Goal: Task Accomplishment & Management: Manage account settings

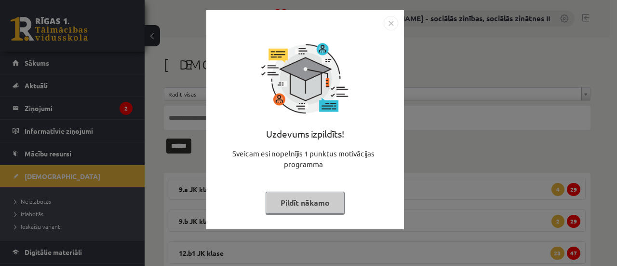
click at [390, 26] on img "Close" at bounding box center [391, 23] width 14 height 14
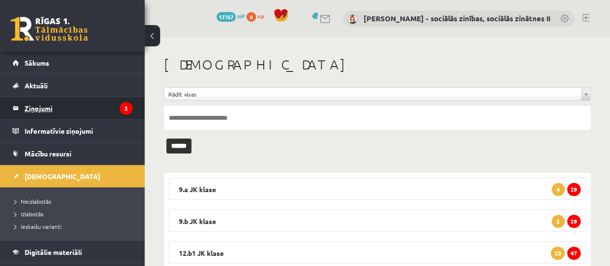
click at [74, 111] on legend "Ziņojumi 2" at bounding box center [79, 108] width 108 height 22
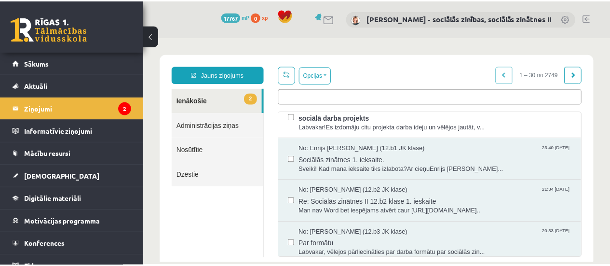
scroll to position [55, 0]
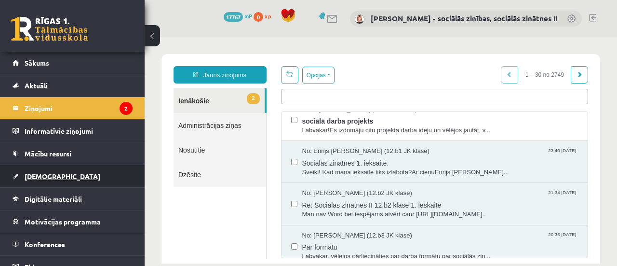
click at [41, 174] on span "[DEMOGRAPHIC_DATA]" at bounding box center [63, 176] width 76 height 9
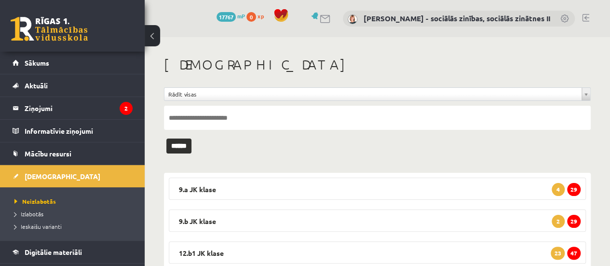
click at [193, 117] on input "text" at bounding box center [377, 118] width 427 height 24
type input "********"
click at [191, 147] on input "******" at bounding box center [178, 145] width 25 height 15
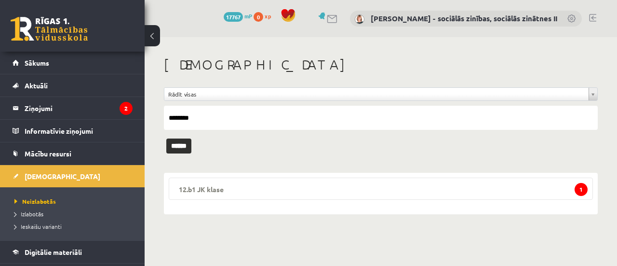
click at [363, 191] on legend "12.b1 JK klase 1" at bounding box center [381, 188] width 424 height 22
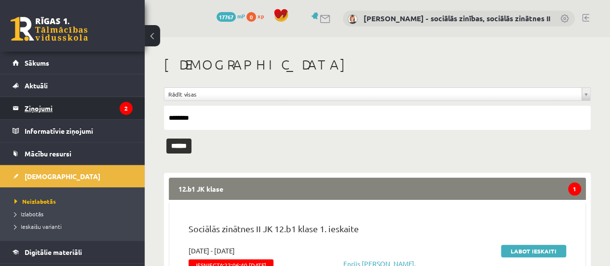
click at [37, 105] on legend "Ziņojumi 2" at bounding box center [79, 108] width 108 height 22
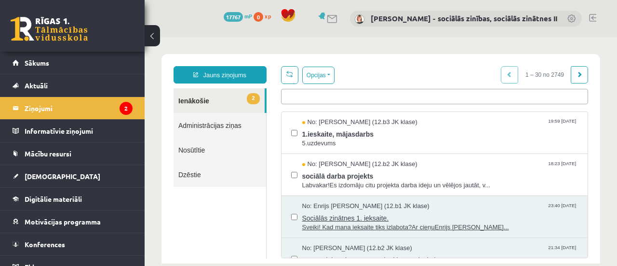
click at [345, 216] on span "Sociālās zinātnes 1. ieksaite." at bounding box center [440, 217] width 276 height 12
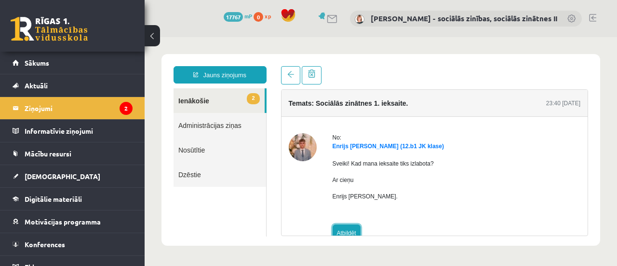
click at [341, 229] on link "Atbildēt" at bounding box center [347, 232] width 28 height 17
type input "**********"
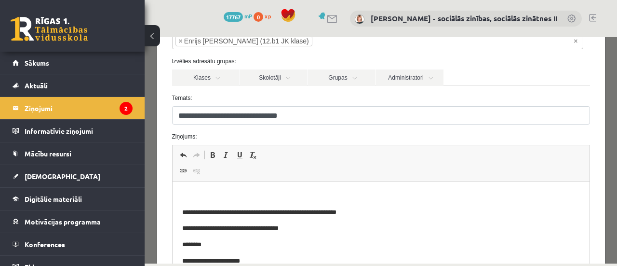
scroll to position [75, 0]
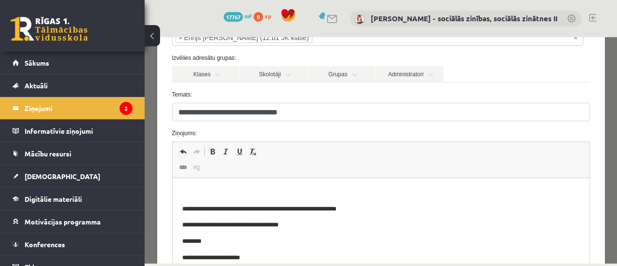
click at [193, 191] on p "Bagātinātā teksta redaktors, wiswyg-editor-47433779276880-1760377097-677" at bounding box center [381, 193] width 398 height 10
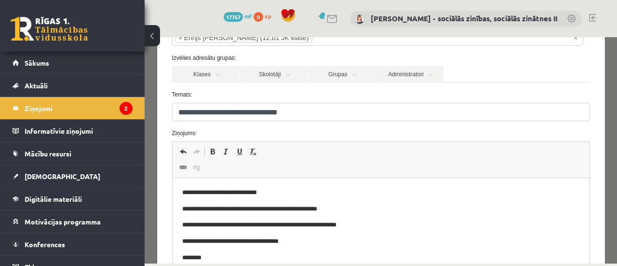
click at [181, 209] on html "**********" at bounding box center [380, 233] width 417 height 110
drag, startPoint x: 353, startPoint y: 211, endPoint x: 317, endPoint y: 211, distance: 36.6
click at [317, 211] on p "**********" at bounding box center [374, 209] width 384 height 10
drag, startPoint x: 296, startPoint y: 209, endPoint x: 237, endPoint y: 209, distance: 58.8
click at [237, 209] on p "**********" at bounding box center [374, 209] width 384 height 10
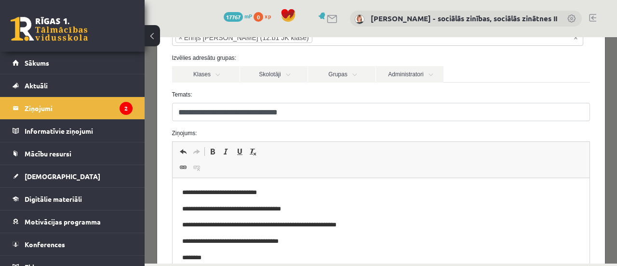
click at [294, 208] on p "**********" at bounding box center [374, 209] width 384 height 10
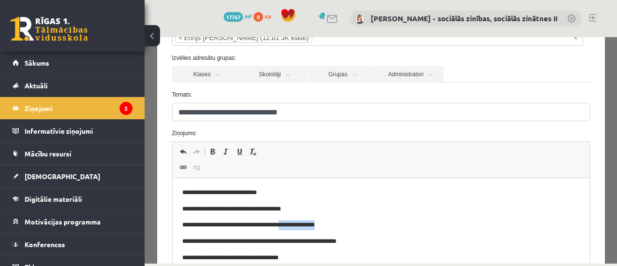
drag, startPoint x: 334, startPoint y: 226, endPoint x: 287, endPoint y: 229, distance: 47.3
click at [287, 229] on p "**********" at bounding box center [374, 225] width 384 height 10
click at [211, 152] on span at bounding box center [213, 152] width 8 height 8
click at [314, 223] on strong "**********" at bounding box center [296, 224] width 36 height 6
click at [211, 150] on span at bounding box center [213, 152] width 8 height 8
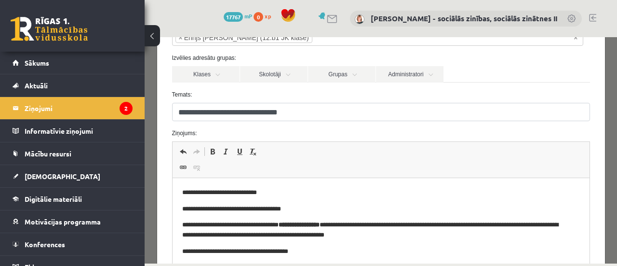
click at [191, 252] on p "**********" at bounding box center [374, 251] width 384 height 10
click at [350, 253] on p "**********" at bounding box center [374, 251] width 384 height 10
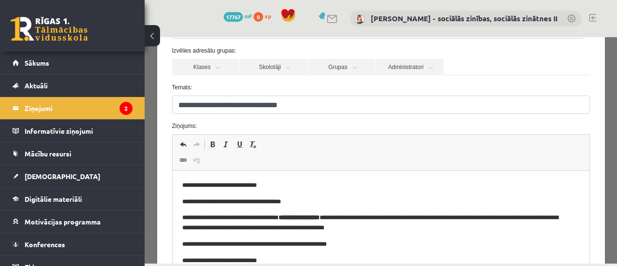
click at [237, 203] on p "**********" at bounding box center [374, 202] width 384 height 10
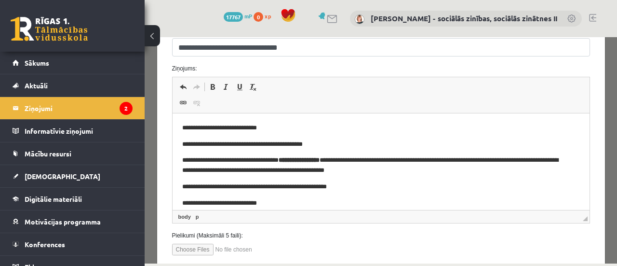
scroll to position [141, 0]
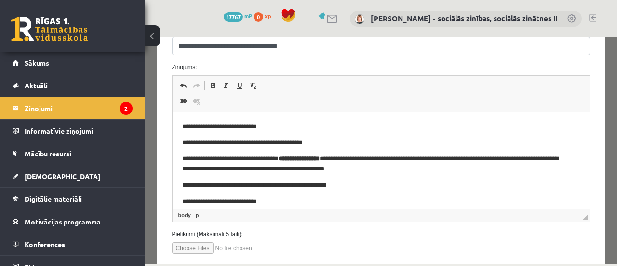
click at [257, 203] on p "**********" at bounding box center [374, 202] width 384 height 10
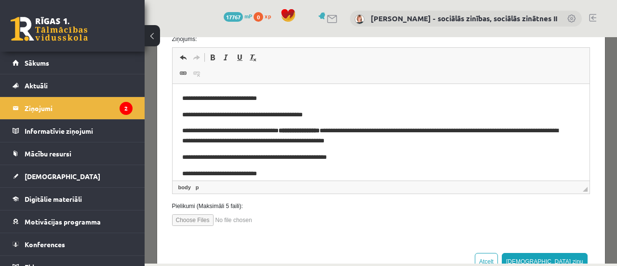
scroll to position [200, 0]
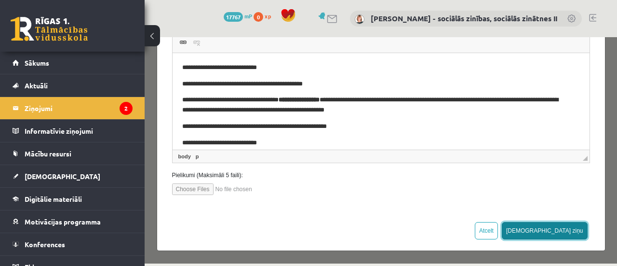
click at [558, 229] on button "[DEMOGRAPHIC_DATA] ziņu" at bounding box center [545, 230] width 86 height 17
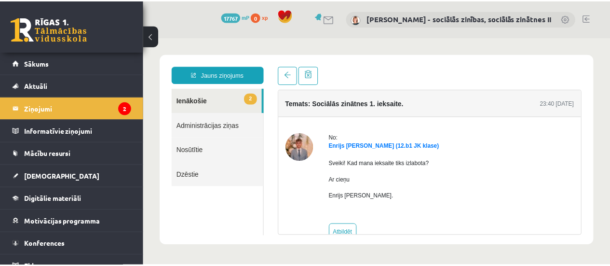
scroll to position [0, 0]
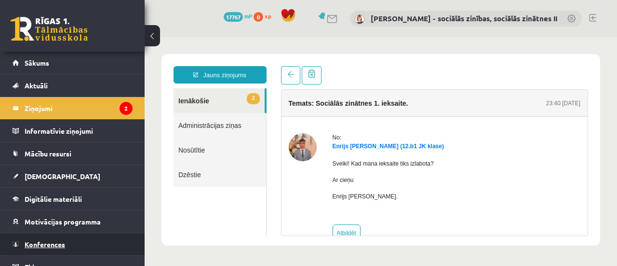
click at [43, 248] on link "Konferences" at bounding box center [73, 244] width 120 height 22
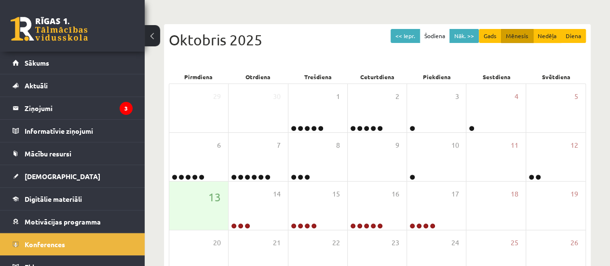
scroll to position [110, 0]
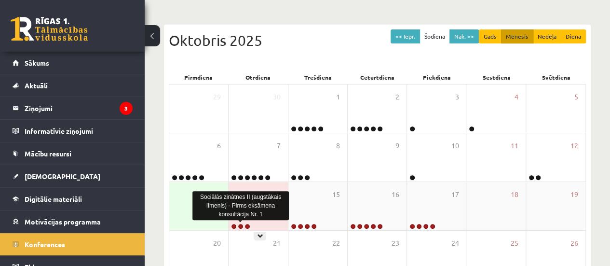
click at [240, 224] on link at bounding box center [241, 226] width 6 height 6
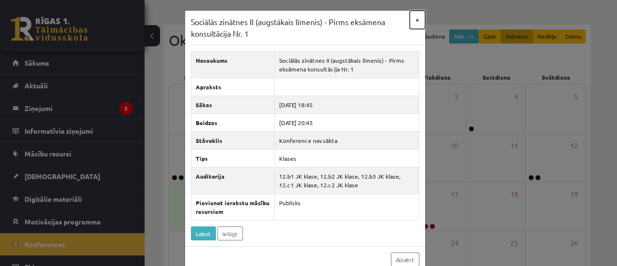
click at [415, 20] on button "×" at bounding box center [417, 20] width 15 height 18
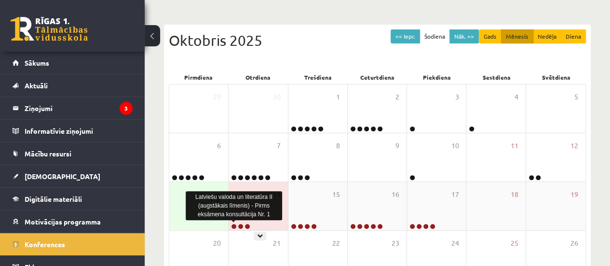
click at [234, 224] on link at bounding box center [234, 226] width 6 height 6
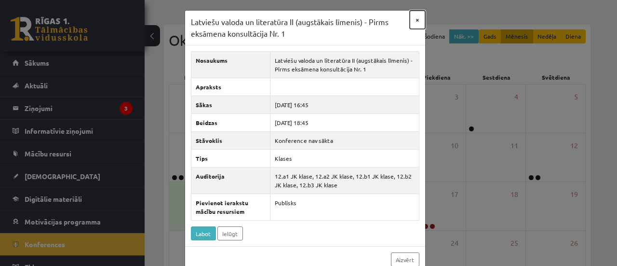
click at [413, 18] on button "×" at bounding box center [417, 20] width 15 height 18
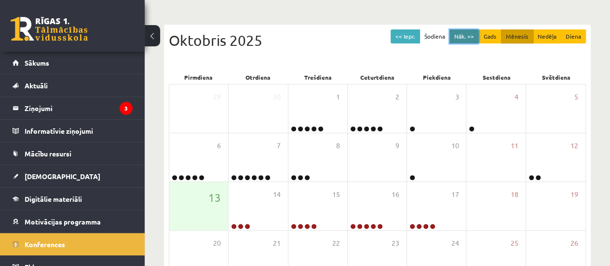
click at [472, 36] on button "Nāk. >>" at bounding box center [463, 36] width 29 height 14
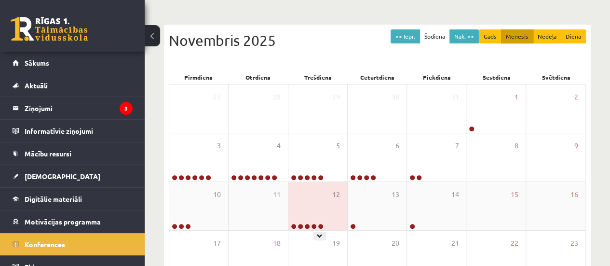
click at [320, 224] on link at bounding box center [321, 226] width 6 height 6
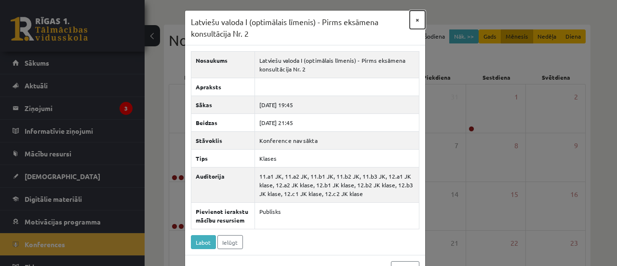
click at [414, 18] on button "×" at bounding box center [417, 20] width 15 height 18
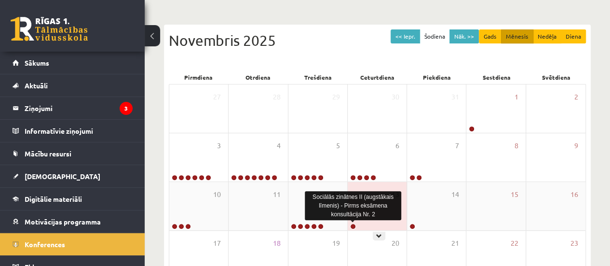
click at [353, 225] on link at bounding box center [353, 226] width 6 height 6
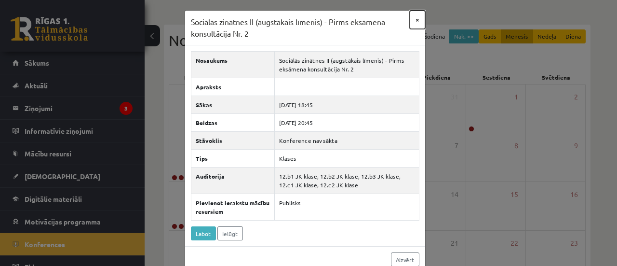
click at [413, 20] on button "×" at bounding box center [417, 20] width 15 height 18
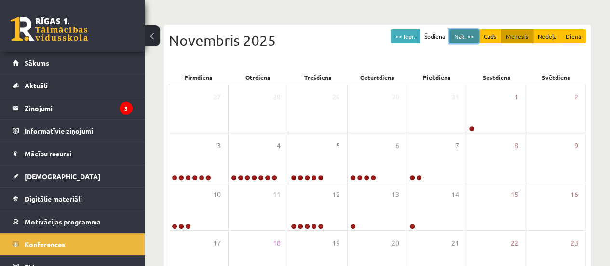
click at [475, 37] on button "Nāk. >>" at bounding box center [463, 36] width 29 height 14
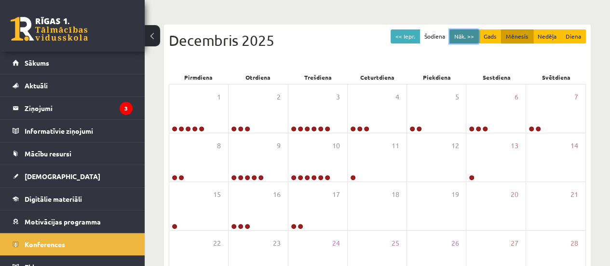
click at [475, 37] on button "Nāk. >>" at bounding box center [463, 36] width 29 height 14
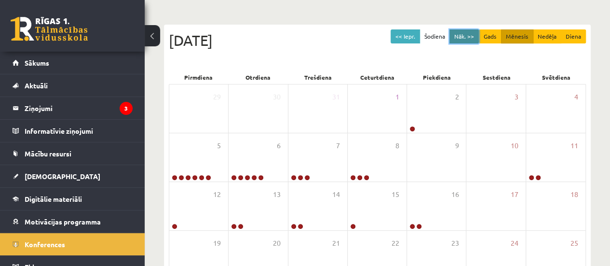
click at [475, 37] on button "Nāk. >>" at bounding box center [463, 36] width 29 height 14
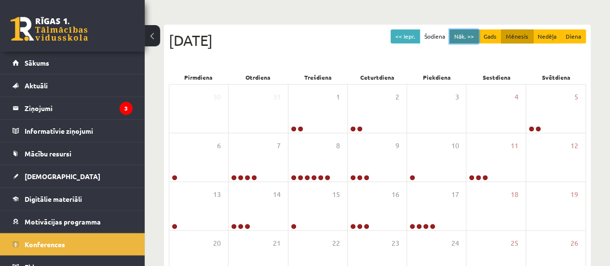
click at [475, 37] on button "Nāk. >>" at bounding box center [463, 36] width 29 height 14
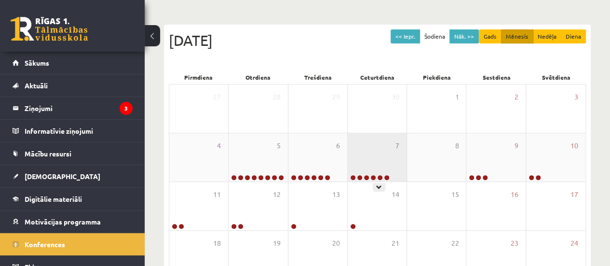
click at [376, 178] on div at bounding box center [369, 178] width 43 height 7
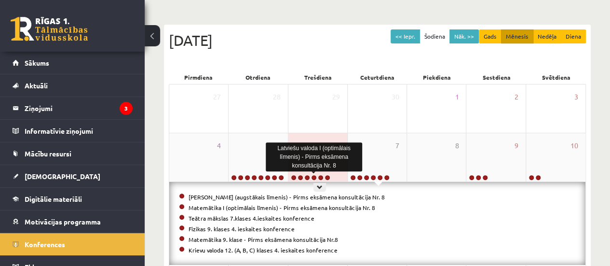
click at [314, 176] on link at bounding box center [314, 178] width 6 height 6
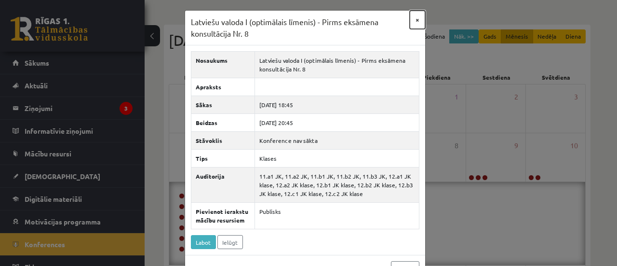
click at [413, 18] on button "×" at bounding box center [417, 20] width 15 height 18
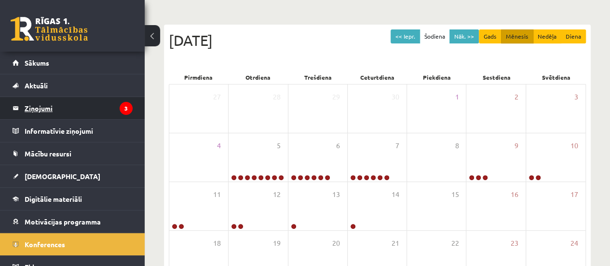
click at [46, 108] on legend "Ziņojumi 3" at bounding box center [79, 108] width 108 height 22
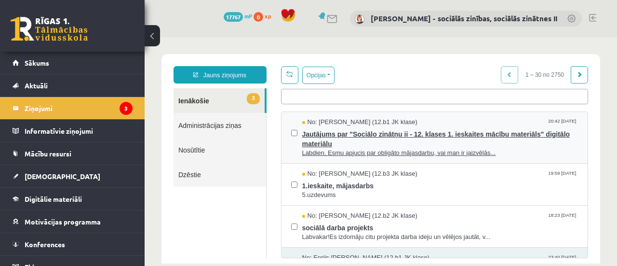
click at [328, 135] on span "Jautājums par "Sociālo zinātņu ii - 12. klases 1. ieskaites mācību materiāls" d…" at bounding box center [440, 138] width 276 height 22
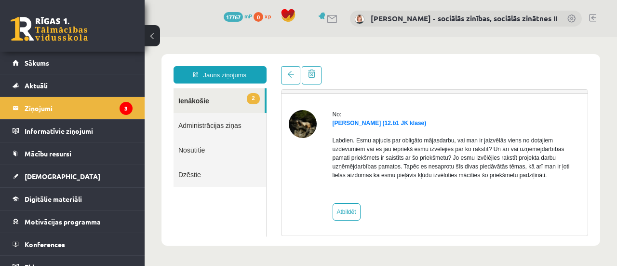
scroll to position [24, 0]
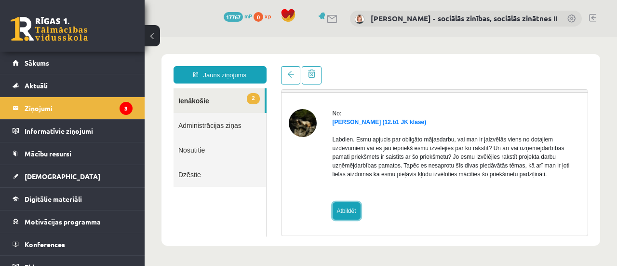
click at [337, 216] on link "Atbildēt" at bounding box center [347, 210] width 28 height 17
type input "**********"
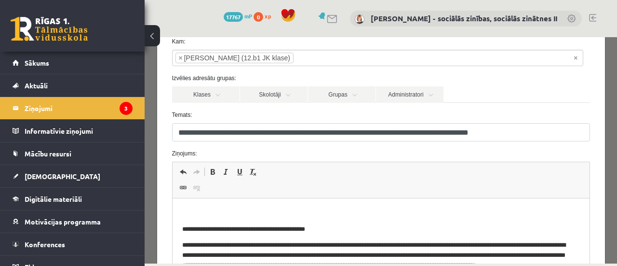
scroll to position [65, 0]
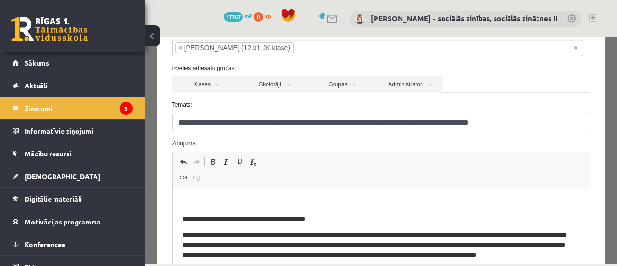
click at [210, 199] on p "Bagātinātā teksta redaktors, wiswyg-editor-47433779725920-1760378241-985" at bounding box center [381, 203] width 398 height 10
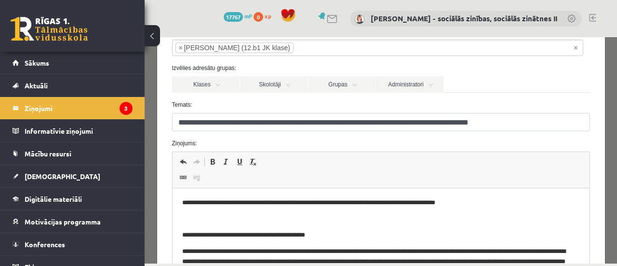
click at [454, 203] on p "**********" at bounding box center [374, 203] width 384 height 10
click at [208, 204] on p "**********" at bounding box center [374, 203] width 384 height 10
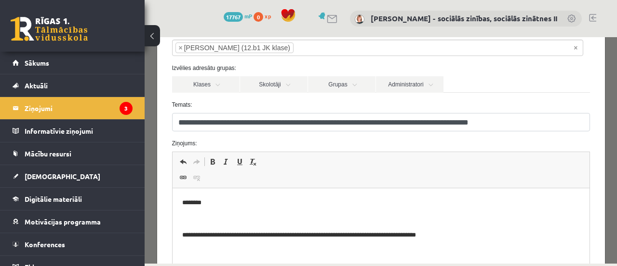
click at [180, 213] on html "**********" at bounding box center [380, 258] width 417 height 141
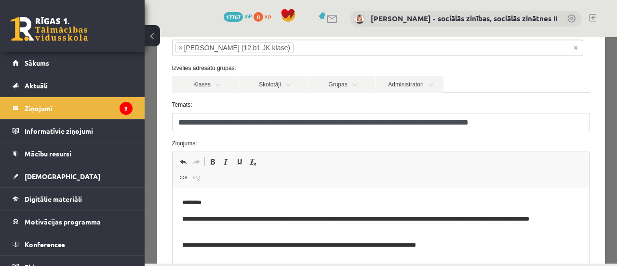
scroll to position [66, 0]
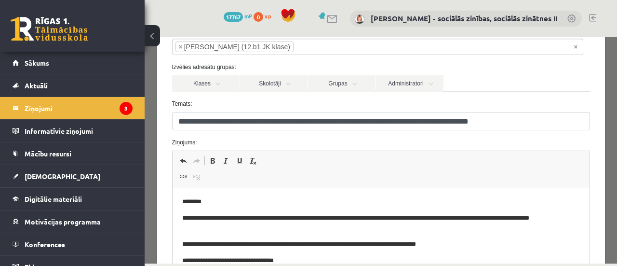
click at [436, 246] on p "**********" at bounding box center [374, 244] width 384 height 10
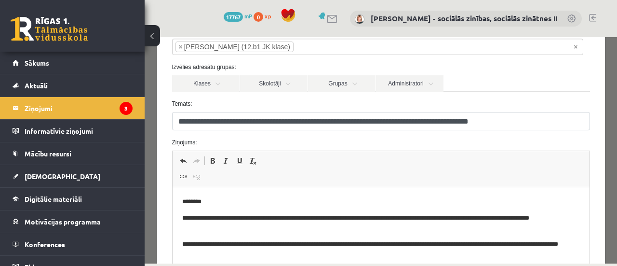
click at [507, 244] on p "**********" at bounding box center [374, 249] width 384 height 20
click at [245, 256] on p "**********" at bounding box center [374, 249] width 384 height 20
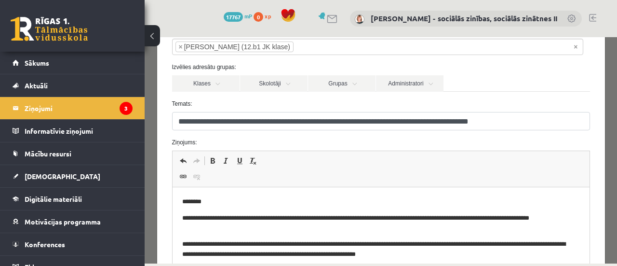
click at [314, 255] on p "**********" at bounding box center [374, 249] width 384 height 20
click at [427, 257] on p "**********" at bounding box center [374, 249] width 384 height 20
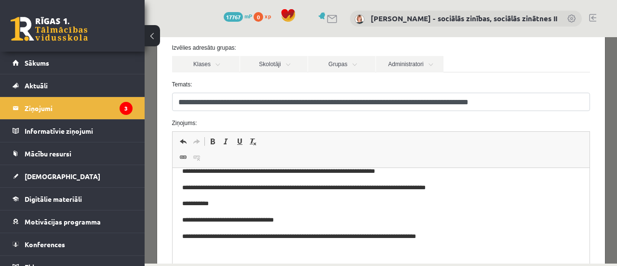
scroll to position [67, 0]
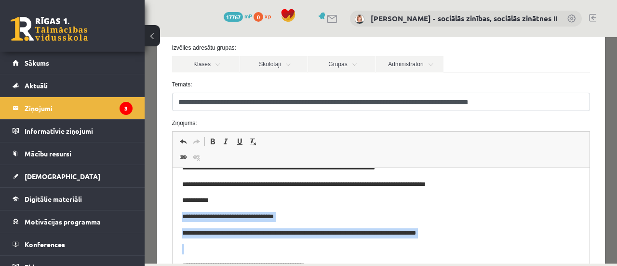
drag, startPoint x: 182, startPoint y: 217, endPoint x: 431, endPoint y: 238, distance: 249.7
click at [431, 238] on body "**********" at bounding box center [381, 213] width 398 height 206
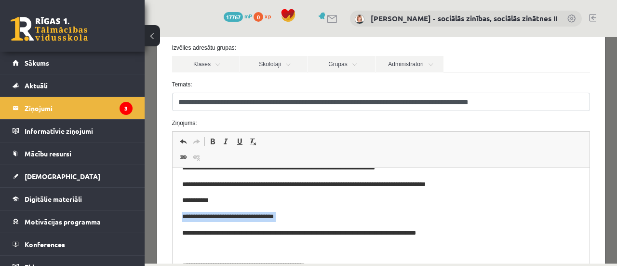
copy p "**********"
click at [464, 188] on p "**********" at bounding box center [374, 184] width 384 height 10
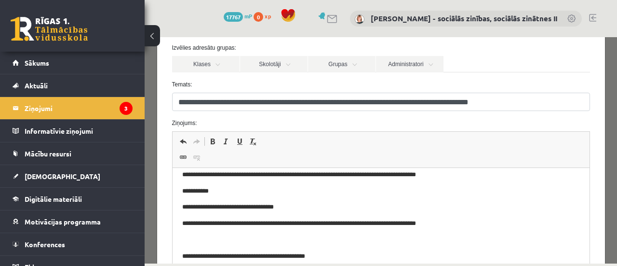
scroll to position [116, 0]
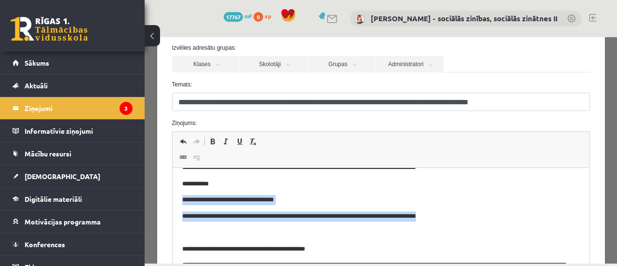
drag, startPoint x: 433, startPoint y: 219, endPoint x: 181, endPoint y: 199, distance: 253.0
click at [182, 199] on body "**********" at bounding box center [381, 180] width 398 height 239
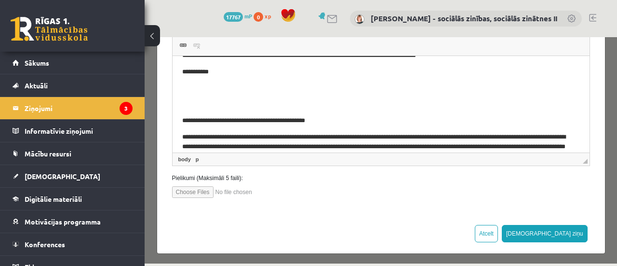
scroll to position [200, 0]
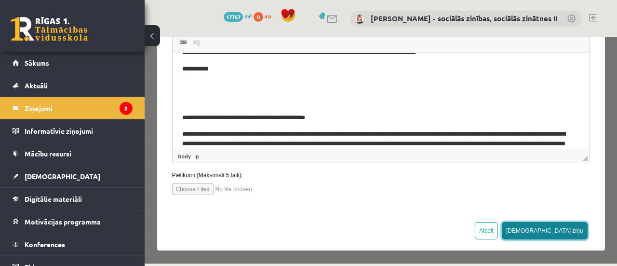
click at [557, 231] on button "[DEMOGRAPHIC_DATA] ziņu" at bounding box center [545, 230] width 86 height 17
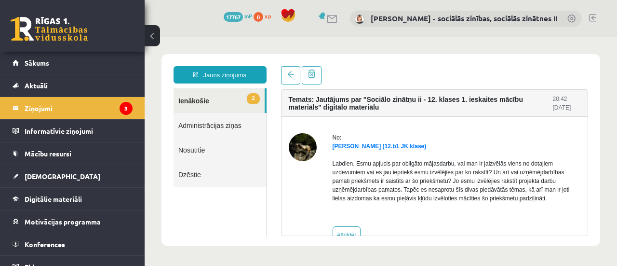
scroll to position [24, 0]
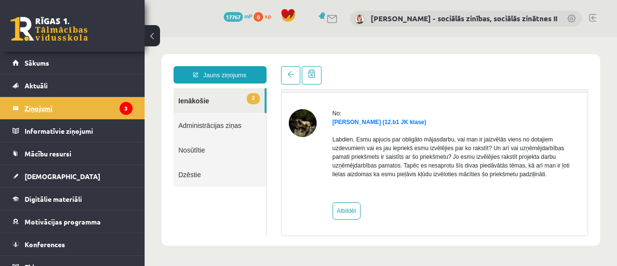
click at [36, 106] on legend "Ziņojumi 3" at bounding box center [79, 108] width 108 height 22
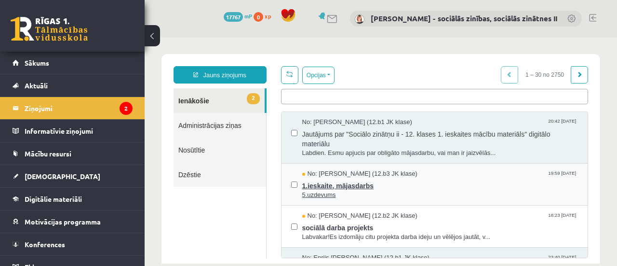
scroll to position [0, 0]
click at [344, 185] on span "1.ieskaite, mājasdarbs" at bounding box center [440, 184] width 276 height 12
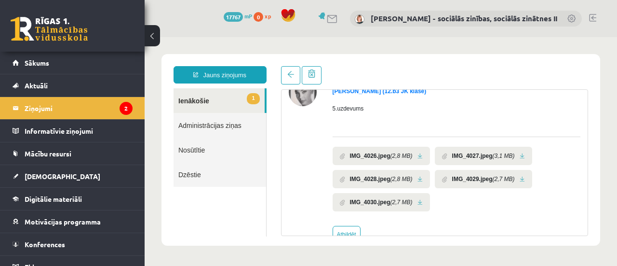
scroll to position [54, 0]
click at [291, 68] on link at bounding box center [290, 75] width 19 height 18
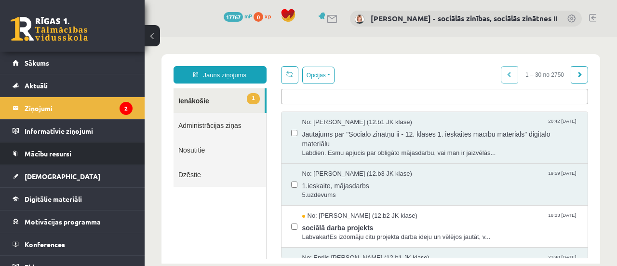
scroll to position [0, 0]
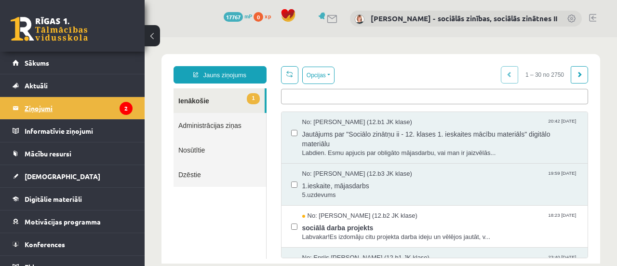
click at [38, 108] on legend "Ziņojumi 2" at bounding box center [79, 108] width 108 height 22
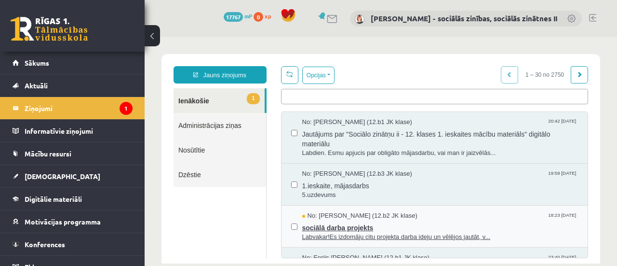
click at [355, 235] on span "Labvakar!Es izdomāju citu projekta darba ideju un vēlējos jautāt, v..." at bounding box center [440, 236] width 276 height 9
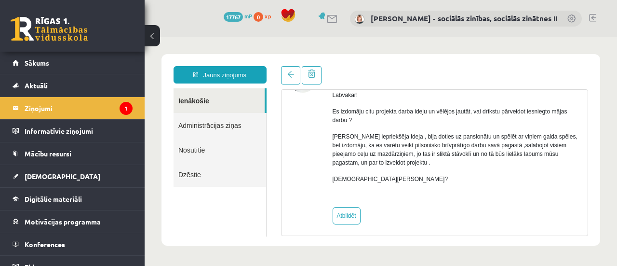
scroll to position [73, 0]
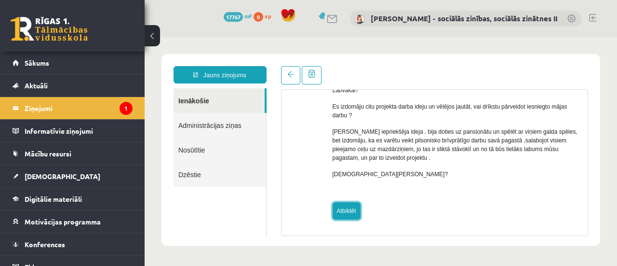
click at [346, 209] on link "Atbildēt" at bounding box center [347, 210] width 28 height 17
type input "**********"
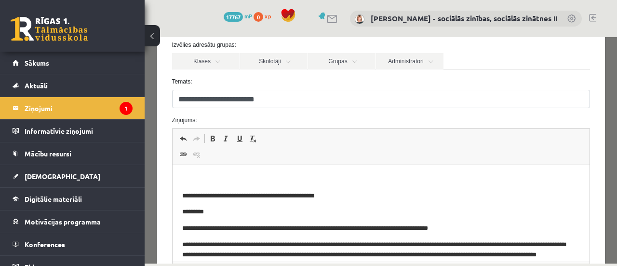
scroll to position [89, 0]
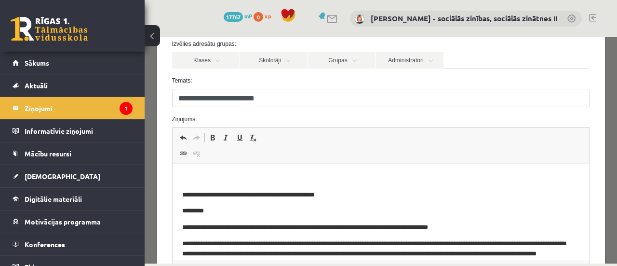
click at [204, 172] on html "**********" at bounding box center [380, 229] width 417 height 131
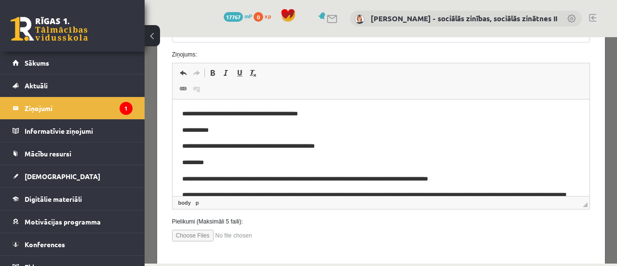
scroll to position [200, 0]
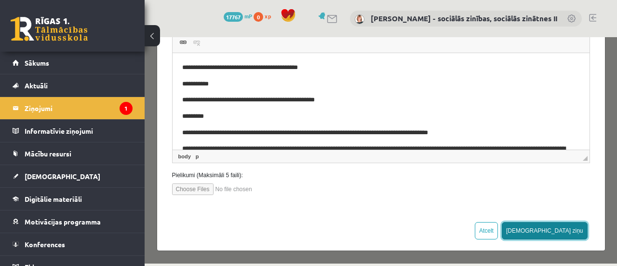
click at [572, 229] on button "[DEMOGRAPHIC_DATA] ziņu" at bounding box center [545, 230] width 86 height 17
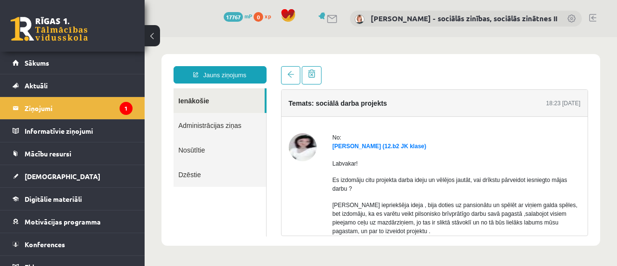
scroll to position [0, 0]
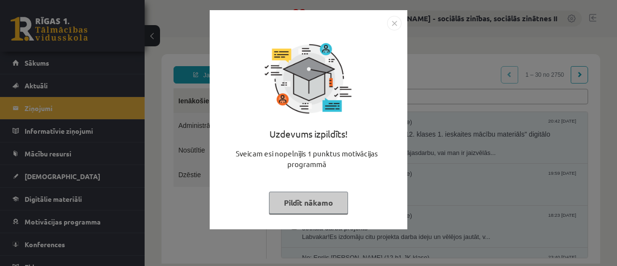
click at [308, 205] on button "Pildīt nākamo" at bounding box center [308, 202] width 79 height 22
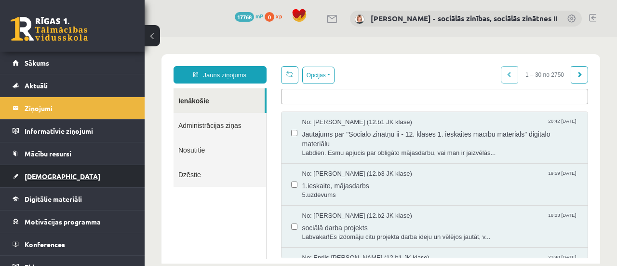
click at [37, 178] on span "[DEMOGRAPHIC_DATA]" at bounding box center [63, 176] width 76 height 9
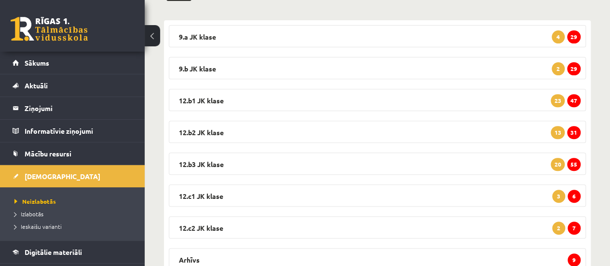
scroll to position [151, 0]
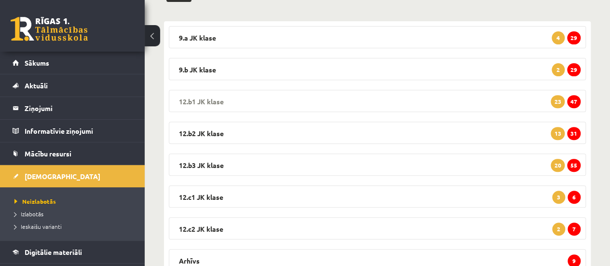
click at [576, 103] on span "47" at bounding box center [574, 101] width 14 height 13
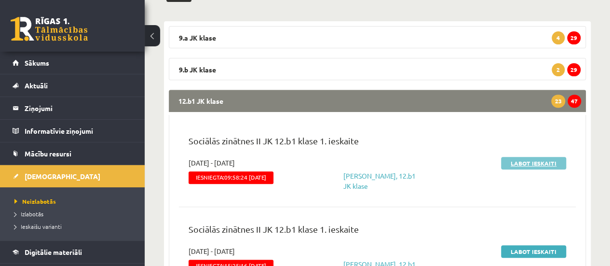
click at [549, 162] on link "Labot ieskaiti" at bounding box center [533, 163] width 65 height 13
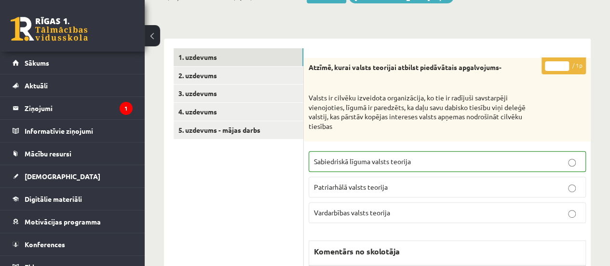
scroll to position [130, 0]
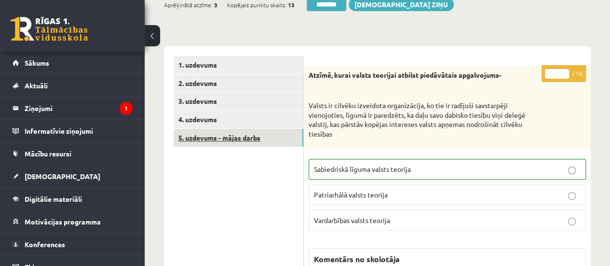
click at [255, 136] on link "5. uzdevums - mājas darbs" at bounding box center [239, 138] width 130 height 18
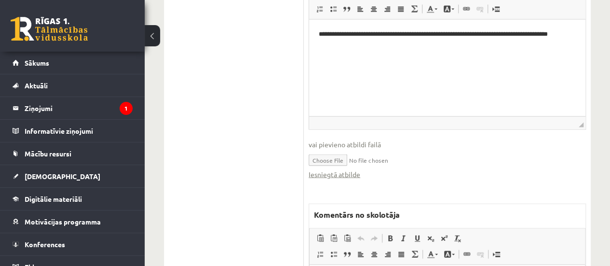
scroll to position [977, 0]
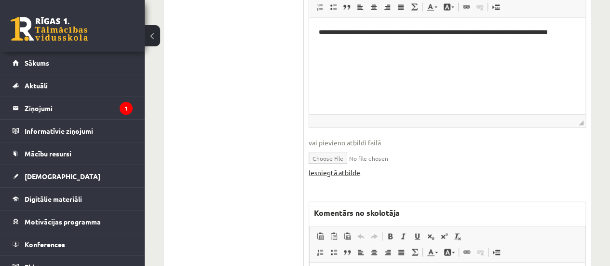
click at [347, 173] on link "Iesniegtā atbilde" at bounding box center [335, 172] width 52 height 10
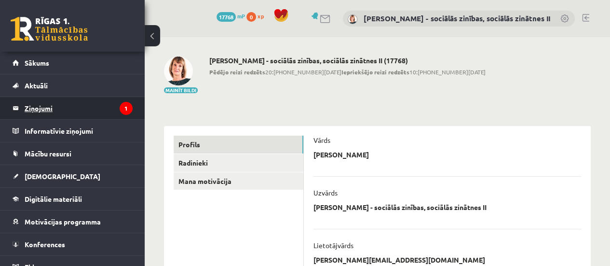
click at [45, 106] on legend "Ziņojumi 1" at bounding box center [79, 108] width 108 height 22
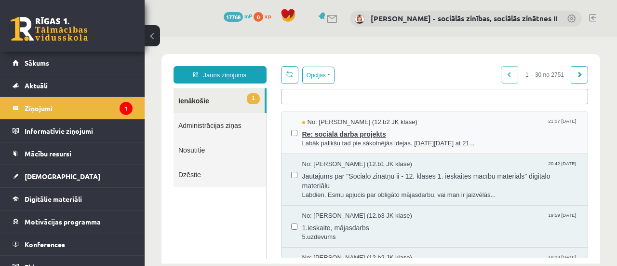
click at [358, 134] on span "Re: sociālā darba projekts" at bounding box center [440, 133] width 276 height 12
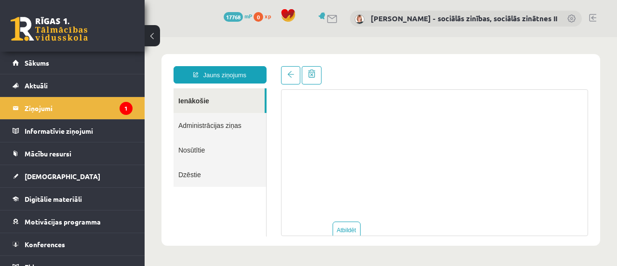
scroll to position [622, 0]
click at [348, 216] on link "Atbildēt" at bounding box center [347, 210] width 28 height 17
type input "**********"
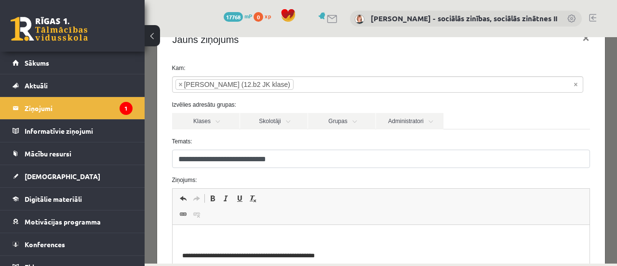
scroll to position [27, 0]
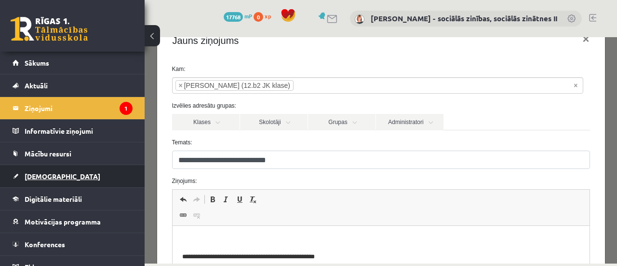
click at [45, 176] on span "[DEMOGRAPHIC_DATA]" at bounding box center [63, 176] width 76 height 9
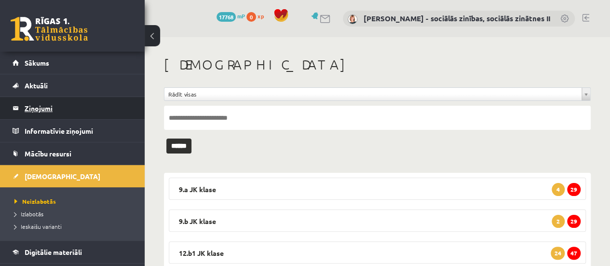
click at [48, 108] on legend "Ziņojumi 1" at bounding box center [79, 108] width 108 height 22
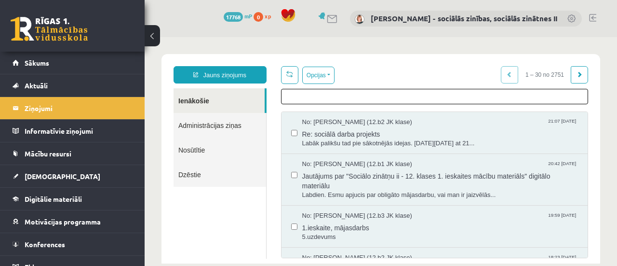
click at [282, 93] on ul at bounding box center [435, 94] width 307 height 11
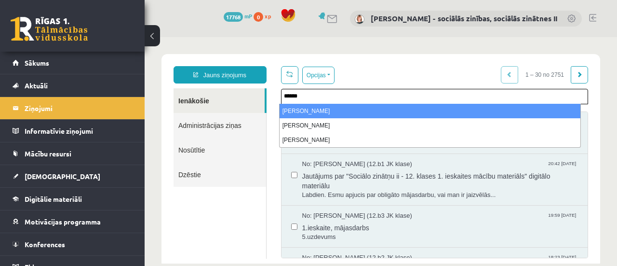
type input "******"
select select "*****"
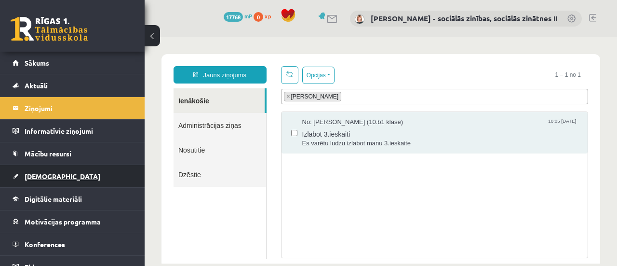
click at [39, 175] on span "[DEMOGRAPHIC_DATA]" at bounding box center [63, 176] width 76 height 9
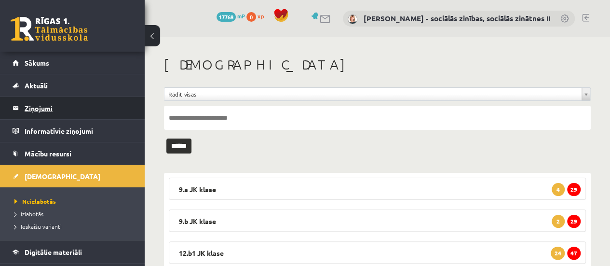
click at [45, 108] on legend "Ziņojumi 1" at bounding box center [79, 108] width 108 height 22
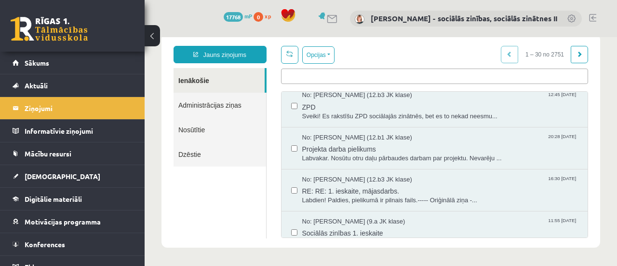
scroll to position [481, 0]
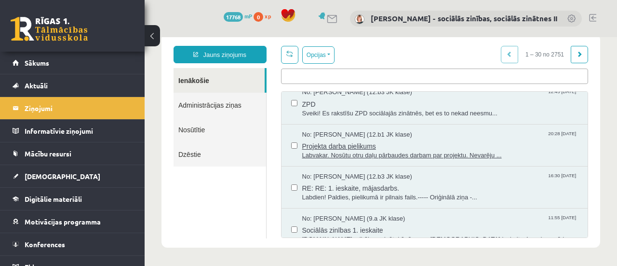
click at [397, 151] on span "Labvakar. Nosūtu otru daļu pārbaudes darbam par projektu. Nevarēju ..." at bounding box center [440, 155] width 276 height 9
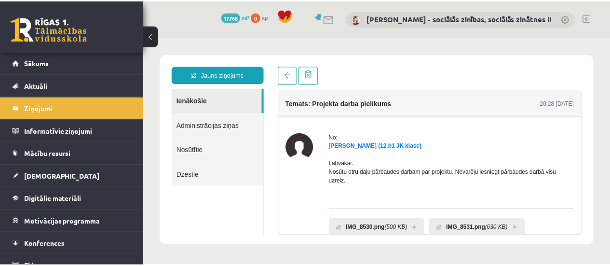
scroll to position [0, 0]
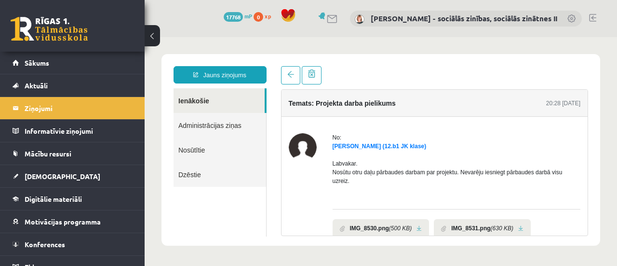
click at [417, 228] on link at bounding box center [419, 228] width 5 height 6
click at [518, 227] on link at bounding box center [520, 228] width 5 height 6
click at [46, 172] on span "[DEMOGRAPHIC_DATA]" at bounding box center [63, 176] width 76 height 9
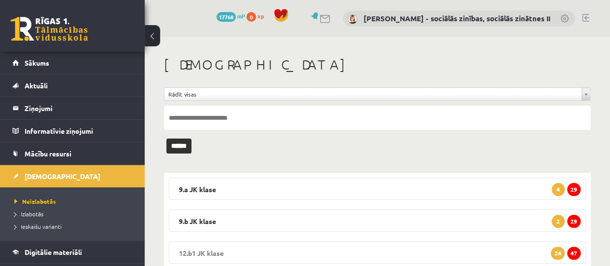
click at [575, 250] on span "47" at bounding box center [574, 252] width 14 height 13
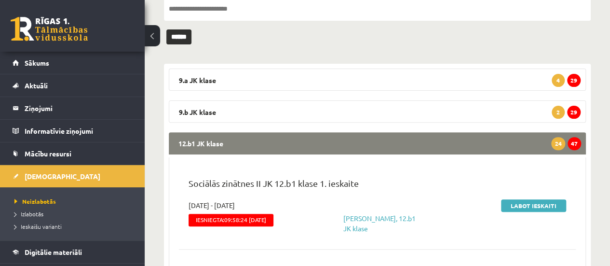
scroll to position [126, 0]
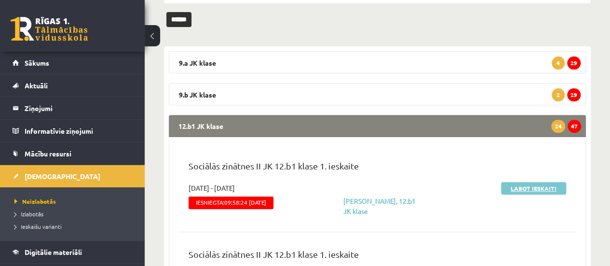
click at [533, 187] on link "Labot ieskaiti" at bounding box center [533, 188] width 65 height 13
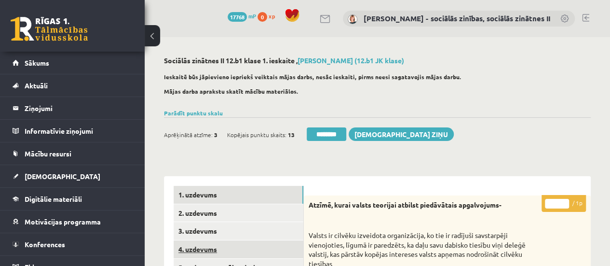
click at [221, 248] on link "4. uzdevums" at bounding box center [239, 249] width 130 height 18
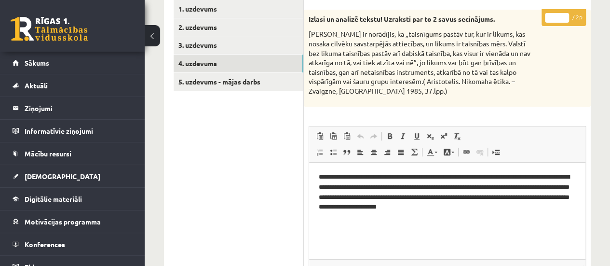
scroll to position [206, 0]
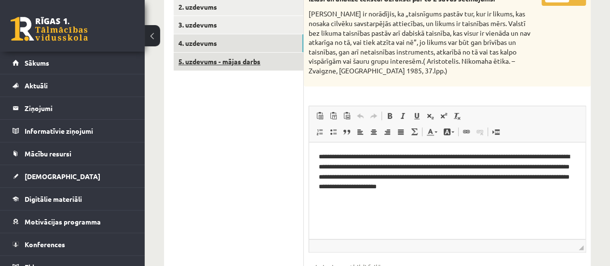
click at [251, 62] on link "5. uzdevums - mājas darbs" at bounding box center [239, 62] width 130 height 18
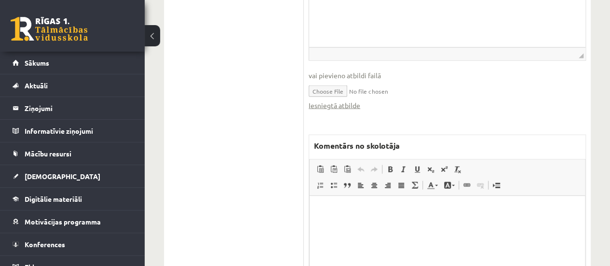
scroll to position [1046, 0]
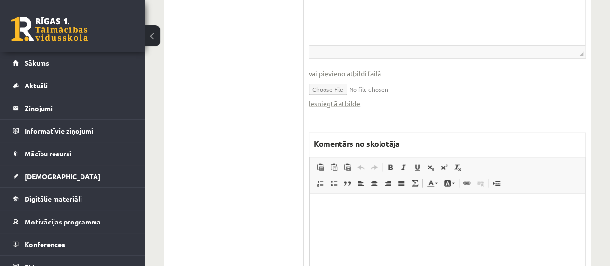
click at [379, 223] on html at bounding box center [447, 207] width 275 height 29
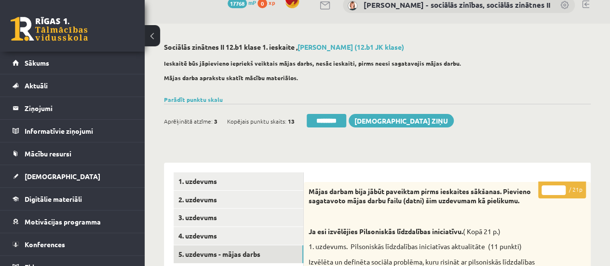
scroll to position [19, 0]
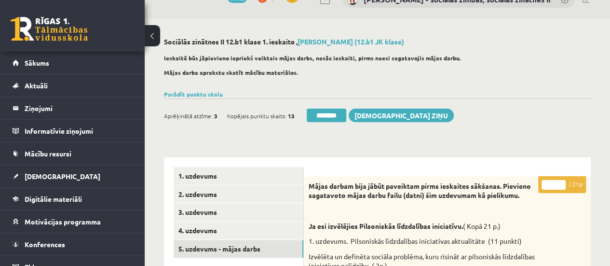
click at [564, 182] on input "**" at bounding box center [553, 185] width 24 height 10
type input "**"
click at [564, 182] on input "**" at bounding box center [553, 185] width 24 height 10
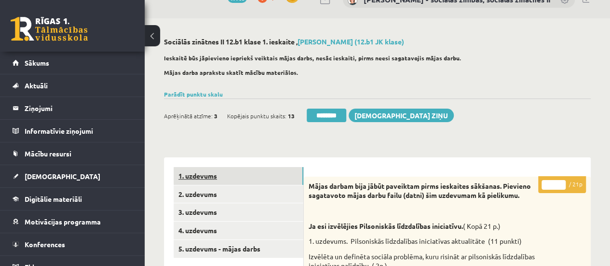
click at [271, 171] on link "1. uzdevums" at bounding box center [239, 176] width 130 height 18
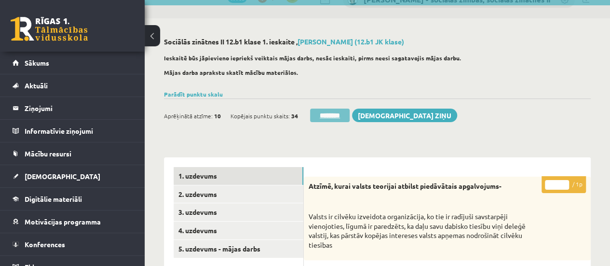
click at [326, 118] on input "********" at bounding box center [330, 115] width 40 height 14
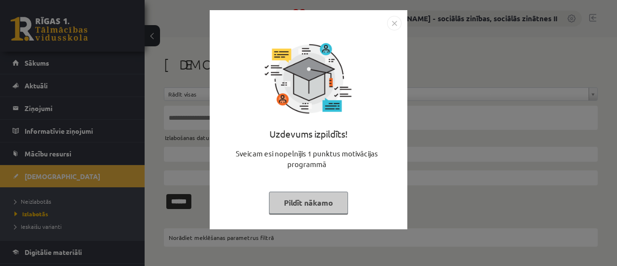
click at [329, 200] on button "Pildīt nākamo" at bounding box center [308, 202] width 79 height 22
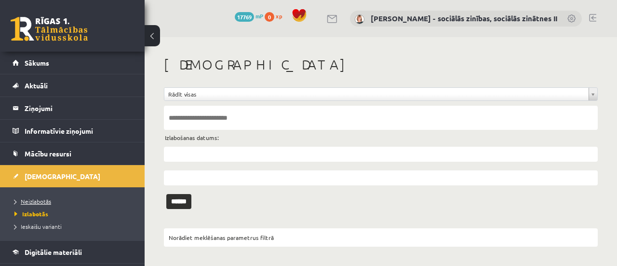
click at [42, 199] on span "Neizlabotās" at bounding box center [32, 201] width 37 height 8
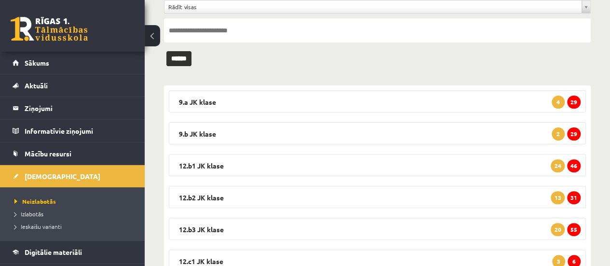
scroll to position [87, 0]
click at [576, 165] on span "46" at bounding box center [574, 166] width 14 height 13
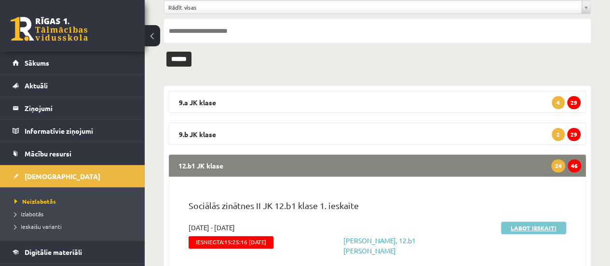
click at [543, 225] on link "Labot ieskaiti" at bounding box center [533, 227] width 65 height 13
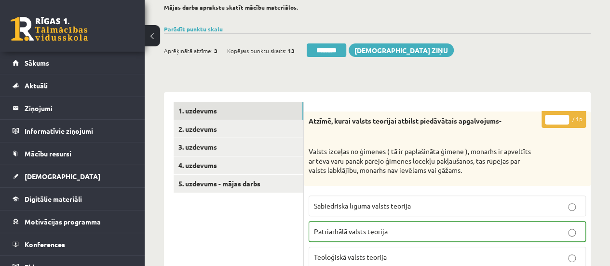
scroll to position [110, 0]
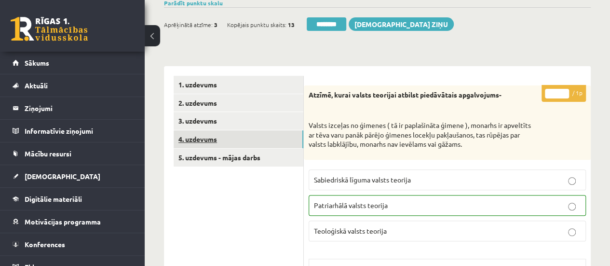
click at [291, 140] on link "4. uzdevums" at bounding box center [239, 139] width 130 height 18
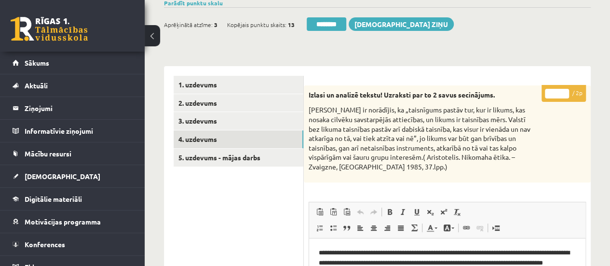
scroll to position [0, 0]
click at [213, 159] on link "5. uzdevums - mājas darbs" at bounding box center [239, 158] width 130 height 18
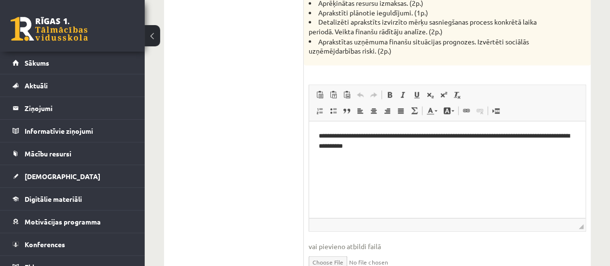
scroll to position [899, 0]
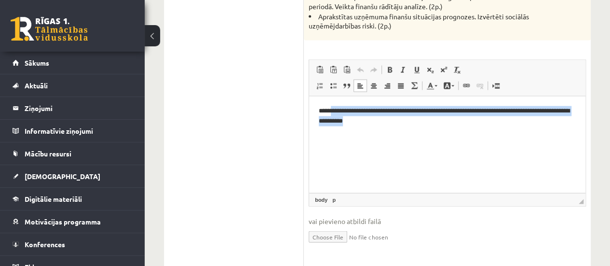
drag, startPoint x: 428, startPoint y: 135, endPoint x: 319, endPoint y: 118, distance: 109.9
click at [319, 118] on html "**********" at bounding box center [447, 119] width 276 height 49
copy p "**********"
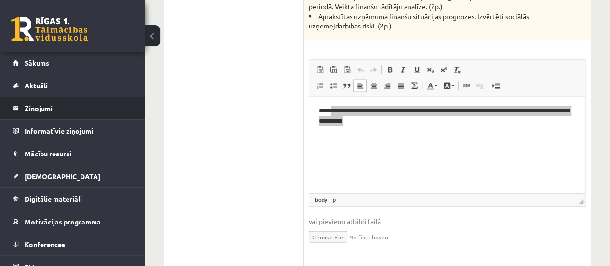
click at [41, 106] on legend "Ziņojumi 0" at bounding box center [79, 108] width 108 height 22
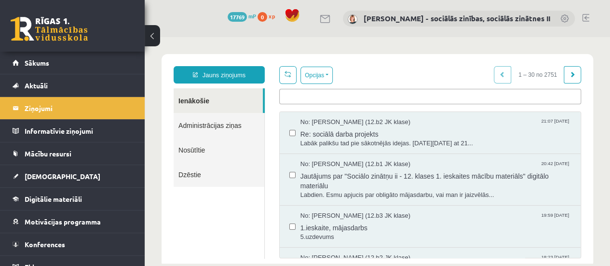
click at [194, 148] on link "Nosūtītie" at bounding box center [219, 149] width 91 height 25
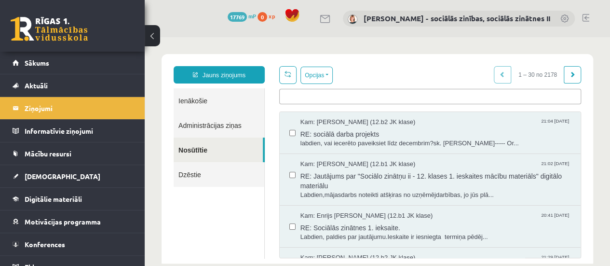
click at [280, 96] on ul at bounding box center [430, 94] width 301 height 11
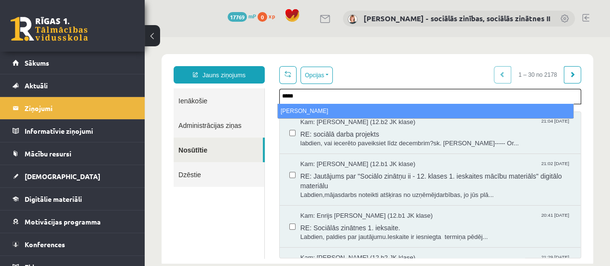
type input "*****"
select select "*****"
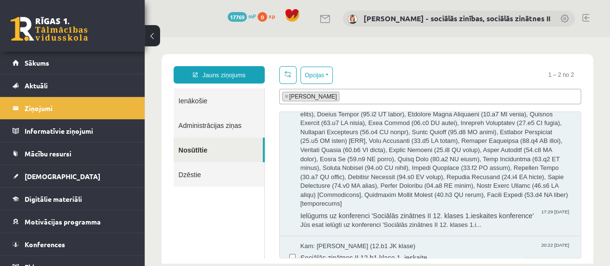
scroll to position [1567, 0]
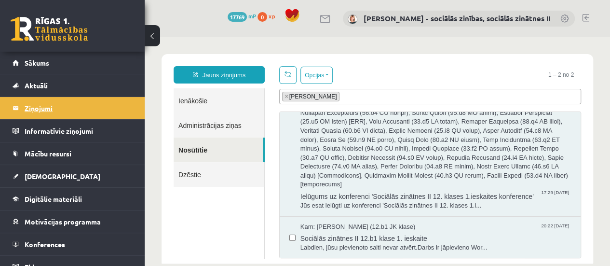
click at [53, 110] on legend "Ziņojumi 0" at bounding box center [79, 108] width 108 height 22
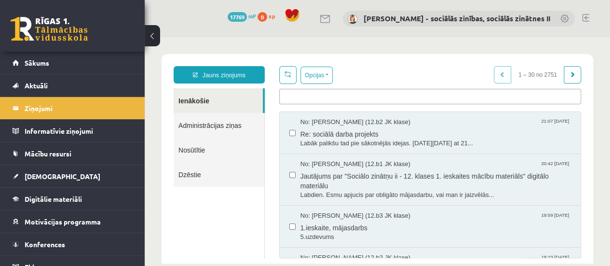
scroll to position [0, 0]
click at [204, 100] on link "Ienākošie" at bounding box center [218, 100] width 89 height 25
click at [295, 98] on ul at bounding box center [430, 94] width 301 height 11
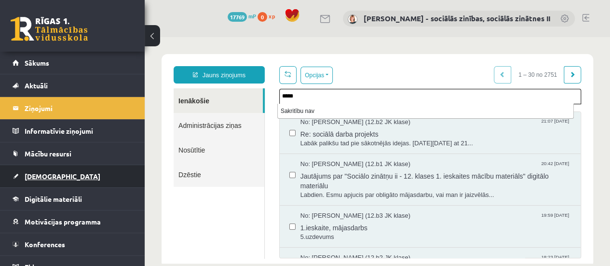
type input "*****"
click at [47, 175] on span "[DEMOGRAPHIC_DATA]" at bounding box center [63, 176] width 76 height 9
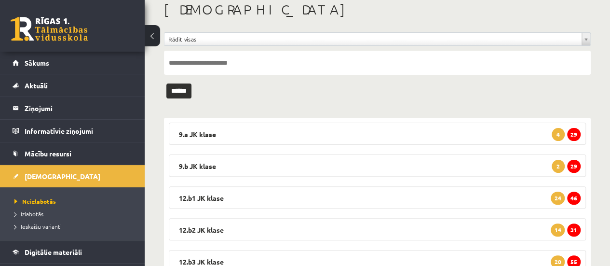
scroll to position [95, 0]
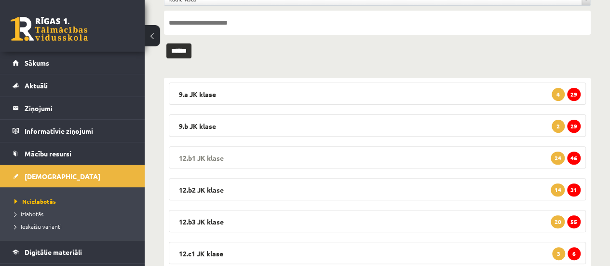
click at [578, 153] on span "46" at bounding box center [574, 157] width 14 height 13
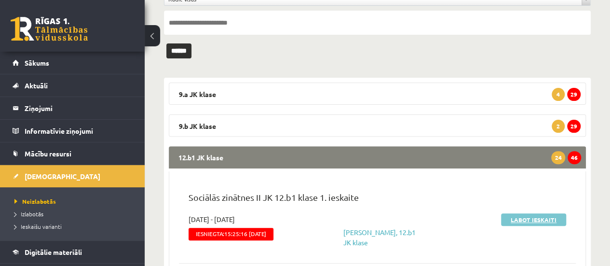
click at [533, 220] on link "Labot ieskaiti" at bounding box center [533, 219] width 65 height 13
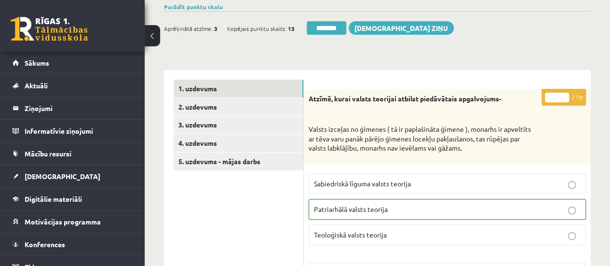
scroll to position [109, 0]
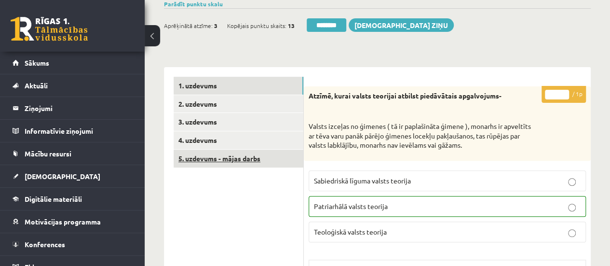
click at [251, 157] on link "5. uzdevums - mājas darbs" at bounding box center [239, 158] width 130 height 18
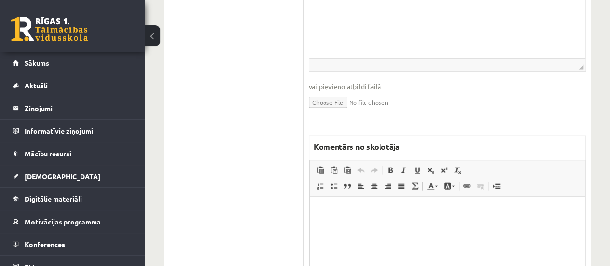
scroll to position [1039, 0]
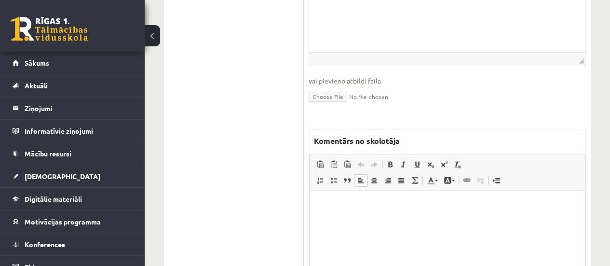
click at [335, 220] on html at bounding box center [447, 204] width 275 height 29
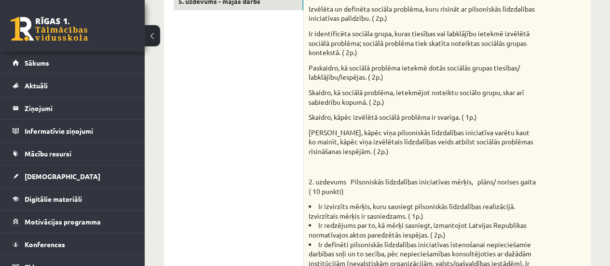
scroll to position [46, 0]
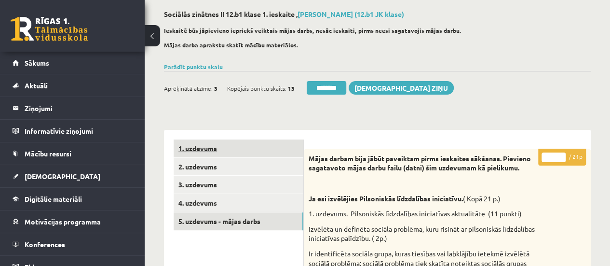
click at [223, 147] on link "1. uzdevums" at bounding box center [239, 148] width 130 height 18
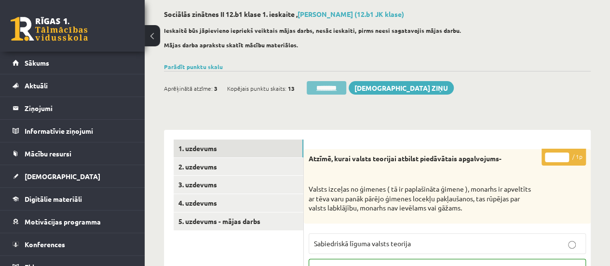
click at [323, 89] on input "********" at bounding box center [327, 88] width 40 height 14
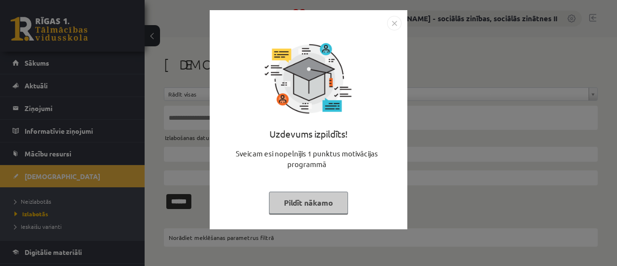
click at [57, 175] on div "Uzdevums izpildīts! Sveicam esi nopelnījis 1 punktus motivācijas programmā Pild…" at bounding box center [308, 133] width 617 height 266
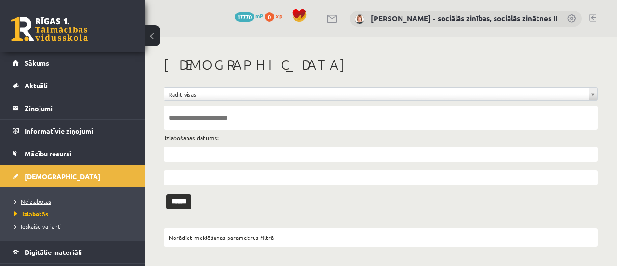
click at [41, 197] on link "Neizlabotās" at bounding box center [74, 201] width 121 height 9
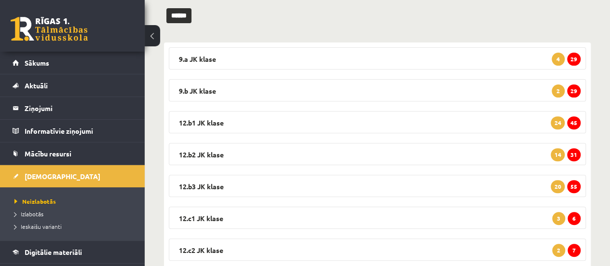
scroll to position [149, 0]
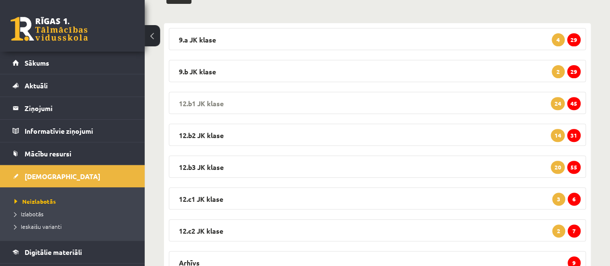
click at [574, 103] on span "45" at bounding box center [574, 103] width 14 height 13
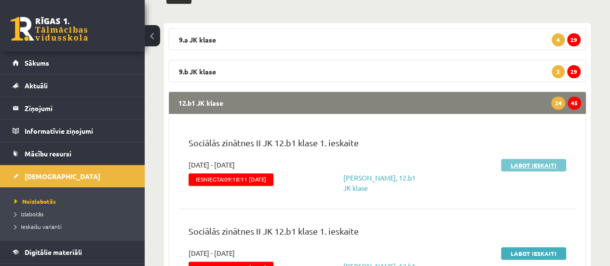
click at [522, 167] on link "Labot ieskaiti" at bounding box center [533, 165] width 65 height 13
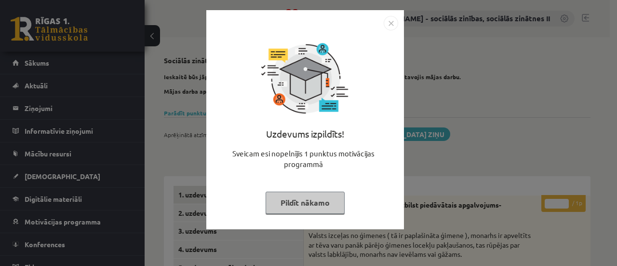
click at [388, 25] on img "Close" at bounding box center [391, 23] width 14 height 14
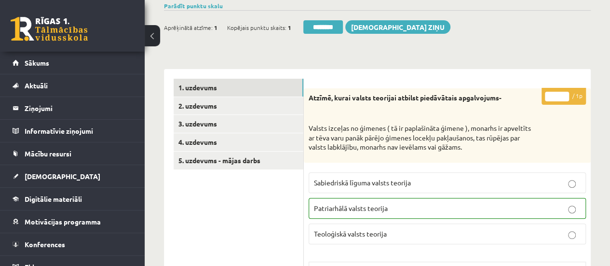
scroll to position [127, 0]
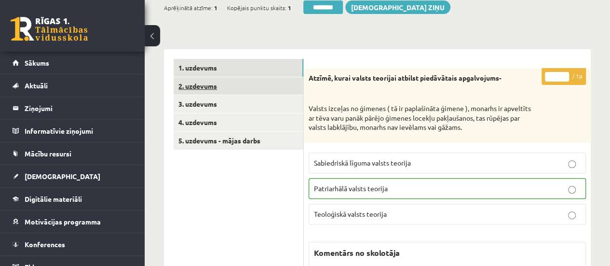
click at [276, 82] on link "2. uzdevums" at bounding box center [239, 86] width 130 height 18
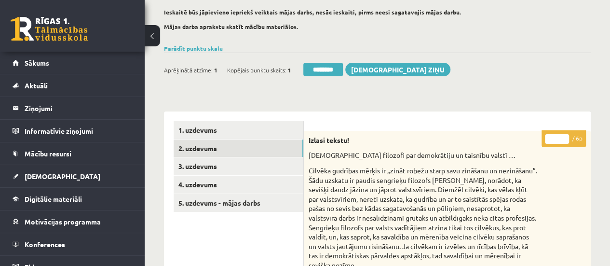
scroll to position [66, 0]
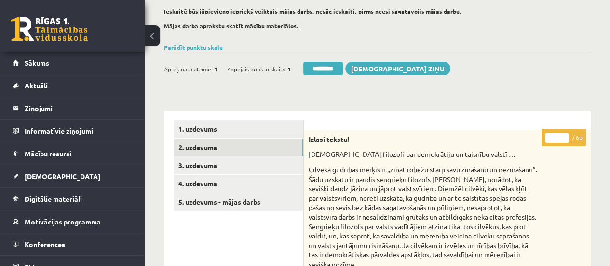
type input "*"
click at [565, 135] on input "*" at bounding box center [557, 138] width 24 height 10
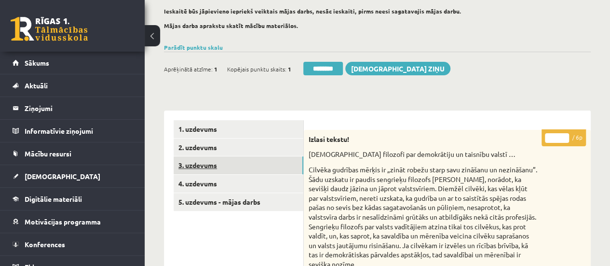
click at [277, 169] on link "3. uzdevums" at bounding box center [239, 165] width 130 height 18
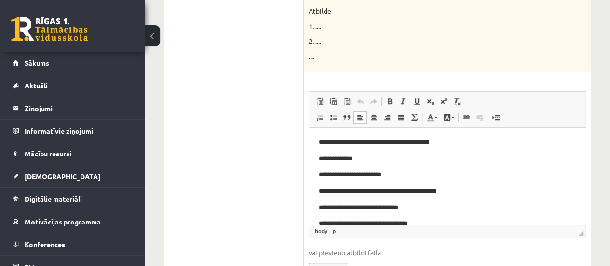
scroll to position [47, 0]
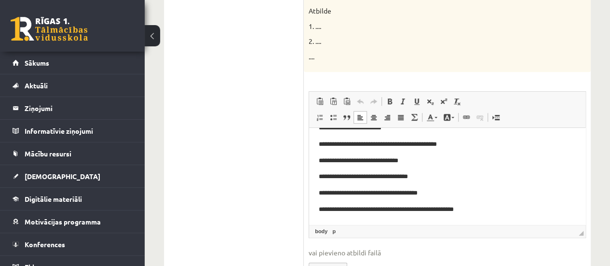
drag, startPoint x: 581, startPoint y: 176, endPoint x: 899, endPoint y: 332, distance: 354.5
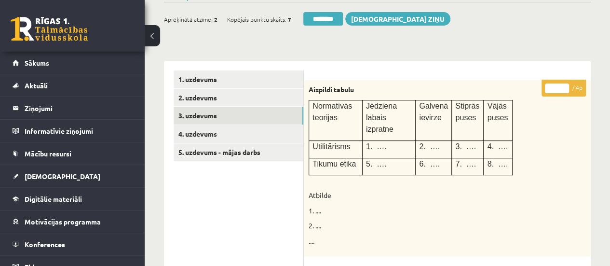
scroll to position [114, 0]
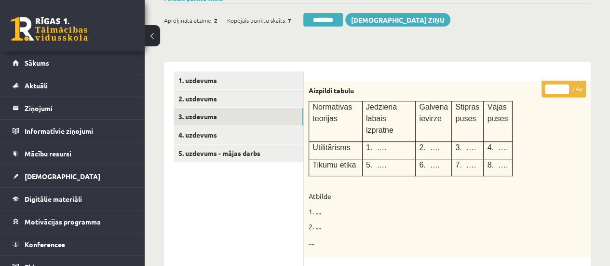
type input "*"
click at [565, 86] on input "*" at bounding box center [557, 89] width 24 height 10
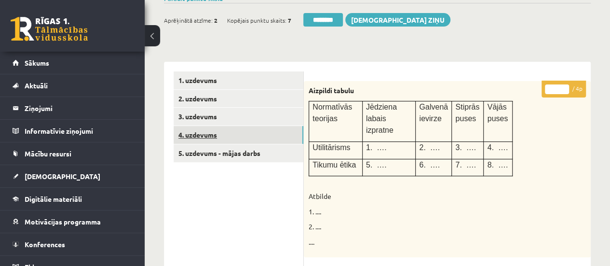
click at [254, 127] on link "4. uzdevums" at bounding box center [239, 135] width 130 height 18
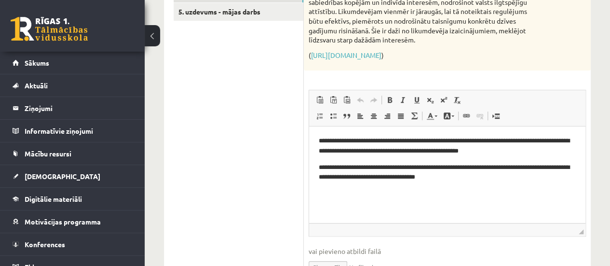
scroll to position [180, 0]
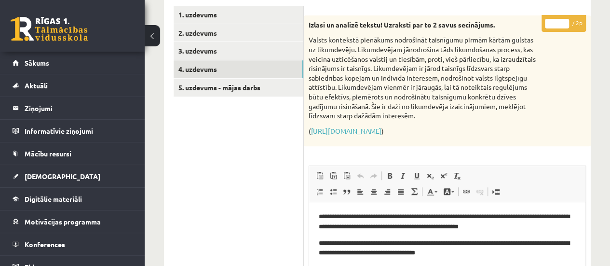
type input "*"
click at [564, 21] on input "*" at bounding box center [557, 24] width 24 height 10
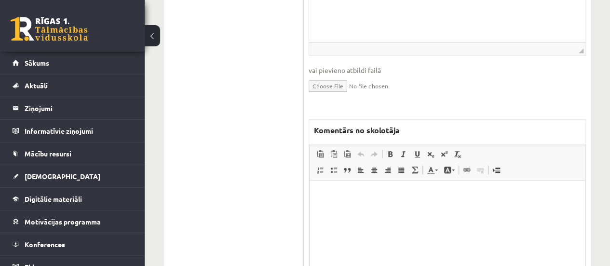
scroll to position [438, 0]
click at [400, 192] on p "Bagātinātā teksta redaktors, wiswyg-editor-47433833352780-1760379913-625" at bounding box center [447, 193] width 256 height 10
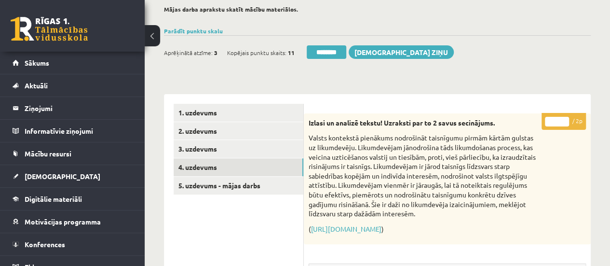
scroll to position [81, 0]
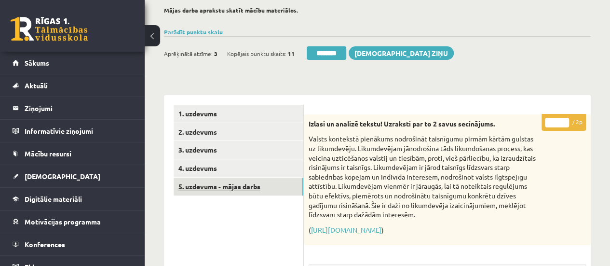
click at [263, 183] on link "5. uzdevums - mājas darbs" at bounding box center [239, 186] width 130 height 18
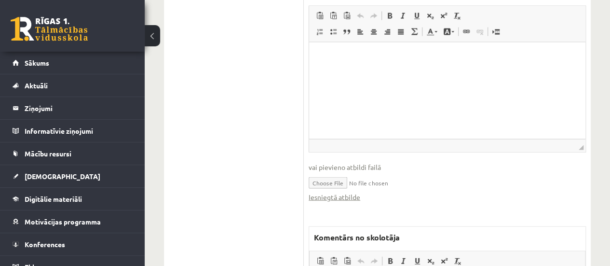
scroll to position [956, 0]
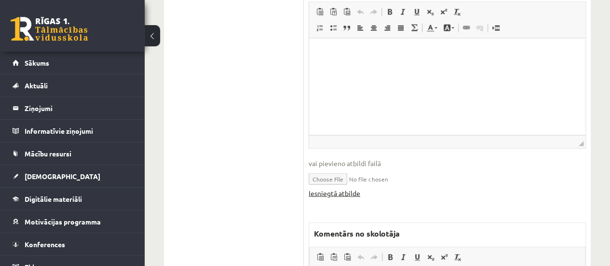
click at [342, 191] on link "Iesniegtā atbilde" at bounding box center [335, 193] width 52 height 10
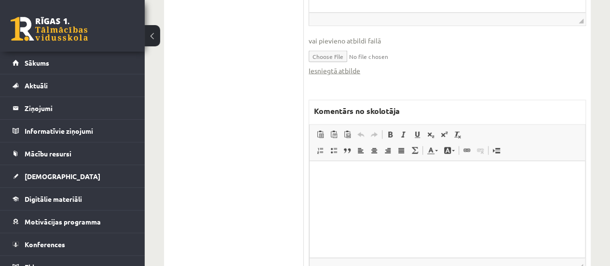
scroll to position [1081, 0]
click at [323, 179] on html at bounding box center [447, 173] width 275 height 29
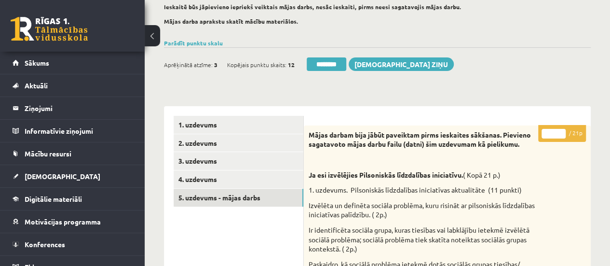
scroll to position [71, 0]
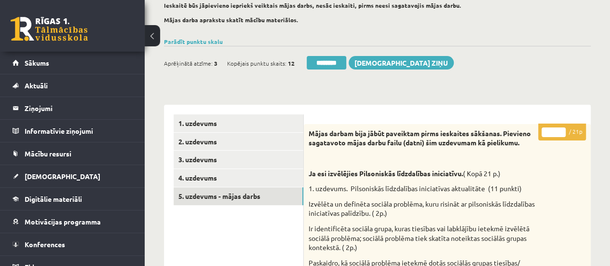
click at [560, 128] on input "*" at bounding box center [553, 132] width 24 height 10
type input "**"
click at [560, 128] on input "**" at bounding box center [553, 132] width 24 height 10
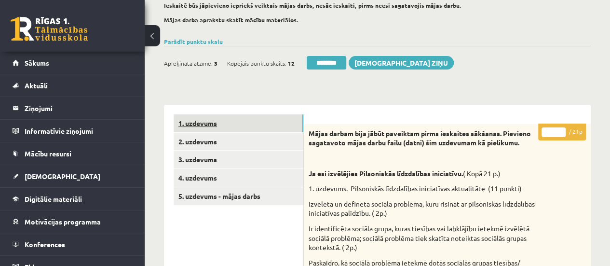
click at [284, 117] on link "1. uzdevums" at bounding box center [239, 123] width 130 height 18
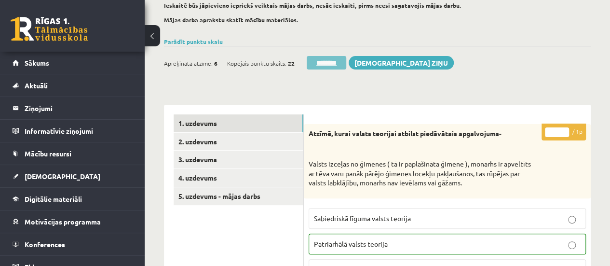
click at [329, 63] on input "********" at bounding box center [327, 63] width 40 height 14
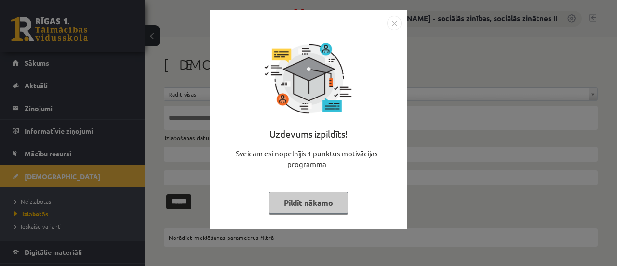
click at [307, 202] on button "Pildīt nākamo" at bounding box center [308, 202] width 79 height 22
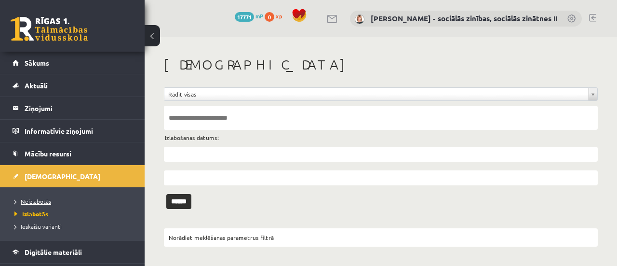
click at [42, 198] on span "Neizlabotās" at bounding box center [32, 201] width 37 height 8
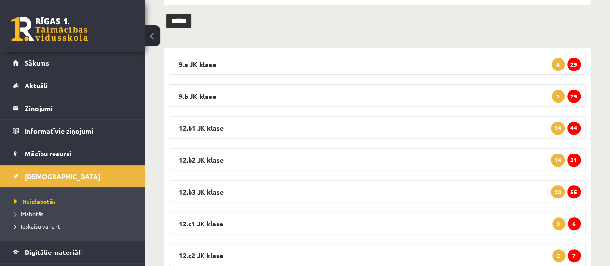
scroll to position [145, 0]
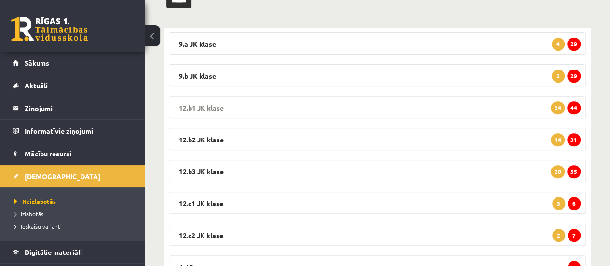
click at [575, 108] on span "44" at bounding box center [574, 107] width 14 height 13
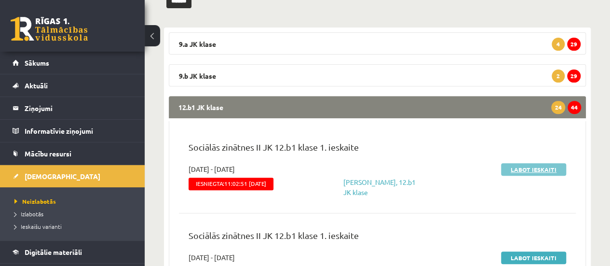
click at [533, 168] on link "Labot ieskaiti" at bounding box center [533, 169] width 65 height 13
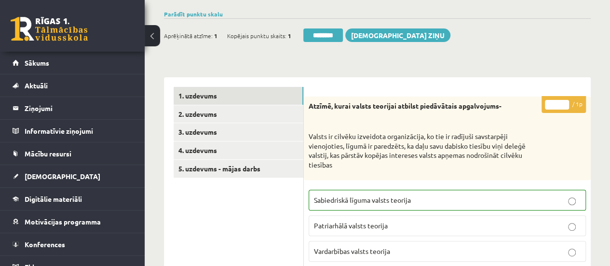
scroll to position [132, 0]
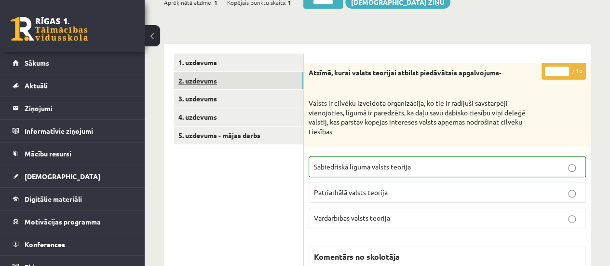
click at [217, 81] on link "2. uzdevums" at bounding box center [239, 81] width 130 height 18
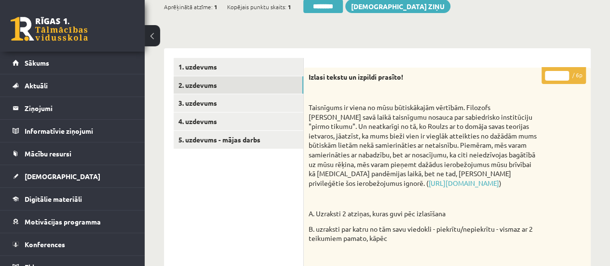
scroll to position [104, 0]
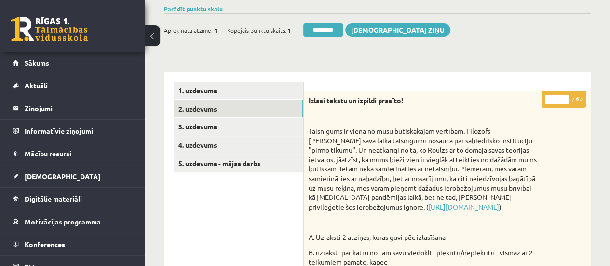
type input "*"
click at [563, 95] on input "*" at bounding box center [557, 100] width 24 height 10
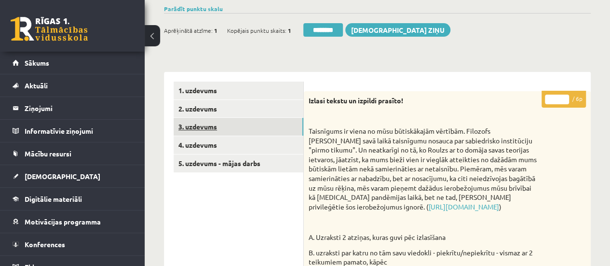
click at [267, 127] on link "3. uzdevums" at bounding box center [239, 127] width 130 height 18
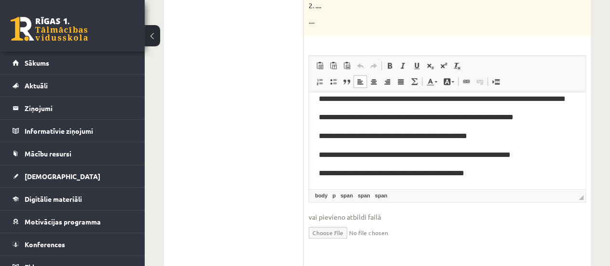
scroll to position [78, 0]
drag, startPoint x: 581, startPoint y: 131, endPoint x: 906, endPoint y: 256, distance: 348.0
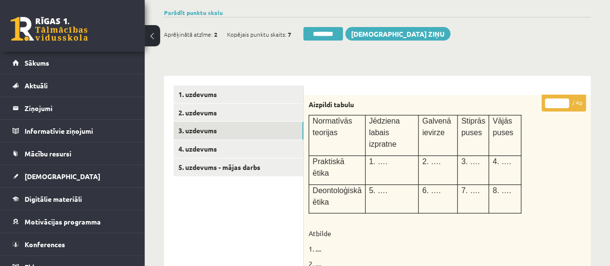
scroll to position [75, 0]
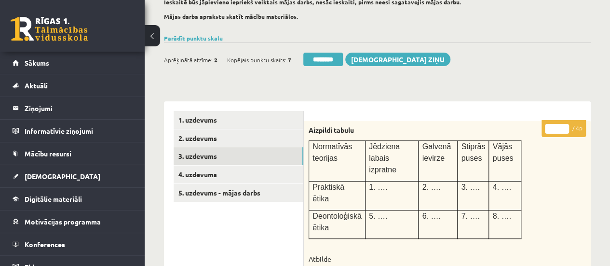
type input "*"
click at [564, 126] on input "*" at bounding box center [557, 129] width 24 height 10
click at [261, 172] on link "4. uzdevums" at bounding box center [239, 174] width 130 height 18
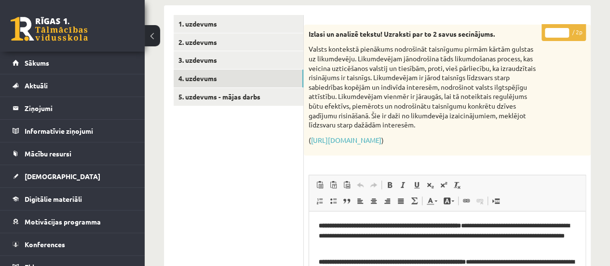
scroll to position [170, 0]
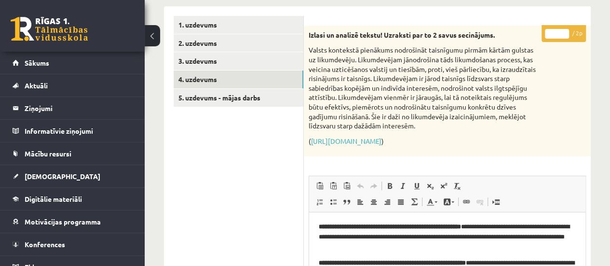
type input "*"
click at [566, 30] on input "*" at bounding box center [557, 34] width 24 height 10
click at [249, 90] on link "5. uzdevums - mājas darbs" at bounding box center [239, 98] width 130 height 18
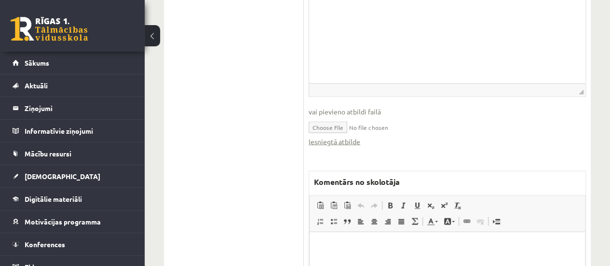
scroll to position [1010, 0]
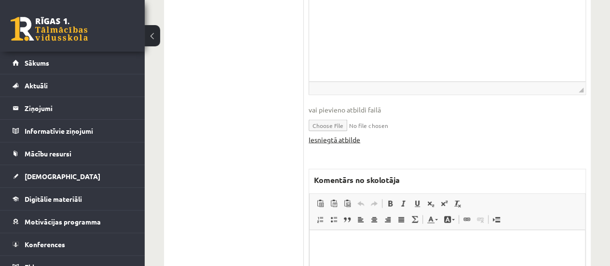
click at [328, 138] on link "Iesniegtā atbilde" at bounding box center [335, 140] width 52 height 10
click at [318, 245] on html at bounding box center [447, 244] width 275 height 29
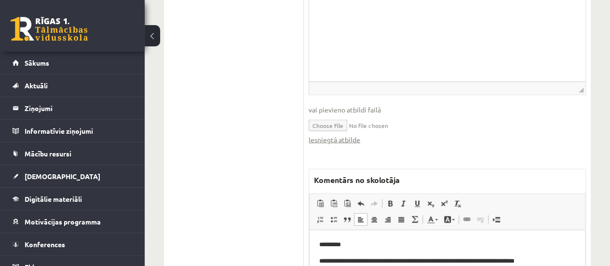
scroll to position [1024, 0]
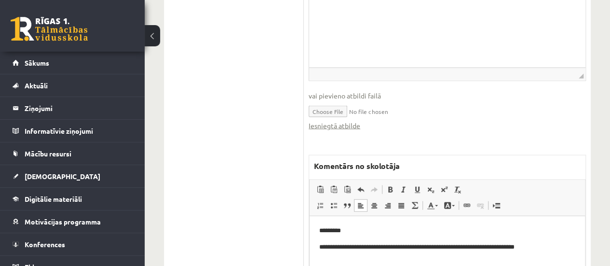
click at [370, 245] on p "**********" at bounding box center [447, 247] width 257 height 10
click at [547, 249] on p "**********" at bounding box center [447, 247] width 257 height 10
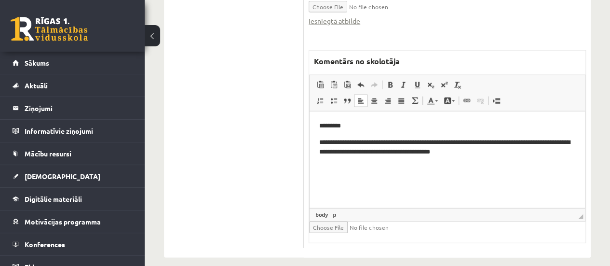
scroll to position [1130, 0]
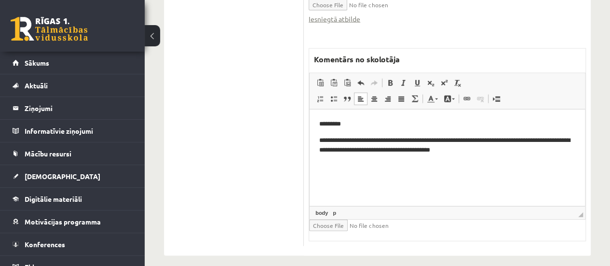
click at [320, 172] on html "**********" at bounding box center [447, 145] width 275 height 72
click at [333, 151] on p "**********" at bounding box center [447, 145] width 257 height 20
drag, startPoint x: 404, startPoint y: 152, endPoint x: 363, endPoint y: 153, distance: 41.0
click at [363, 153] on p "**********" at bounding box center [447, 145] width 257 height 20
click at [340, 169] on p "******" at bounding box center [447, 166] width 257 height 10
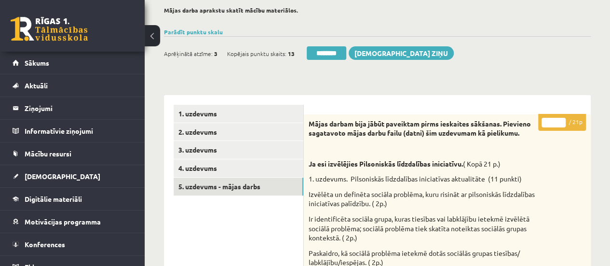
scroll to position [83, 0]
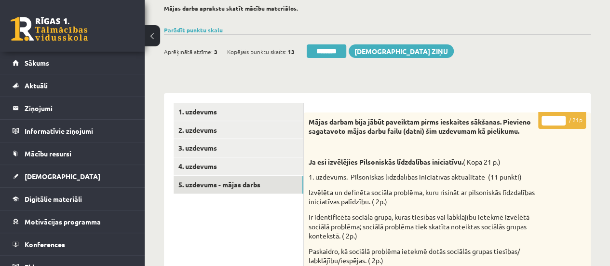
click at [562, 118] on input "*" at bounding box center [553, 121] width 24 height 10
click at [562, 118] on input "**" at bounding box center [553, 121] width 24 height 10
click at [562, 122] on input "*" at bounding box center [553, 121] width 24 height 10
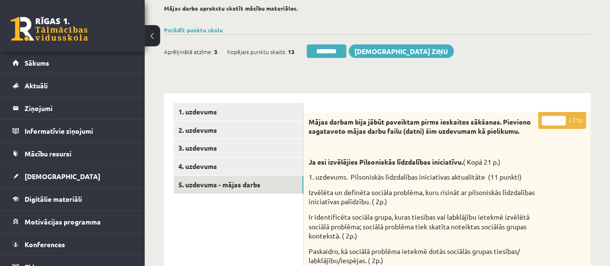
type input "*"
click at [562, 122] on input "*" at bounding box center [553, 121] width 24 height 10
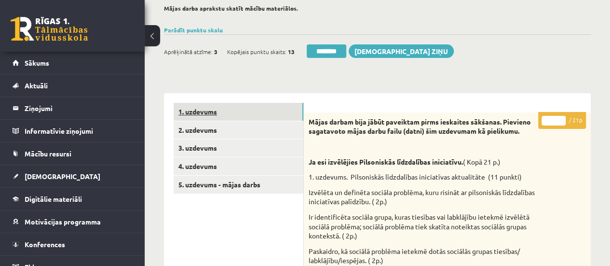
click at [262, 117] on link "1. uzdevums" at bounding box center [239, 112] width 130 height 18
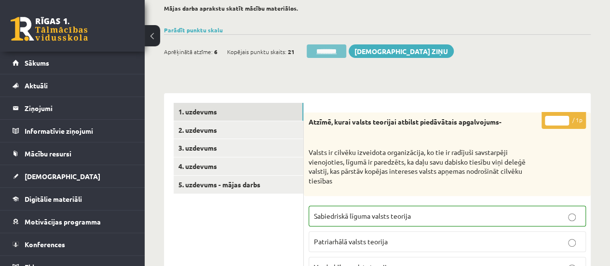
click at [328, 56] on input "********" at bounding box center [327, 51] width 40 height 14
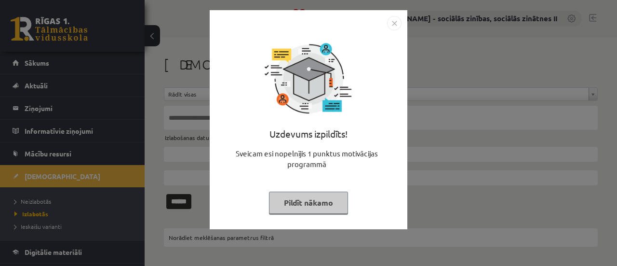
click at [304, 206] on button "Pildīt nākamo" at bounding box center [308, 202] width 79 height 22
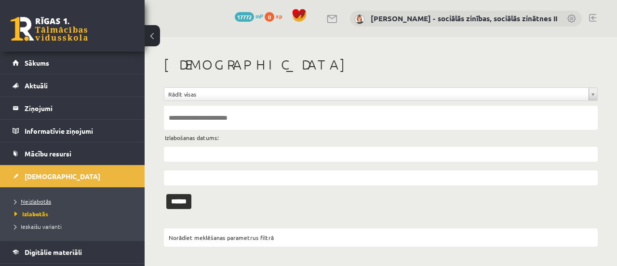
click at [34, 198] on span "Neizlabotās" at bounding box center [32, 201] width 37 height 8
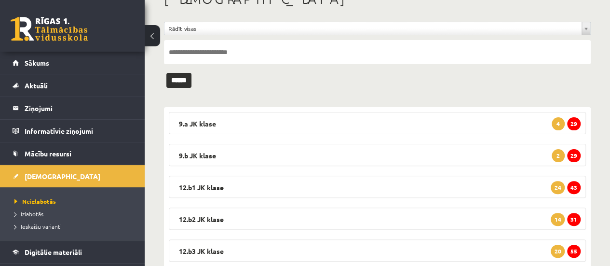
scroll to position [84, 0]
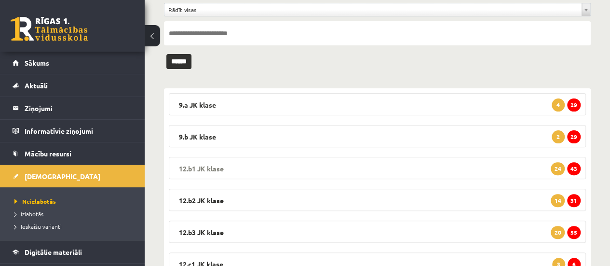
click at [573, 165] on span "43" at bounding box center [574, 168] width 14 height 13
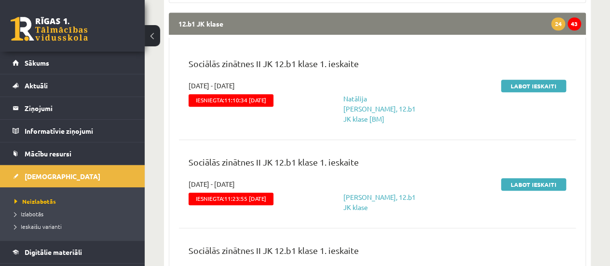
scroll to position [254, 0]
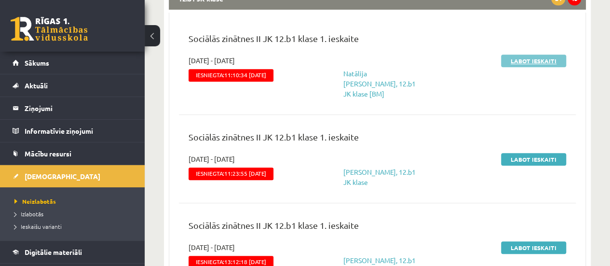
click at [540, 58] on link "Labot ieskaiti" at bounding box center [533, 60] width 65 height 13
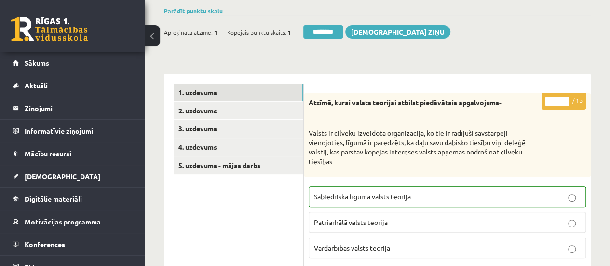
scroll to position [103, 0]
click at [250, 162] on link "5. uzdevums - mājas darbs" at bounding box center [239, 165] width 130 height 18
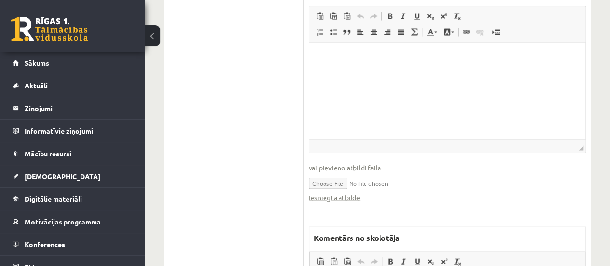
scroll to position [959, 0]
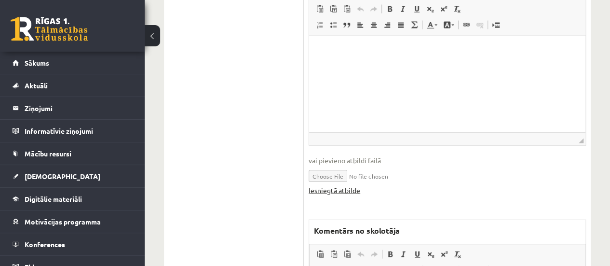
click at [348, 188] on link "Iesniegtā atbilde" at bounding box center [335, 190] width 52 height 10
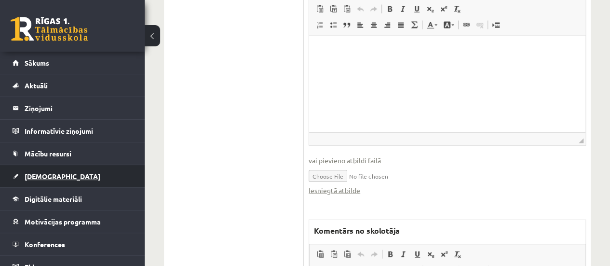
click at [40, 176] on span "[DEMOGRAPHIC_DATA]" at bounding box center [63, 176] width 76 height 9
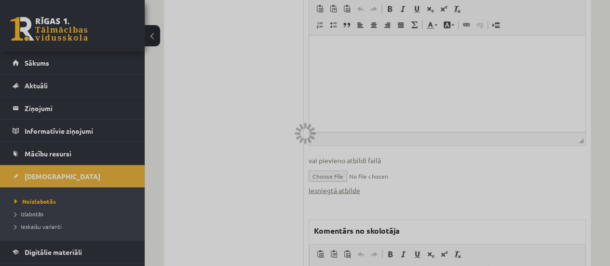
scroll to position [190, 0]
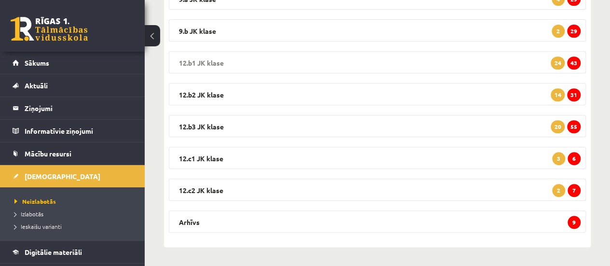
click at [577, 62] on span "43" at bounding box center [574, 62] width 14 height 13
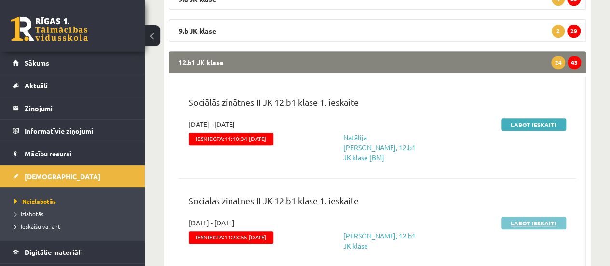
click at [536, 216] on link "Labot ieskaiti" at bounding box center [533, 222] width 65 height 13
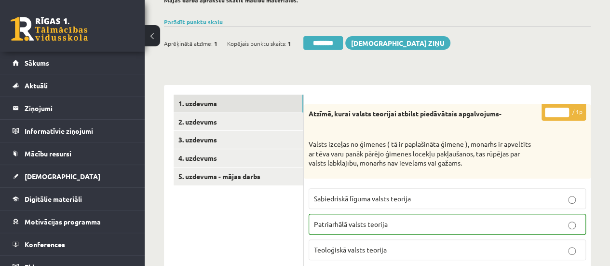
scroll to position [92, 0]
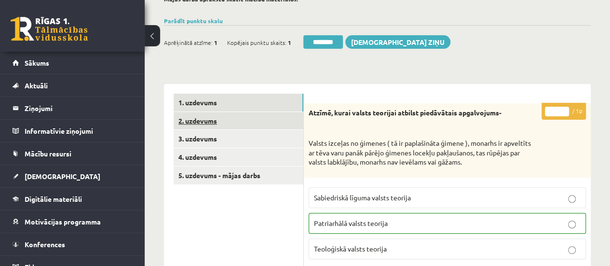
click at [259, 116] on link "2. uzdevums" at bounding box center [239, 121] width 130 height 18
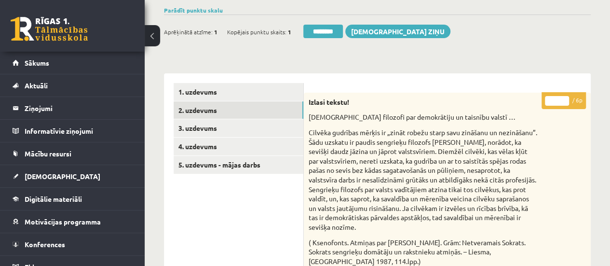
scroll to position [108, 0]
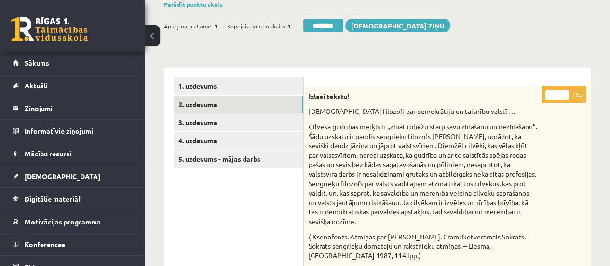
type input "*"
click at [563, 92] on input "*" at bounding box center [557, 95] width 24 height 10
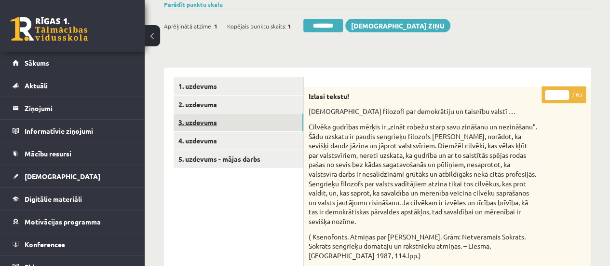
click at [250, 126] on link "3. uzdevums" at bounding box center [239, 122] width 130 height 18
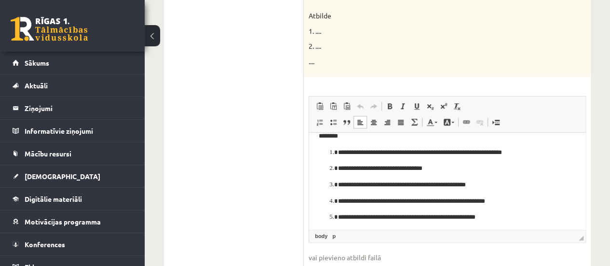
scroll to position [0, 0]
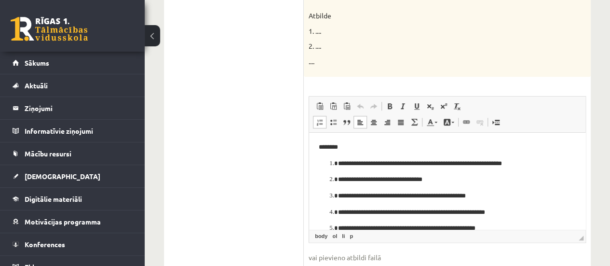
click at [572, 167] on html "**********" at bounding box center [447, 212] width 276 height 159
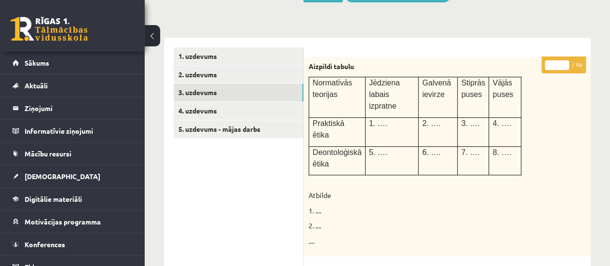
scroll to position [136, 0]
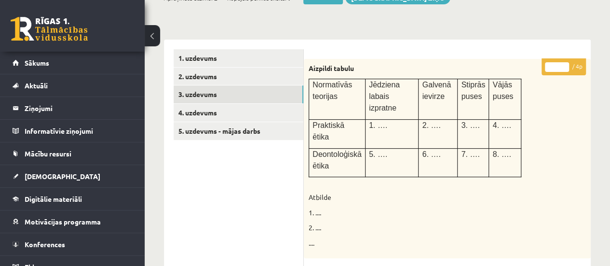
type input "*"
click at [566, 66] on input "*" at bounding box center [557, 67] width 24 height 10
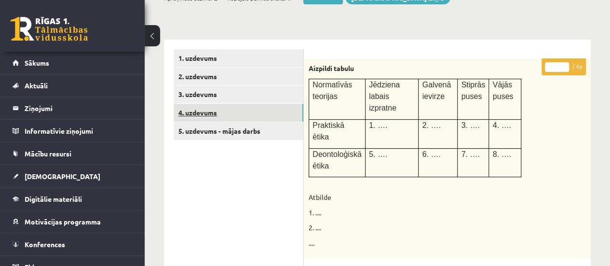
click at [286, 109] on link "4. uzdevums" at bounding box center [239, 113] width 130 height 18
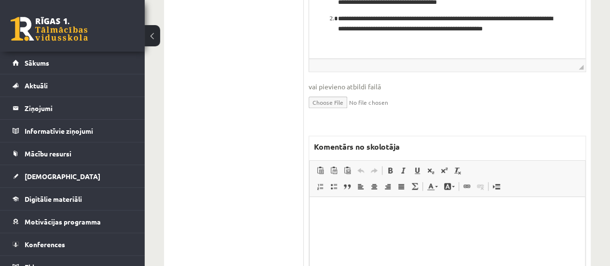
scroll to position [421, 0]
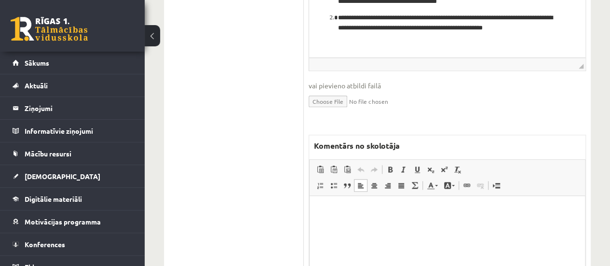
click at [406, 202] on html at bounding box center [447, 210] width 275 height 29
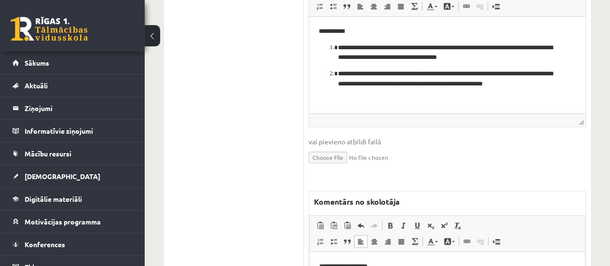
scroll to position [449, 0]
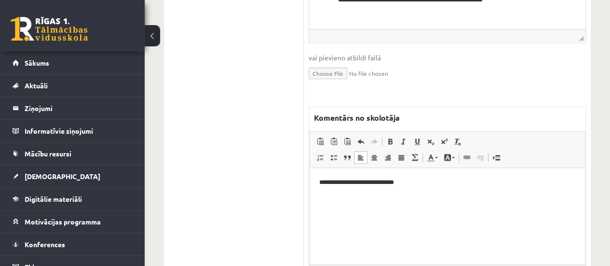
click at [354, 183] on p "**********" at bounding box center [447, 182] width 257 height 10
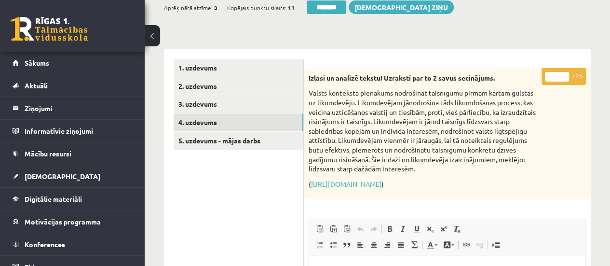
scroll to position [124, 0]
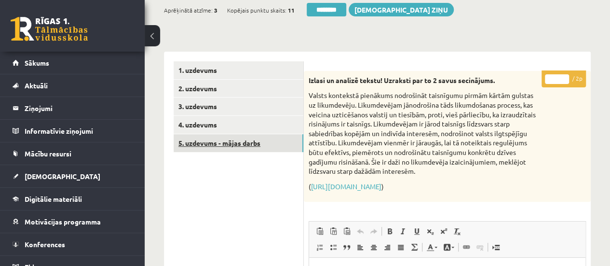
click at [269, 144] on link "5. uzdevums - mājas darbs" at bounding box center [239, 143] width 130 height 18
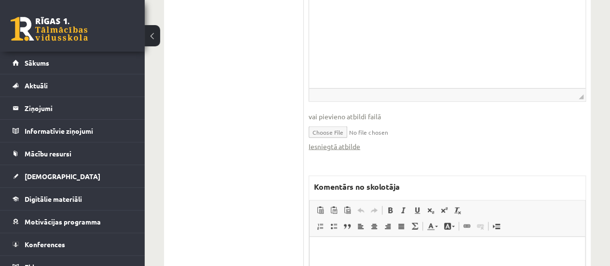
scroll to position [1008, 0]
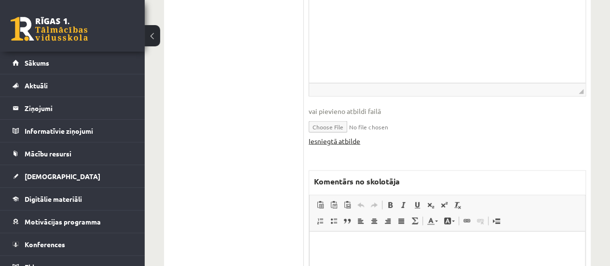
click at [342, 140] on link "Iesniegtā atbilde" at bounding box center [335, 141] width 52 height 10
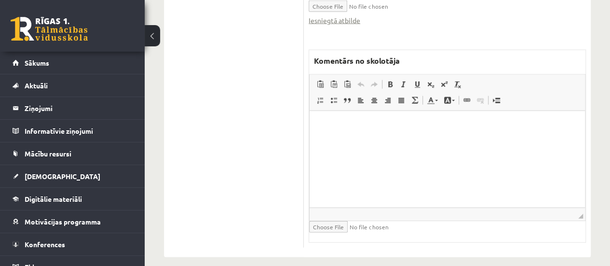
scroll to position [1138, 0]
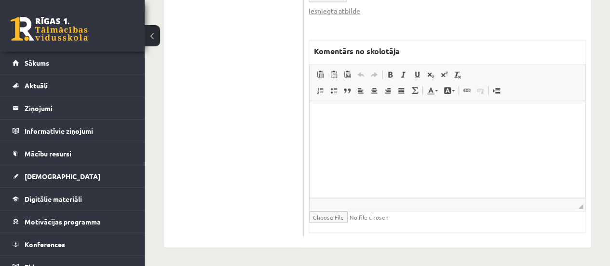
click at [348, 130] on html at bounding box center [447, 115] width 275 height 29
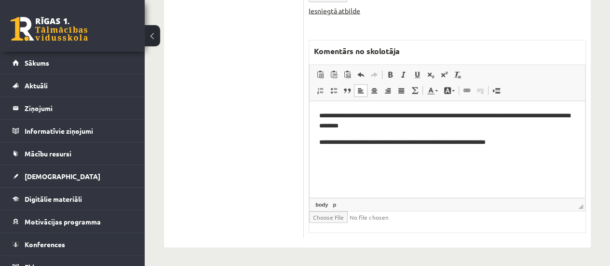
click at [333, 11] on link "Iesniegtā atbilde" at bounding box center [335, 11] width 52 height 10
click at [510, 145] on p "**********" at bounding box center [447, 142] width 257 height 10
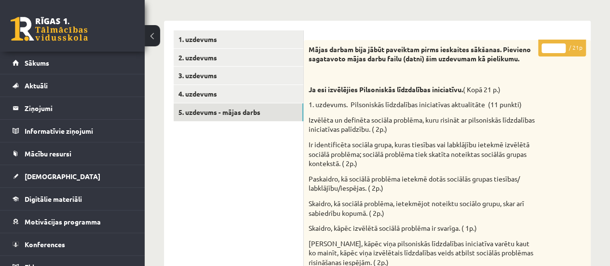
scroll to position [77, 0]
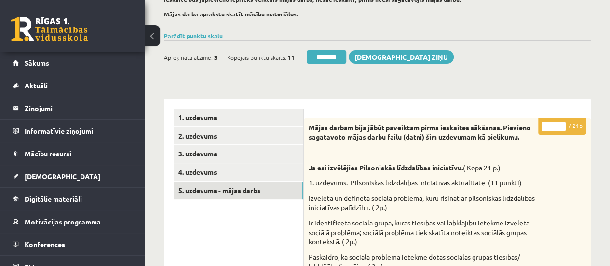
click at [561, 123] on input "*" at bounding box center [553, 127] width 24 height 10
type input "*"
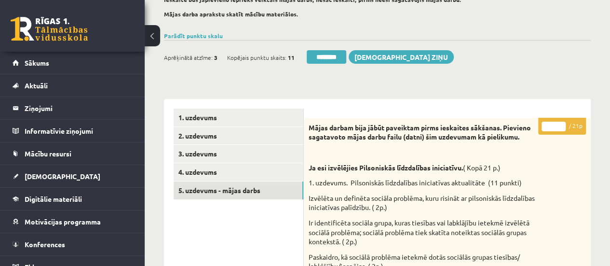
click at [561, 123] on input "*" at bounding box center [553, 127] width 24 height 10
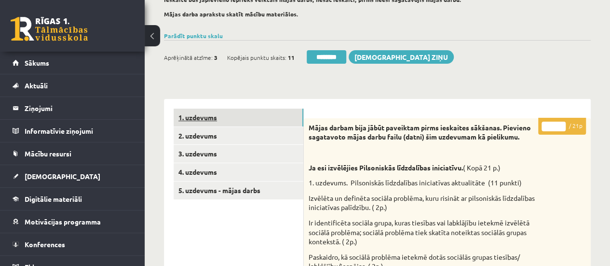
click at [291, 116] on link "1. uzdevums" at bounding box center [239, 117] width 130 height 18
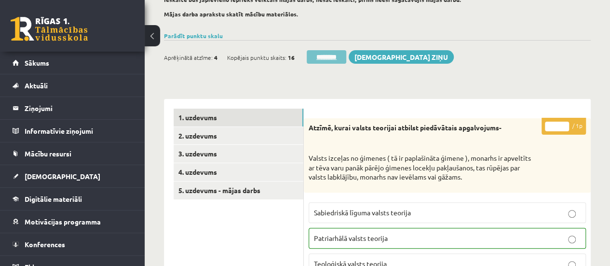
click at [321, 58] on input "********" at bounding box center [327, 57] width 40 height 14
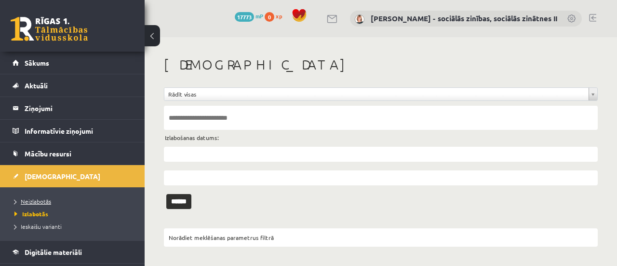
click at [47, 199] on span "Neizlabotās" at bounding box center [32, 201] width 37 height 8
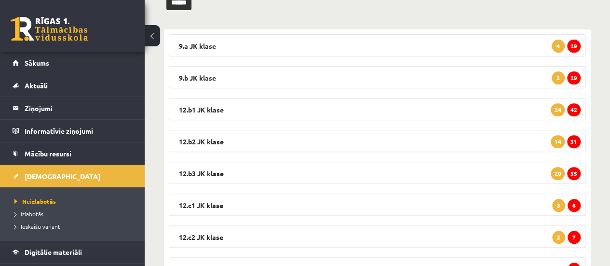
scroll to position [145, 0]
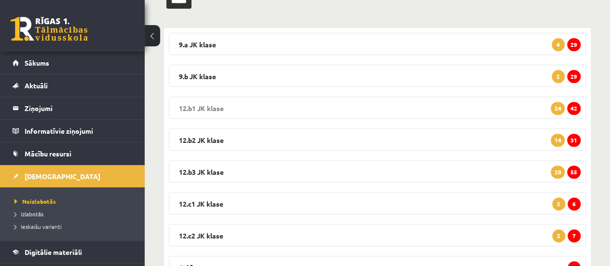
click at [578, 106] on span "42" at bounding box center [574, 108] width 14 height 13
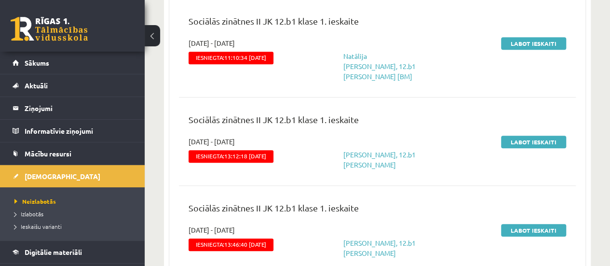
scroll to position [295, 0]
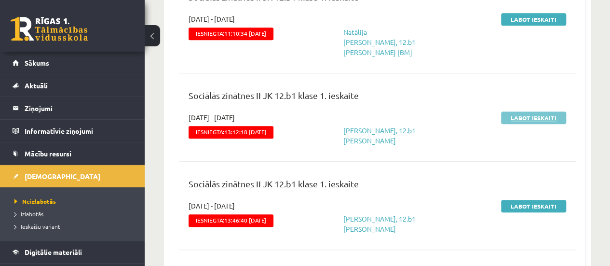
click at [526, 111] on link "Labot ieskaiti" at bounding box center [533, 117] width 65 height 13
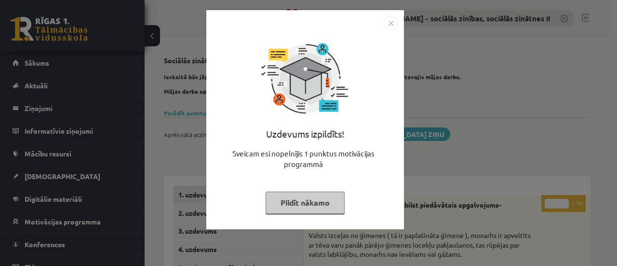
click at [310, 200] on button "Pildīt nākamo" at bounding box center [305, 202] width 79 height 22
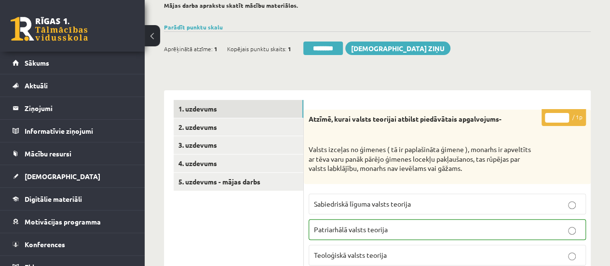
scroll to position [103, 0]
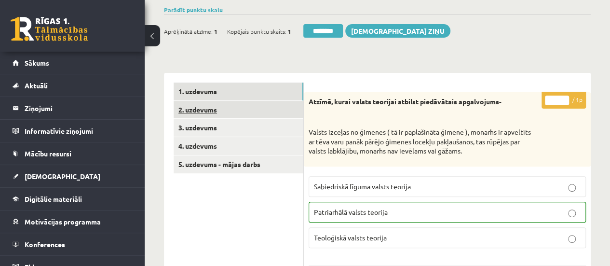
click at [271, 105] on link "2. uzdevums" at bounding box center [239, 110] width 130 height 18
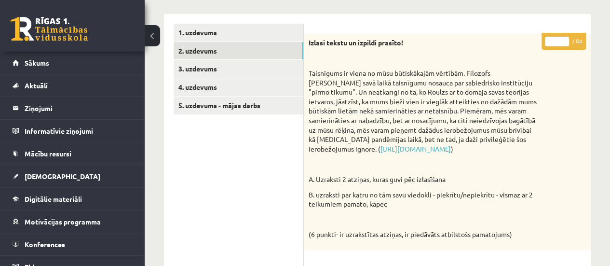
scroll to position [163, 0]
type input "*"
click at [563, 37] on input "*" at bounding box center [557, 41] width 24 height 10
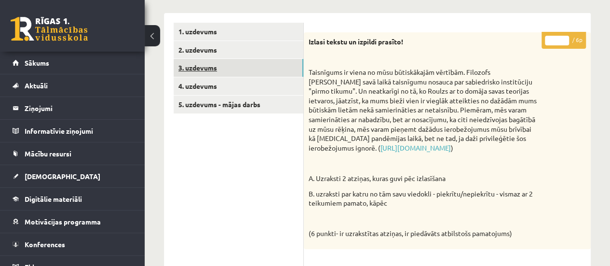
click at [299, 73] on link "3. uzdevums" at bounding box center [239, 68] width 130 height 18
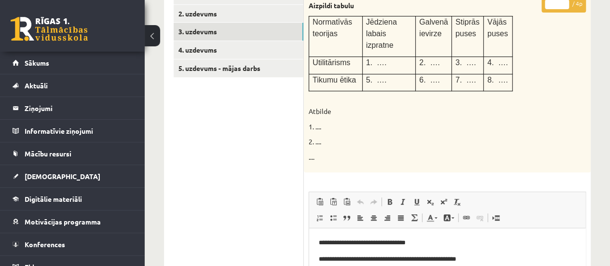
scroll to position [196, 0]
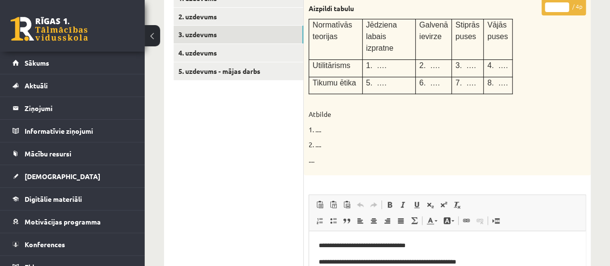
type input "*"
click at [564, 4] on input "*" at bounding box center [557, 7] width 24 height 10
click at [294, 54] on link "4. uzdevums" at bounding box center [239, 53] width 130 height 18
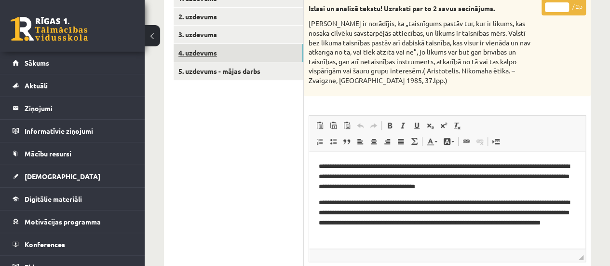
scroll to position [0, 0]
type input "*"
click at [563, 2] on input "*" at bounding box center [557, 7] width 24 height 10
click at [250, 70] on link "5. uzdevums - mājas darbs" at bounding box center [239, 71] width 130 height 18
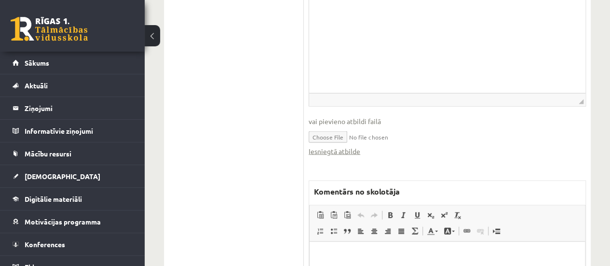
scroll to position [1001, 0]
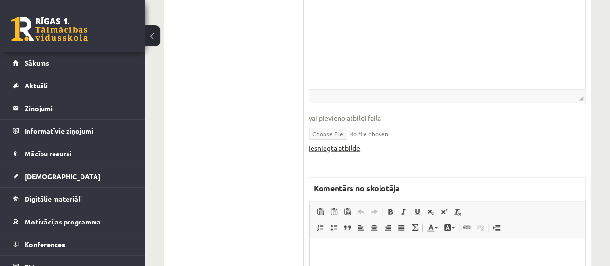
click at [333, 146] on link "Iesniegtā atbilde" at bounding box center [335, 148] width 52 height 10
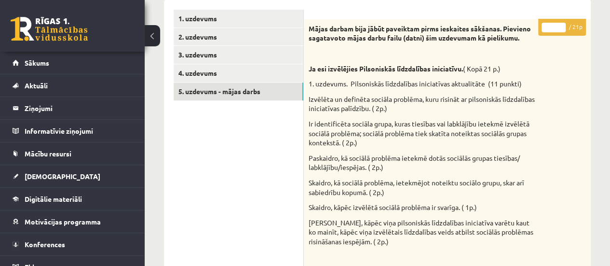
scroll to position [180, 0]
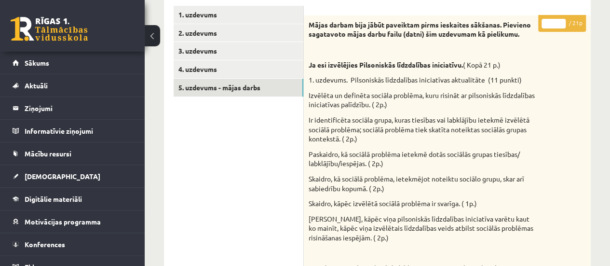
click at [562, 21] on input "**" at bounding box center [553, 24] width 24 height 10
type input "**"
click at [562, 21] on input "**" at bounding box center [553, 24] width 24 height 10
click at [230, 15] on link "1. uzdevums" at bounding box center [239, 15] width 130 height 18
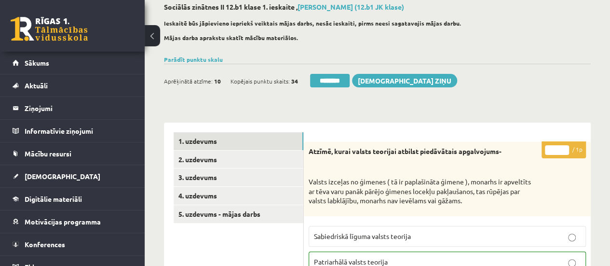
scroll to position [53, 0]
click at [328, 78] on input "********" at bounding box center [330, 81] width 40 height 14
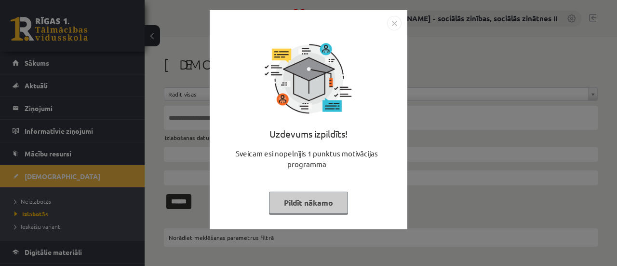
click at [286, 202] on button "Pildīt nākamo" at bounding box center [308, 202] width 79 height 22
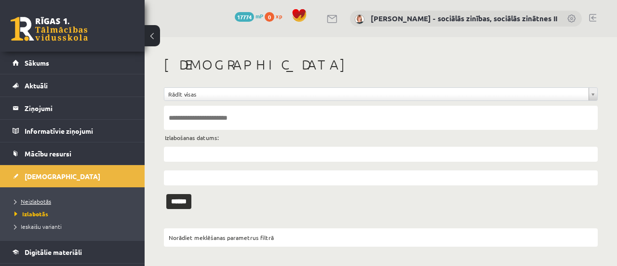
click at [40, 199] on span "Neizlabotās" at bounding box center [32, 201] width 37 height 8
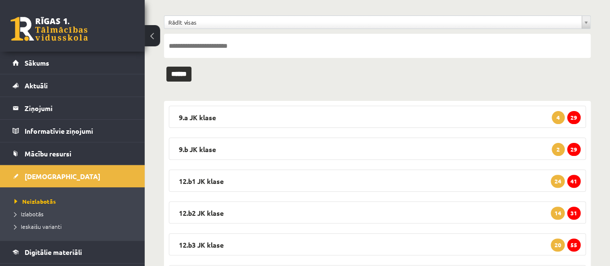
scroll to position [74, 0]
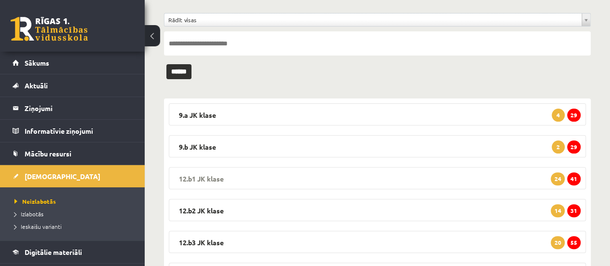
click at [574, 175] on span "41" at bounding box center [574, 178] width 14 height 13
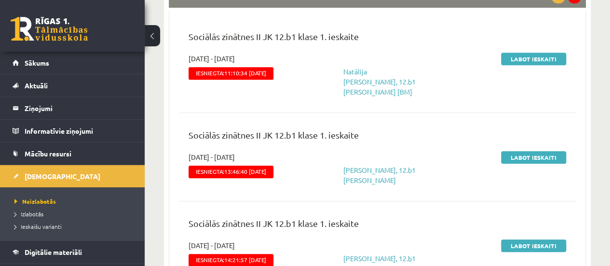
scroll to position [264, 0]
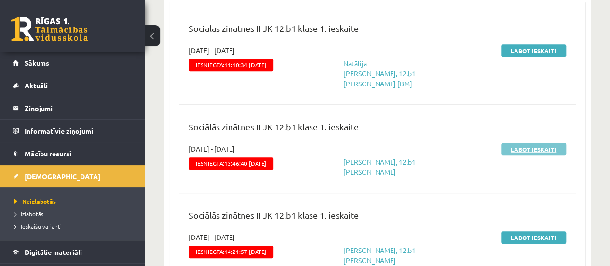
click at [525, 143] on link "Labot ieskaiti" at bounding box center [533, 149] width 65 height 13
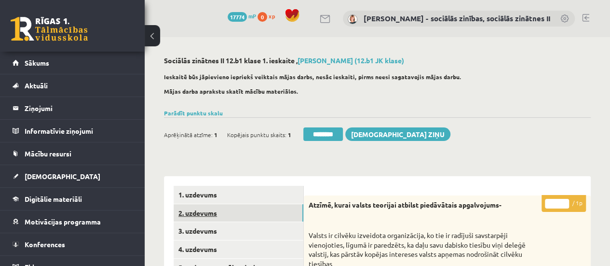
click at [251, 211] on link "2. uzdevums" at bounding box center [239, 213] width 130 height 18
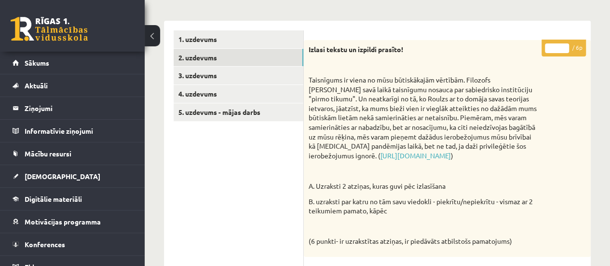
scroll to position [145, 0]
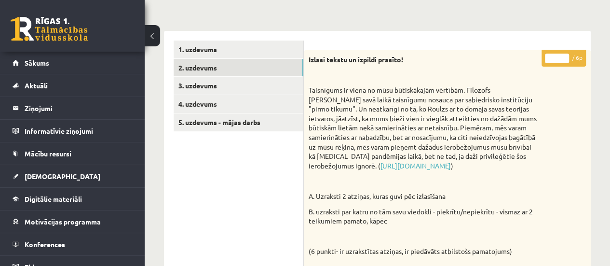
type input "*"
click at [563, 54] on input "*" at bounding box center [557, 59] width 24 height 10
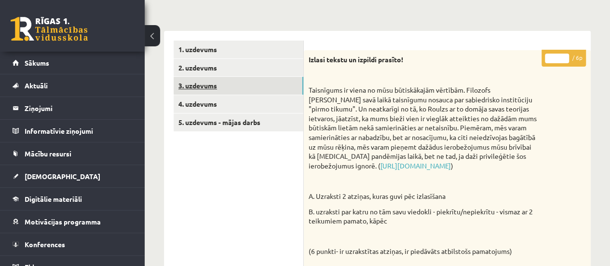
click at [278, 84] on link "3. uzdevums" at bounding box center [239, 86] width 130 height 18
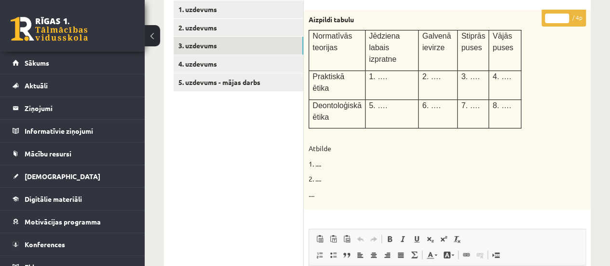
scroll to position [149, 0]
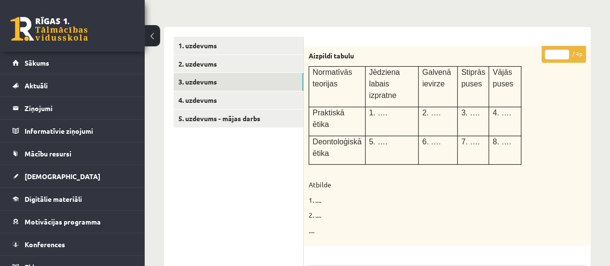
type input "*"
click at [565, 52] on input "*" at bounding box center [557, 55] width 24 height 10
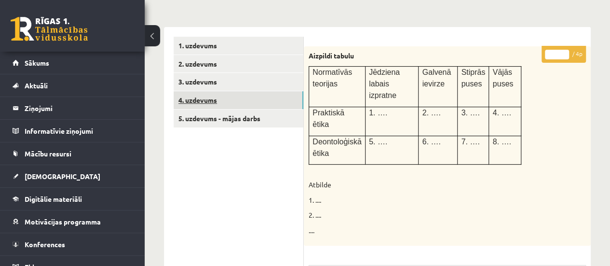
click at [259, 100] on link "4. uzdevums" at bounding box center [239, 100] width 130 height 18
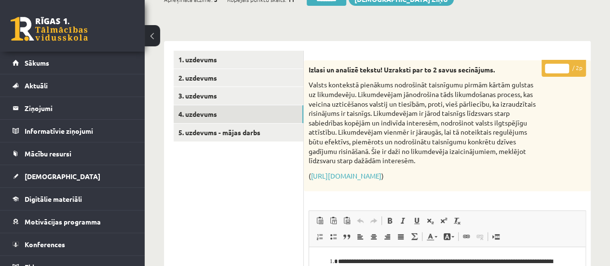
scroll to position [137, 0]
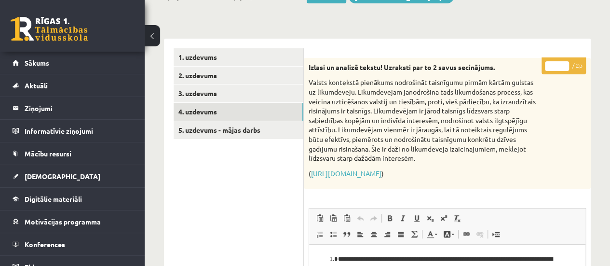
type input "*"
click at [564, 62] on input "*" at bounding box center [557, 66] width 24 height 10
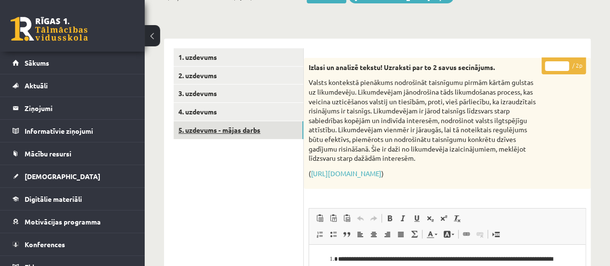
click at [224, 125] on link "5. uzdevums - mājas darbs" at bounding box center [239, 130] width 130 height 18
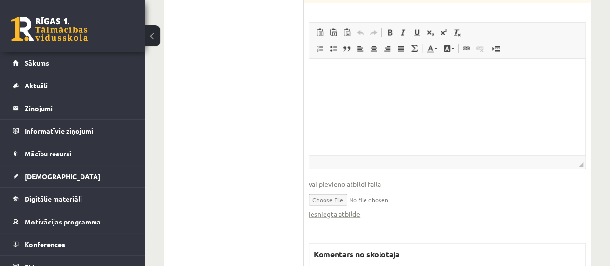
scroll to position [977, 0]
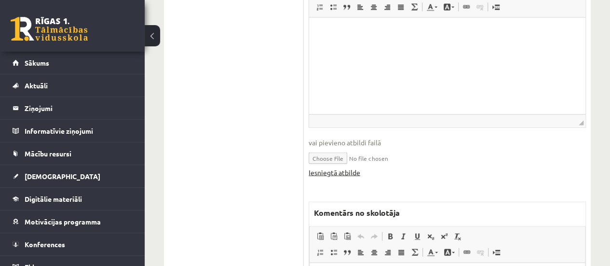
click at [339, 170] on link "Iesniegtā atbilde" at bounding box center [335, 172] width 52 height 10
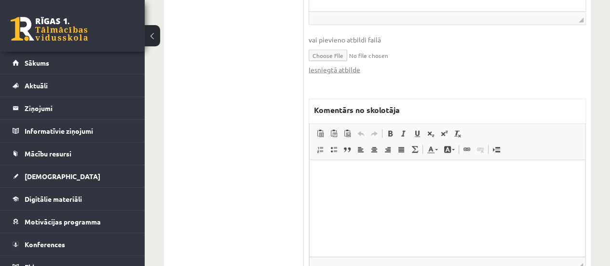
scroll to position [1085, 0]
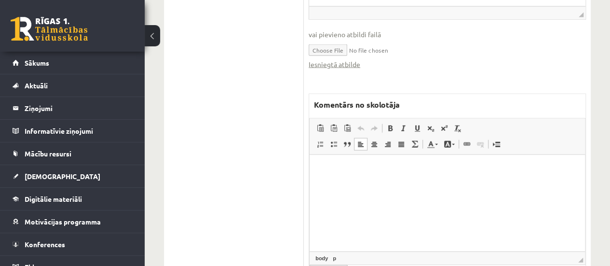
click at [396, 184] on html at bounding box center [447, 168] width 275 height 29
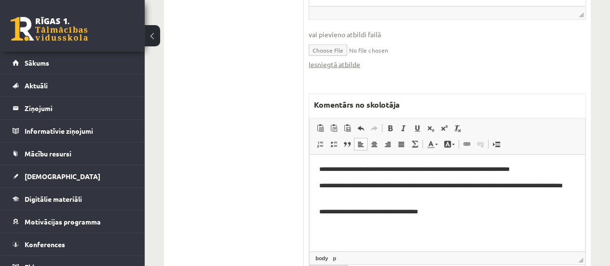
click at [355, 212] on p "**********" at bounding box center [447, 211] width 257 height 10
click at [363, 212] on p "**********" at bounding box center [447, 211] width 257 height 10
click at [358, 212] on p "**********" at bounding box center [447, 211] width 257 height 10
click at [427, 217] on html "**********" at bounding box center [447, 190] width 275 height 72
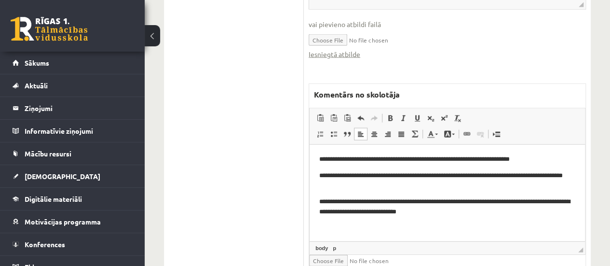
scroll to position [1117, 0]
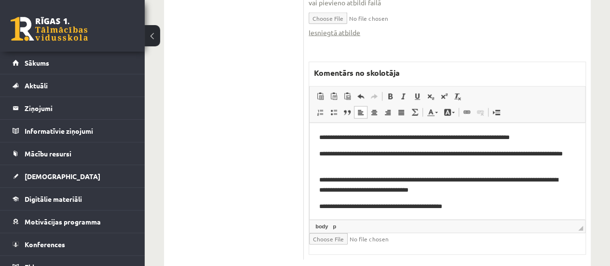
click at [338, 206] on p "**********" at bounding box center [443, 206] width 249 height 10
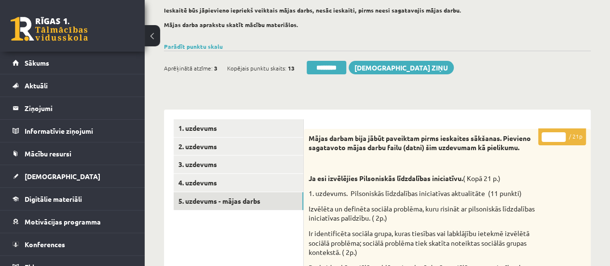
scroll to position [83, 0]
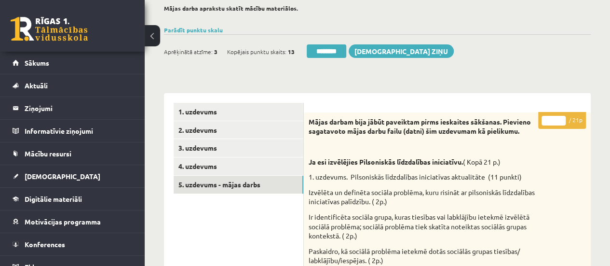
click at [561, 118] on input "*" at bounding box center [553, 121] width 24 height 10
type input "*"
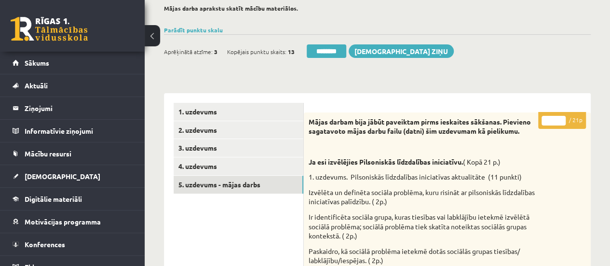
click at [561, 118] on input "*" at bounding box center [553, 121] width 24 height 10
click at [270, 115] on link "1. uzdevums" at bounding box center [239, 112] width 130 height 18
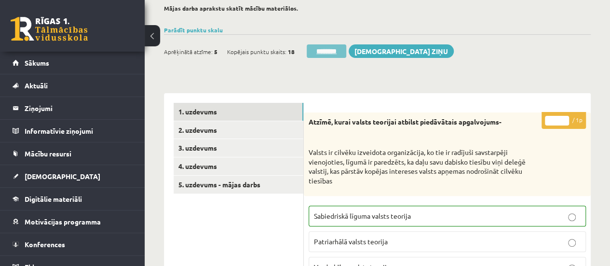
click at [328, 50] on input "********" at bounding box center [327, 51] width 40 height 14
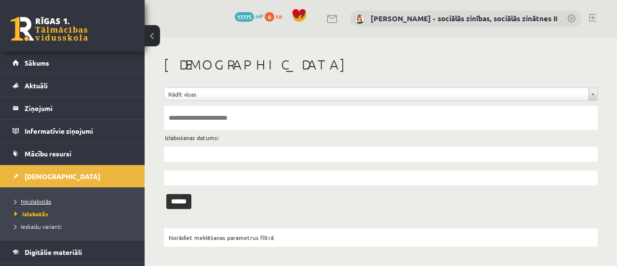
click at [38, 200] on span "Neizlabotās" at bounding box center [32, 201] width 37 height 8
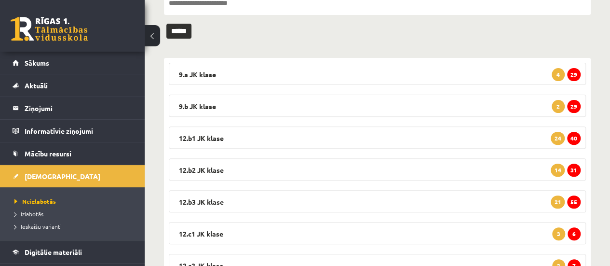
scroll to position [122, 0]
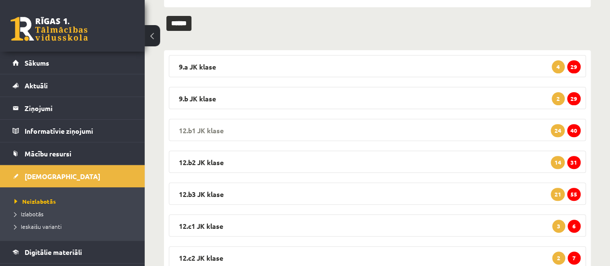
click at [575, 126] on span "40" at bounding box center [574, 130] width 14 height 13
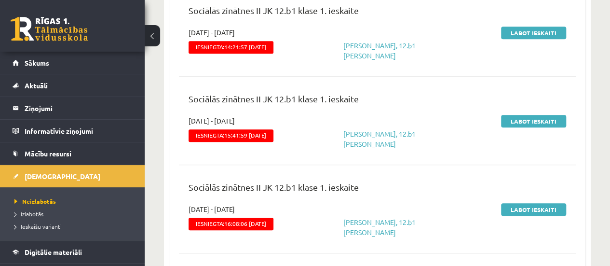
scroll to position [388, 0]
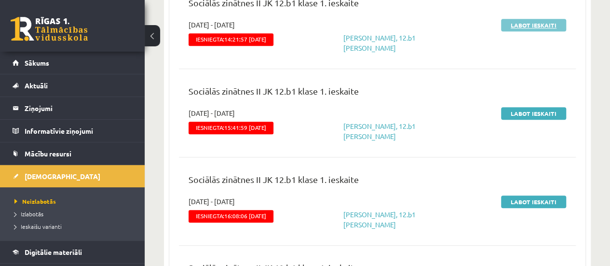
click at [538, 19] on link "Labot ieskaiti" at bounding box center [533, 25] width 65 height 13
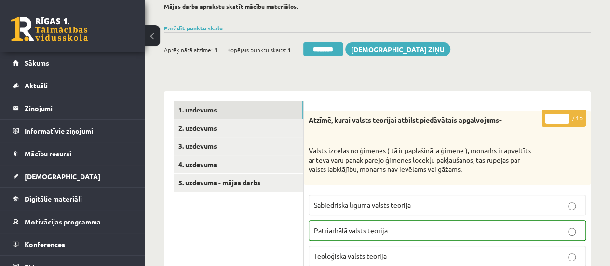
scroll to position [88, 0]
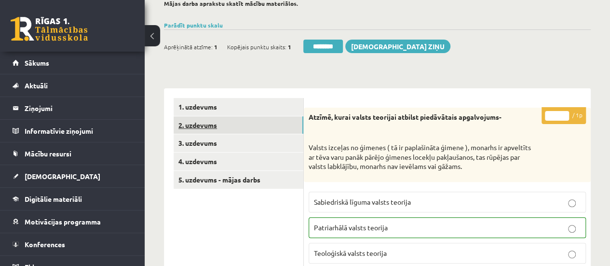
click at [286, 123] on link "2. uzdevums" at bounding box center [239, 125] width 130 height 18
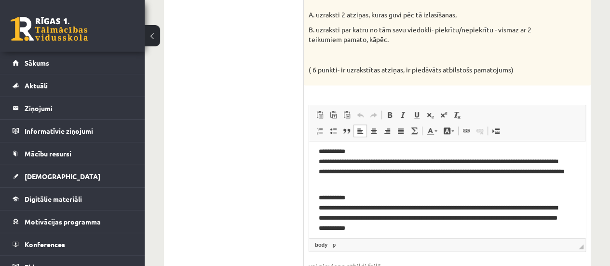
scroll to position [41, 0]
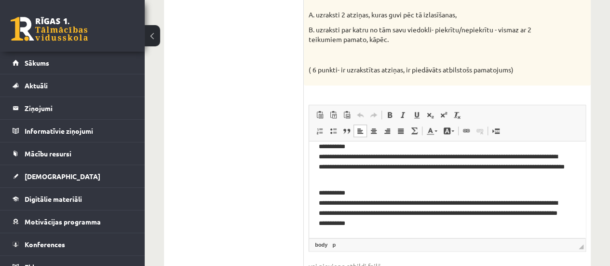
drag, startPoint x: 579, startPoint y: 159, endPoint x: 904, endPoint y: 320, distance: 362.7
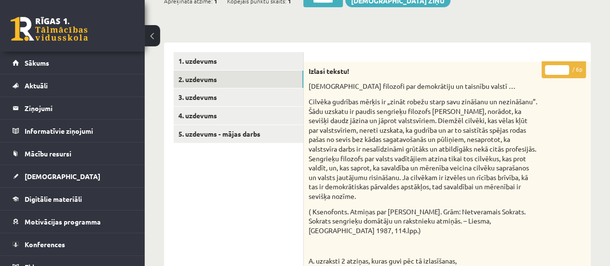
scroll to position [130, 0]
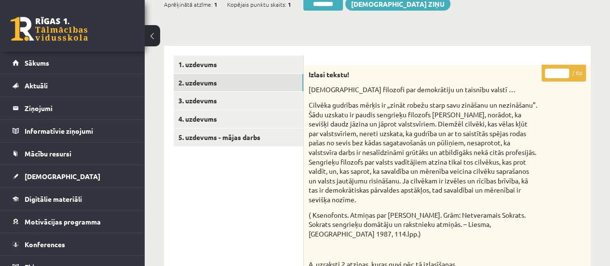
type input "*"
click at [564, 70] on input "*" at bounding box center [557, 73] width 24 height 10
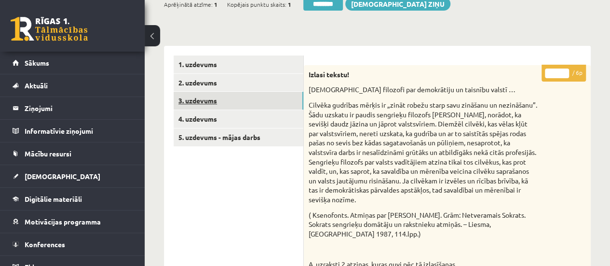
click at [270, 104] on link "3. uzdevums" at bounding box center [239, 101] width 130 height 18
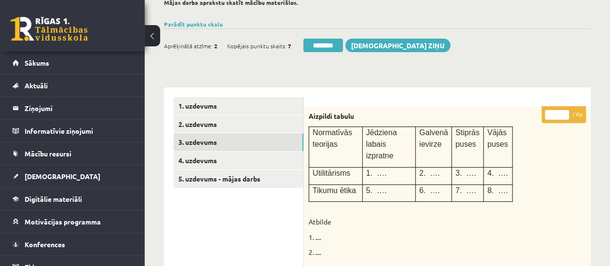
scroll to position [68, 0]
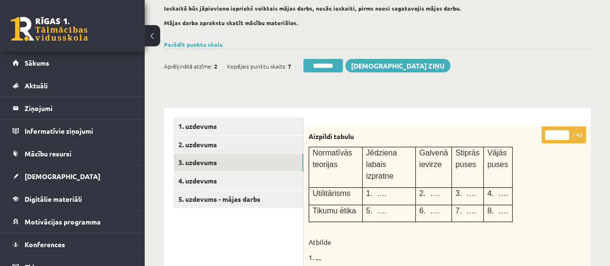
type input "*"
click at [565, 131] on input "*" at bounding box center [557, 135] width 24 height 10
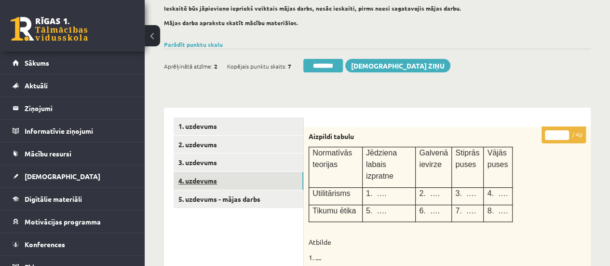
click at [270, 175] on link "4. uzdevums" at bounding box center [239, 181] width 130 height 18
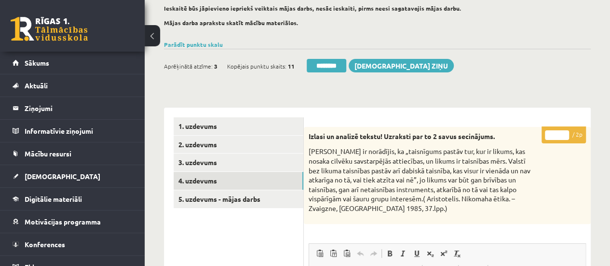
scroll to position [0, 0]
drag, startPoint x: 609, startPoint y: 106, endPoint x: 617, endPoint y: 128, distance: 23.5
click at [609, 128] on html "0 Dāvanas 17775 mP 0 xp [PERSON_NAME] - sociālās zinības, sociālās zinātnes II …" at bounding box center [305, 65] width 610 height 266
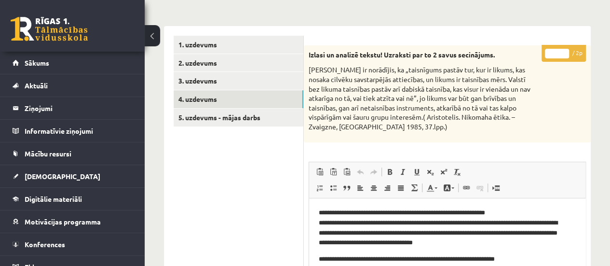
scroll to position [137, 0]
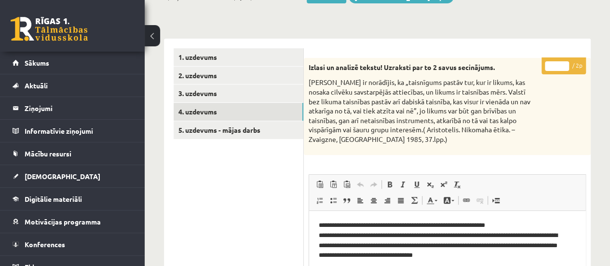
type input "*"
click at [564, 62] on input "*" at bounding box center [557, 66] width 24 height 10
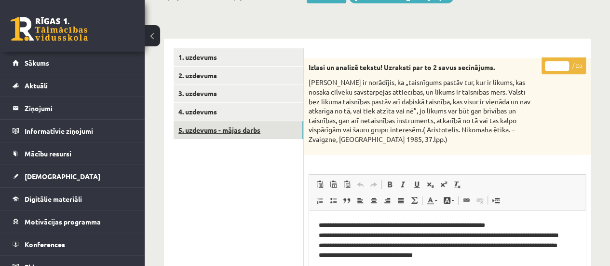
click at [245, 130] on link "5. uzdevums - mājas darbs" at bounding box center [239, 130] width 130 height 18
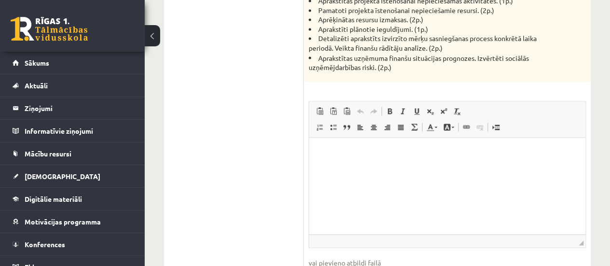
scroll to position [928, 0]
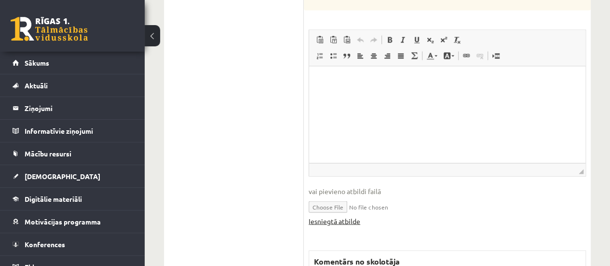
click at [351, 218] on link "Iesniegtā atbilde" at bounding box center [335, 221] width 52 height 10
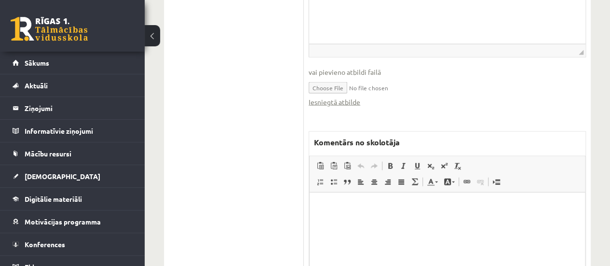
scroll to position [1055, 0]
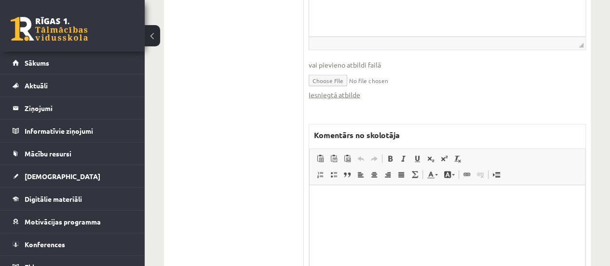
click at [401, 214] on html at bounding box center [447, 199] width 275 height 29
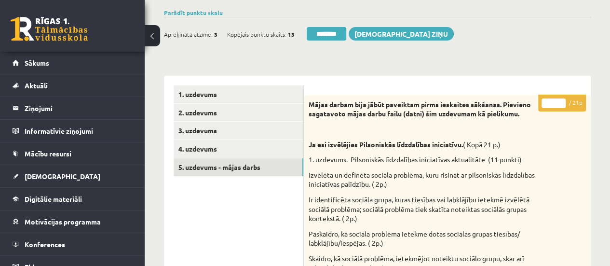
scroll to position [151, 0]
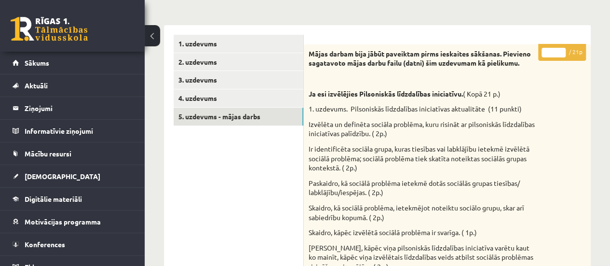
click at [562, 51] on input "*" at bounding box center [553, 53] width 24 height 10
type input "*"
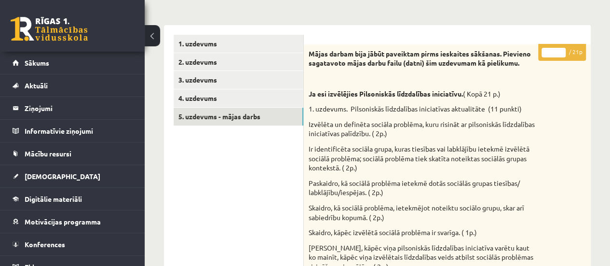
click at [562, 51] on input "*" at bounding box center [553, 53] width 24 height 10
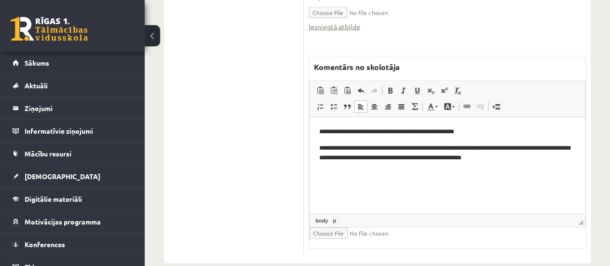
scroll to position [1124, 0]
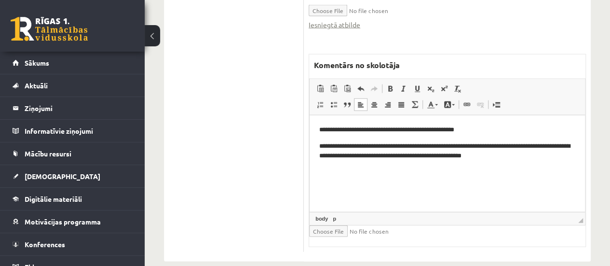
click at [534, 162] on html "**********" at bounding box center [447, 142] width 275 height 55
click at [396, 176] on p "**********" at bounding box center [447, 172] width 257 height 10
click at [507, 173] on p "**********" at bounding box center [447, 172] width 257 height 10
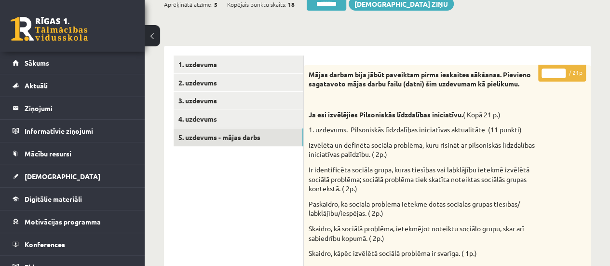
scroll to position [123, 0]
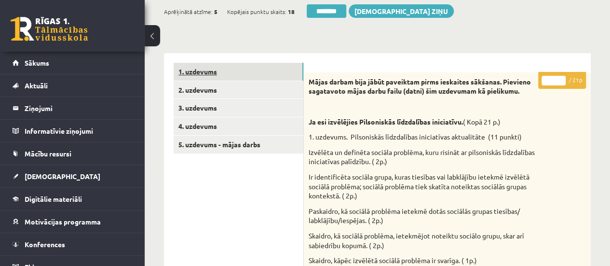
click at [280, 68] on link "1. uzdevums" at bounding box center [239, 72] width 130 height 18
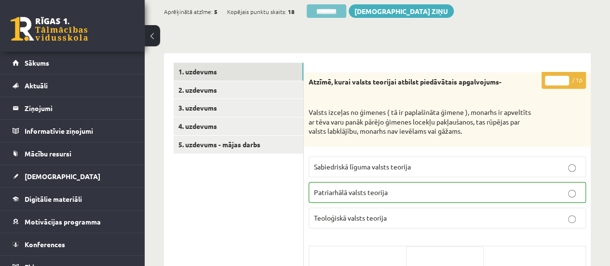
click at [326, 14] on input "********" at bounding box center [327, 11] width 40 height 14
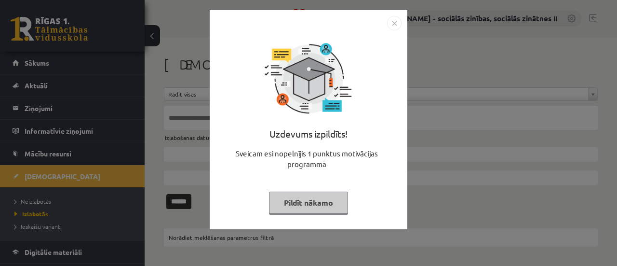
click at [300, 202] on button "Pildīt nākamo" at bounding box center [308, 202] width 79 height 22
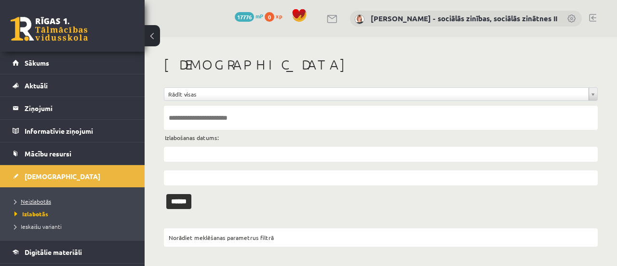
click at [36, 198] on span "Neizlabotās" at bounding box center [32, 201] width 37 height 8
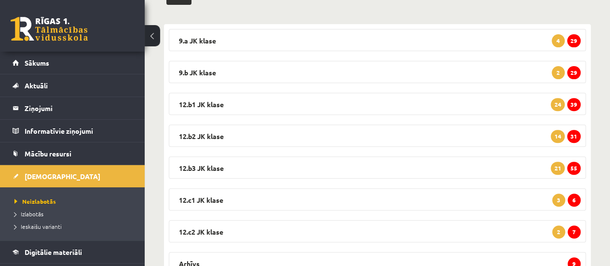
scroll to position [152, 0]
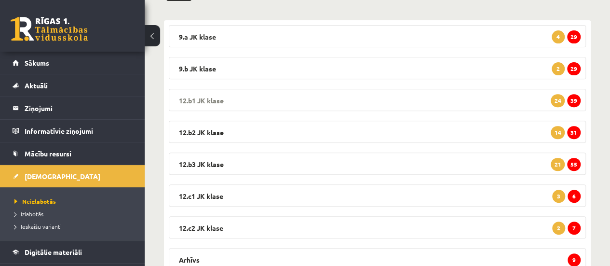
click at [575, 98] on span "39" at bounding box center [574, 100] width 14 height 13
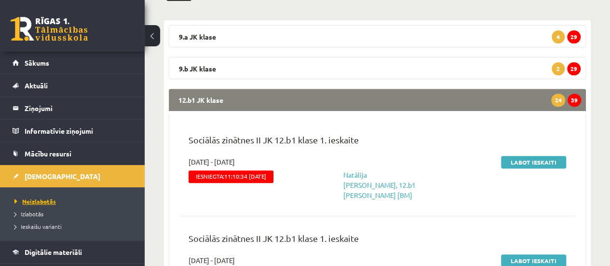
click at [41, 201] on span "Neizlabotās" at bounding box center [34, 201] width 41 height 8
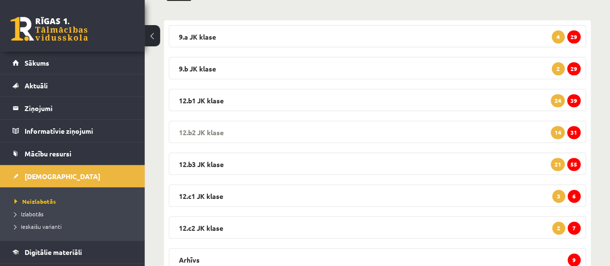
click at [575, 131] on span "31" at bounding box center [574, 132] width 14 height 13
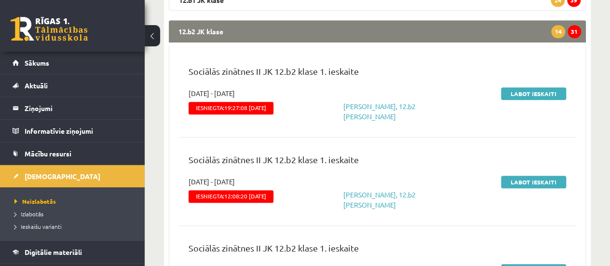
scroll to position [275, 0]
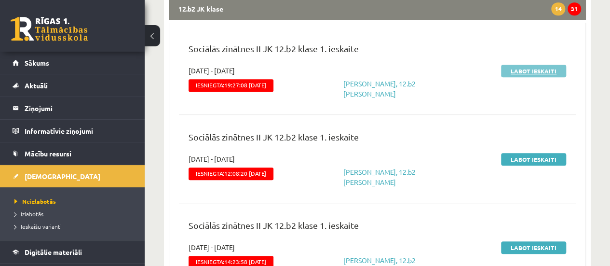
click at [535, 72] on link "Labot ieskaiti" at bounding box center [533, 71] width 65 height 13
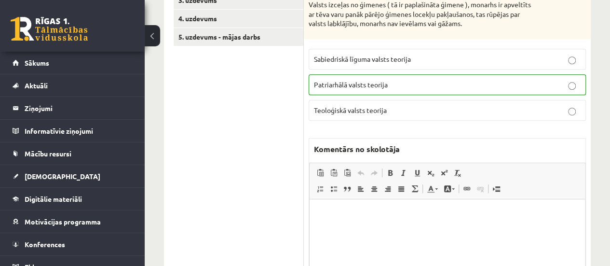
scroll to position [229, 0]
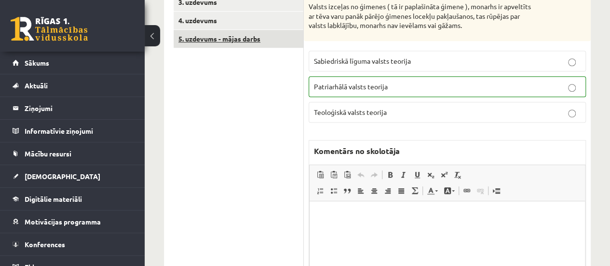
click at [254, 40] on link "5. uzdevums - mājas darbs" at bounding box center [239, 39] width 130 height 18
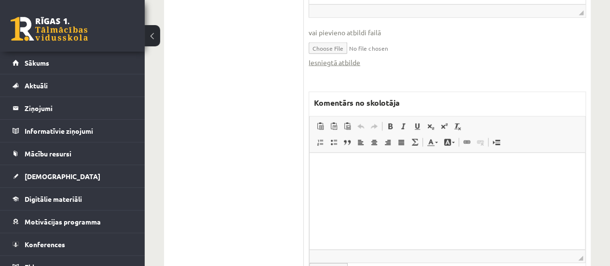
scroll to position [1079, 0]
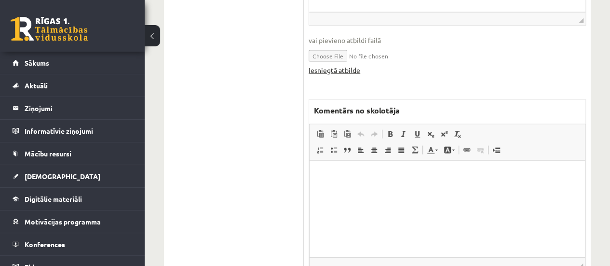
click at [338, 70] on link "Iesniegtā atbilde" at bounding box center [335, 70] width 52 height 10
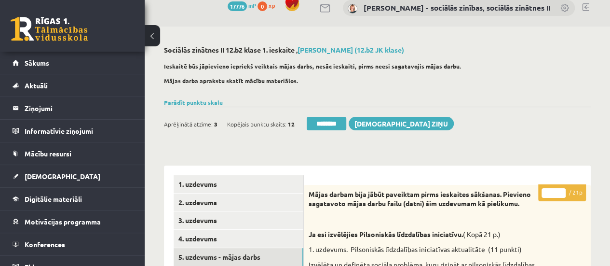
scroll to position [1, 0]
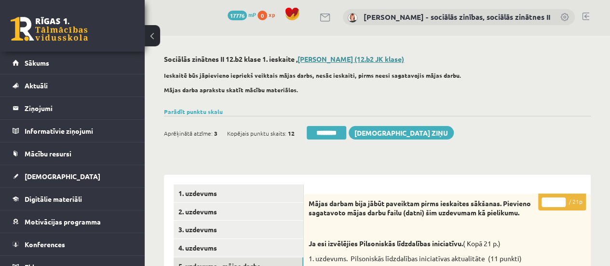
drag, startPoint x: 299, startPoint y: 61, endPoint x: 354, endPoint y: 59, distance: 55.5
click at [354, 59] on h2 "Sociālās zinātnes II 12.b2 klase 1. ieskaite , Sigita Onufrijeva (12.b2 JK klas…" at bounding box center [377, 59] width 427 height 8
copy h2 "Sigita Onufrijeva"
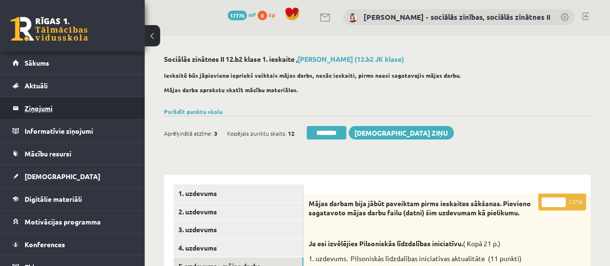
click at [42, 110] on legend "Ziņojumi 0" at bounding box center [79, 108] width 108 height 22
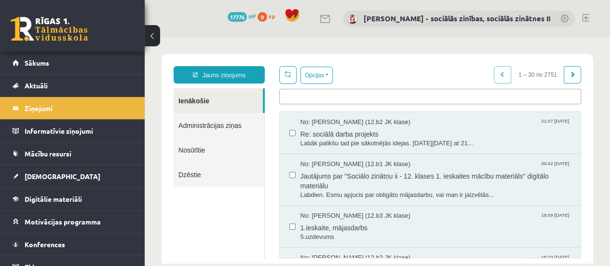
click at [298, 98] on ul at bounding box center [430, 94] width 301 height 11
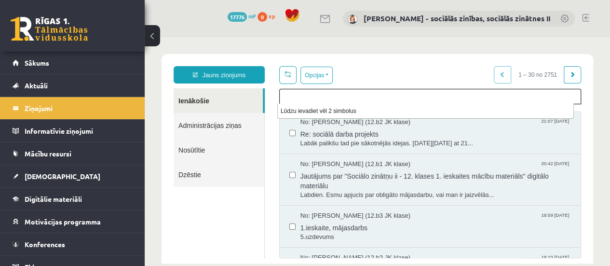
paste input "**********"
type input "**********"
click at [300, 111] on li "Sakritību nav" at bounding box center [426, 111] width 296 height 14
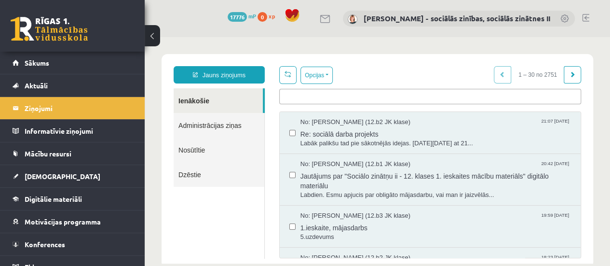
click at [198, 148] on link "Nosūtītie" at bounding box center [219, 149] width 91 height 25
click at [292, 96] on input "search" at bounding box center [323, 96] width 82 height 9
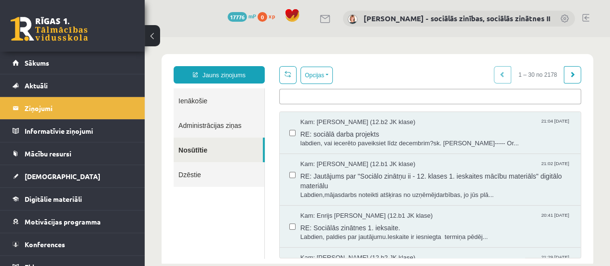
click at [286, 99] on ul at bounding box center [430, 94] width 301 height 11
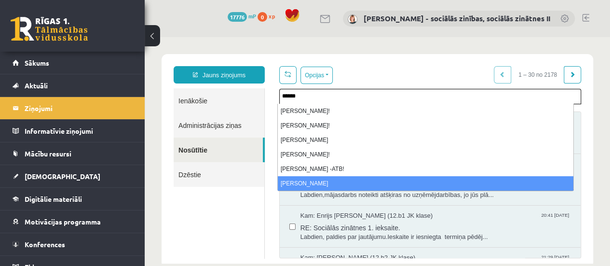
type input "******"
select select "*****"
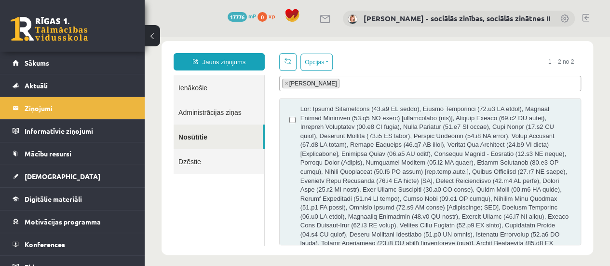
scroll to position [20, 0]
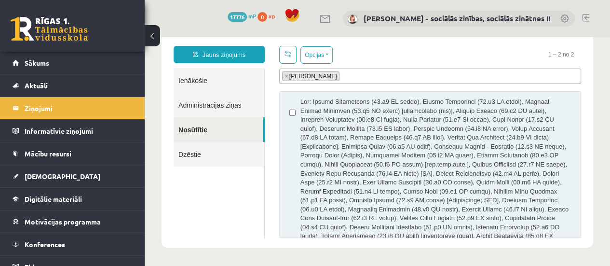
drag, startPoint x: 606, startPoint y: 109, endPoint x: 761, endPoint y: 191, distance: 176.0
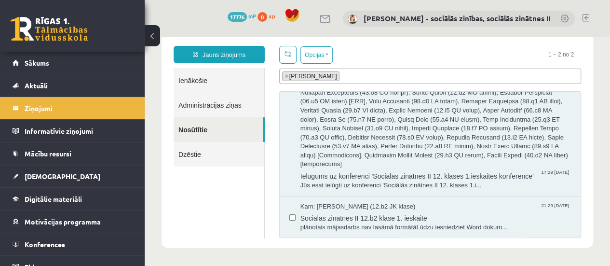
scroll to position [0, 0]
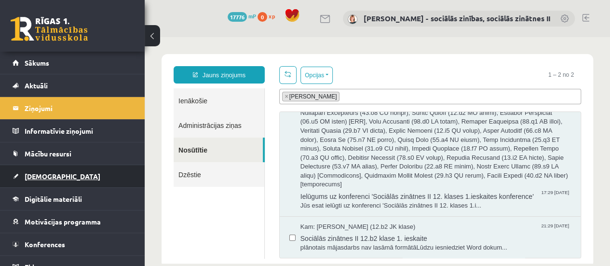
click at [46, 175] on span "[DEMOGRAPHIC_DATA]" at bounding box center [63, 176] width 76 height 9
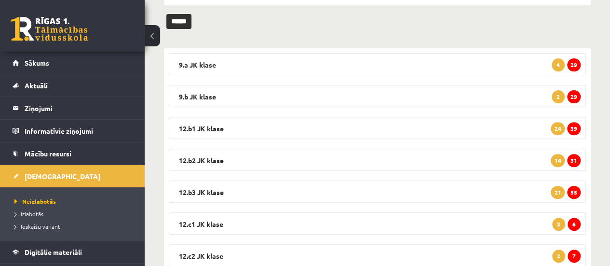
scroll to position [127, 0]
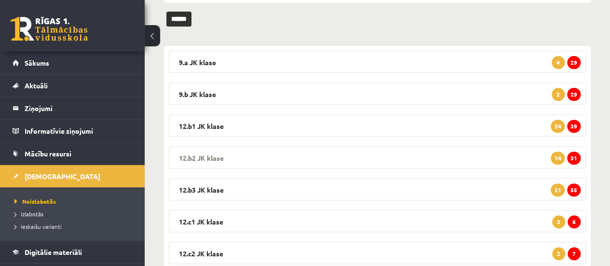
click at [577, 155] on span "31" at bounding box center [574, 157] width 14 height 13
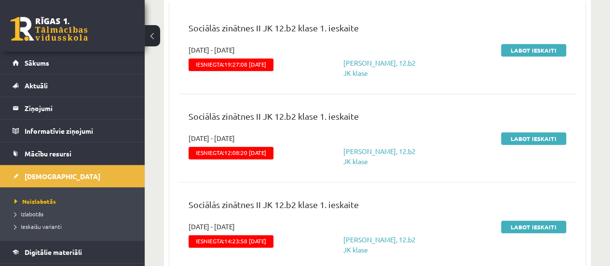
scroll to position [256, 0]
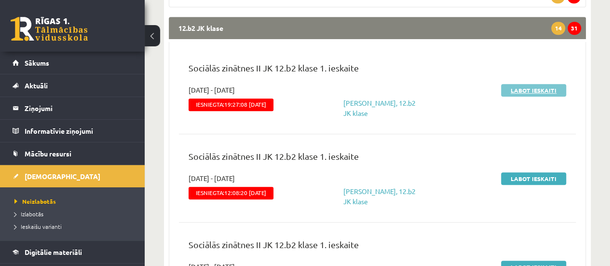
click at [534, 91] on link "Labot ieskaiti" at bounding box center [533, 90] width 65 height 13
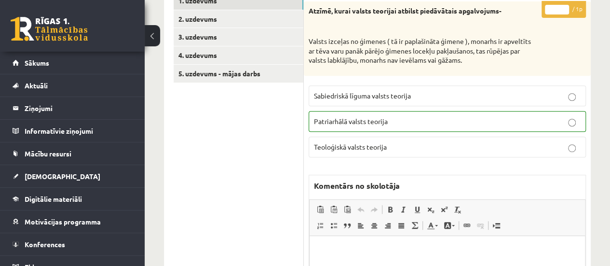
scroll to position [193, 0]
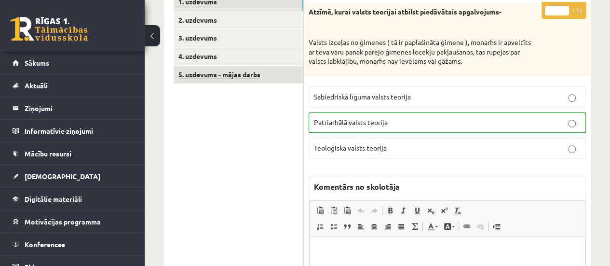
click at [220, 74] on link "5. uzdevums - mājas darbs" at bounding box center [239, 75] width 130 height 18
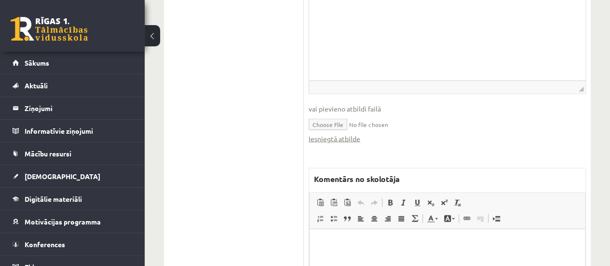
scroll to position [1018, 0]
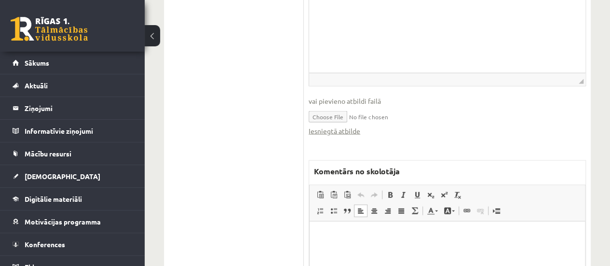
click at [339, 239] on p "Bagātinātā teksta redaktors, wiswyg-editor-47433752462020-1760382917-452" at bounding box center [447, 235] width 256 height 10
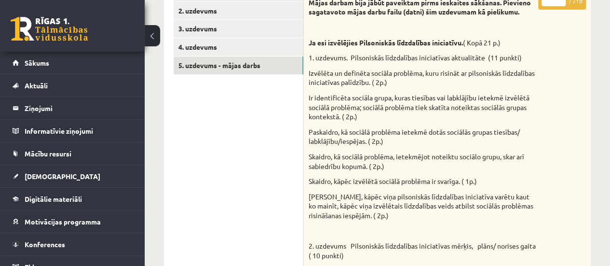
scroll to position [68, 0]
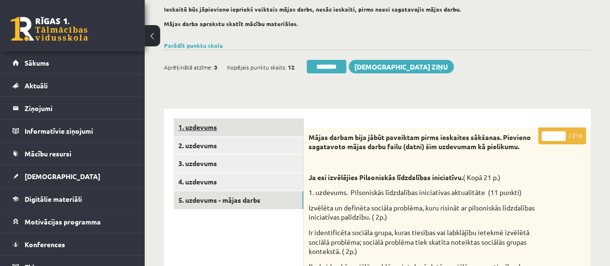
click at [233, 124] on link "1. uzdevums" at bounding box center [239, 127] width 130 height 18
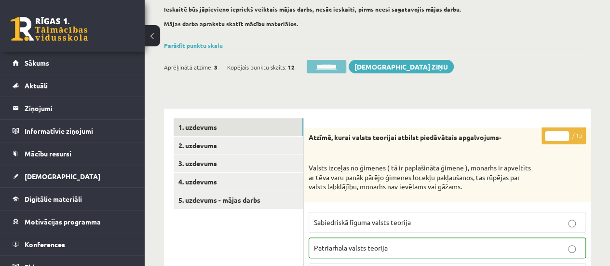
click at [323, 65] on input "********" at bounding box center [327, 67] width 40 height 14
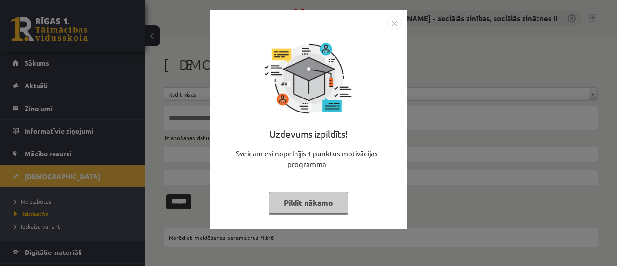
click at [304, 200] on button "Pildīt nākamo" at bounding box center [308, 202] width 79 height 22
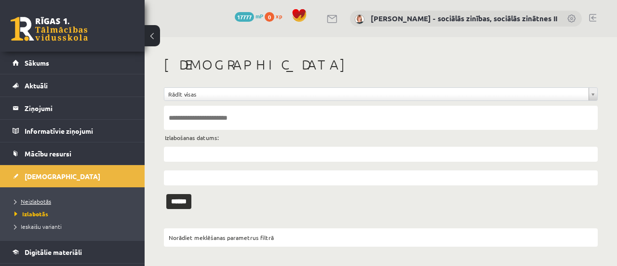
click at [36, 197] on span "Neizlabotās" at bounding box center [32, 201] width 37 height 8
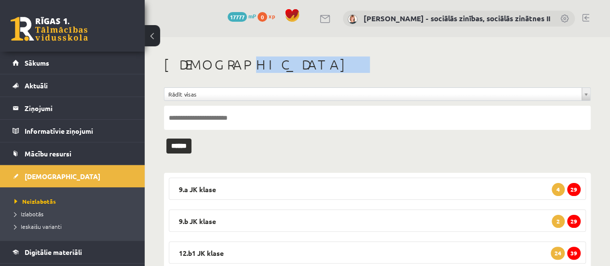
drag, startPoint x: 609, startPoint y: 64, endPoint x: 617, endPoint y: 120, distance: 57.0
click at [610, 120] on html "0 Dāvanas 17777 mP 0 xp Anita Jozus - sociālās zinības, sociālās zinātnes II Sā…" at bounding box center [305, 133] width 610 height 266
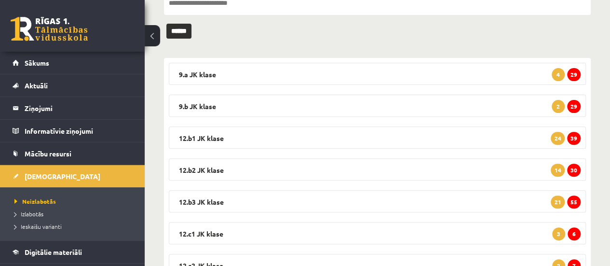
scroll to position [124, 0]
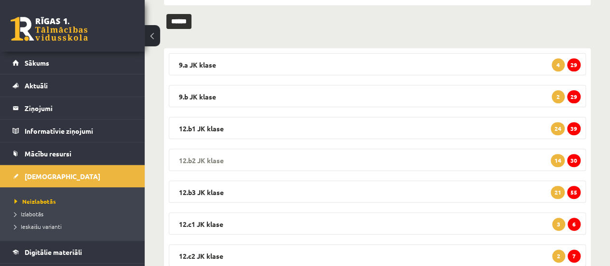
click at [575, 156] on span "30" at bounding box center [574, 160] width 14 height 13
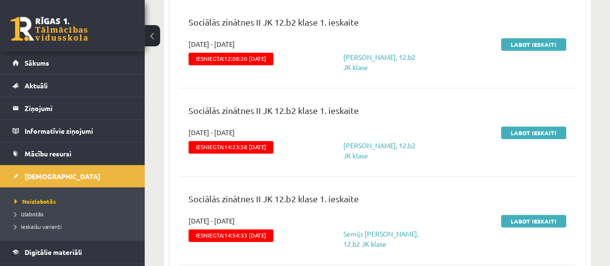
scroll to position [313, 0]
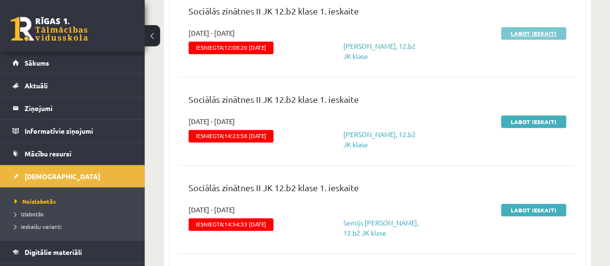
click at [540, 35] on link "Labot ieskaiti" at bounding box center [533, 33] width 65 height 13
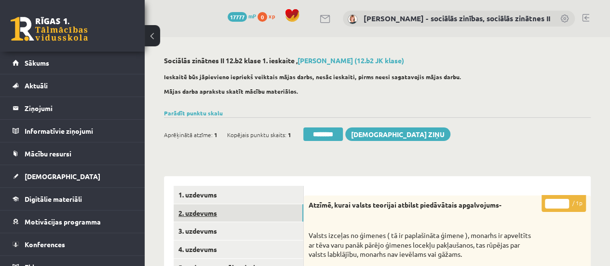
click at [261, 212] on link "2. uzdevums" at bounding box center [239, 213] width 130 height 18
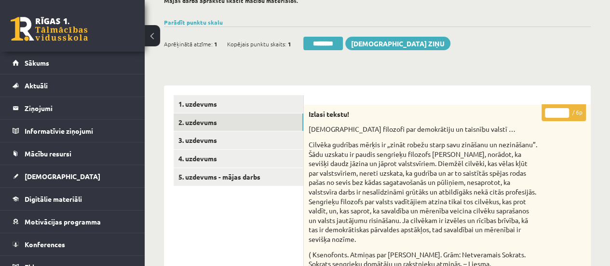
scroll to position [102, 0]
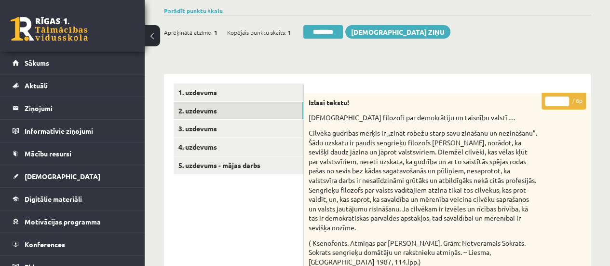
click at [564, 98] on input "*" at bounding box center [557, 101] width 24 height 10
click at [563, 97] on input "*" at bounding box center [557, 101] width 24 height 10
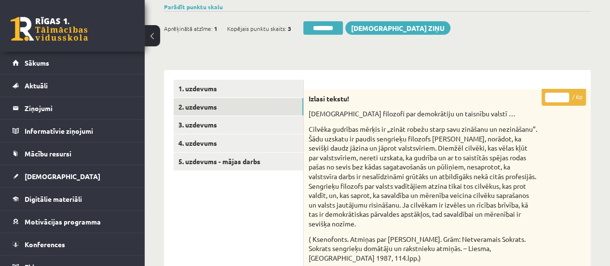
scroll to position [105, 0]
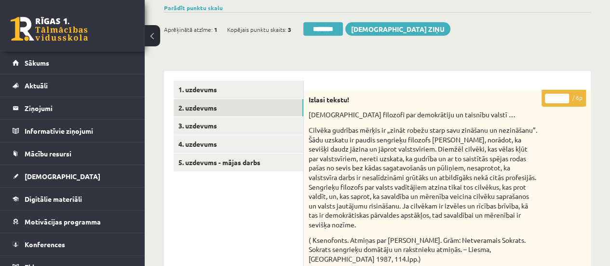
type input "*"
click at [565, 94] on input "*" at bounding box center [557, 99] width 24 height 10
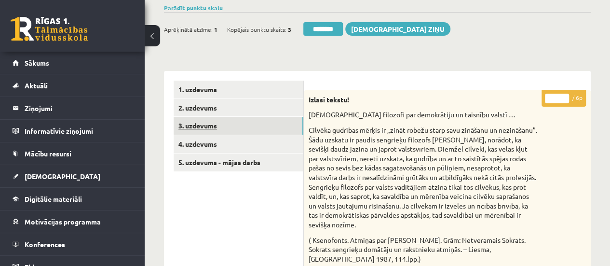
click at [270, 126] on link "3. uzdevums" at bounding box center [239, 126] width 130 height 18
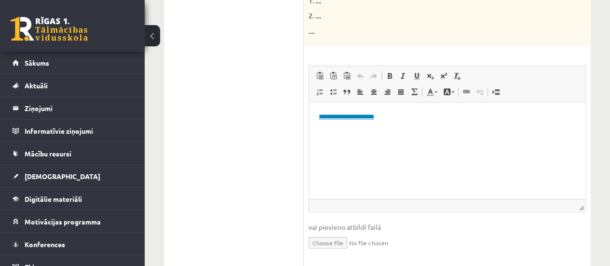
scroll to position [333, 0]
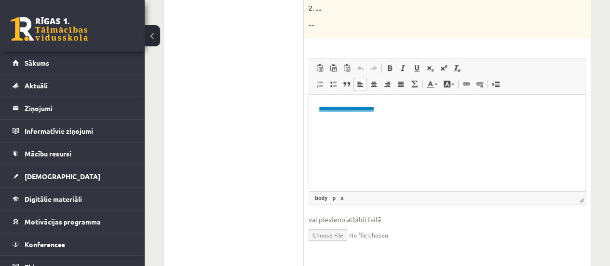
click at [365, 109] on link "**********" at bounding box center [346, 109] width 55 height 6
click at [324, 112] on p "**********" at bounding box center [447, 109] width 257 height 10
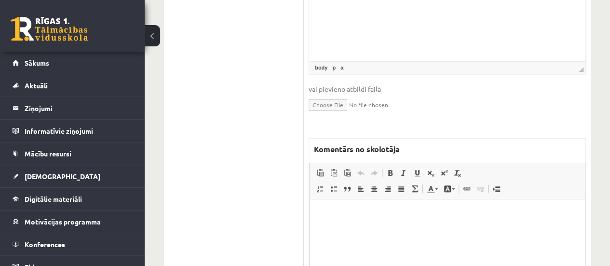
scroll to position [469, 0]
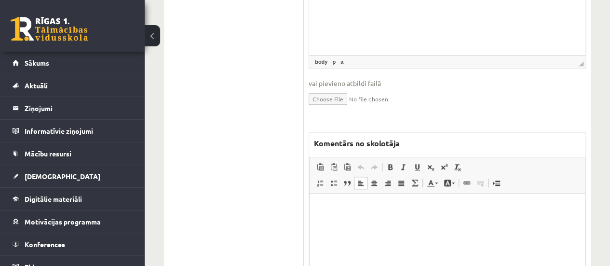
click at [374, 216] on html at bounding box center [447, 207] width 275 height 29
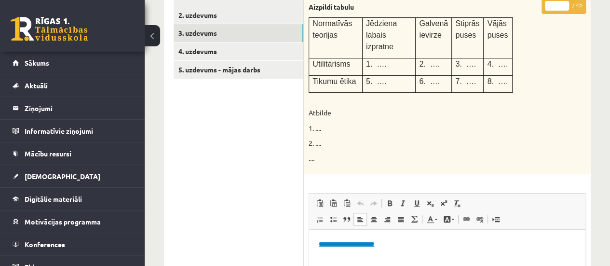
scroll to position [192, 0]
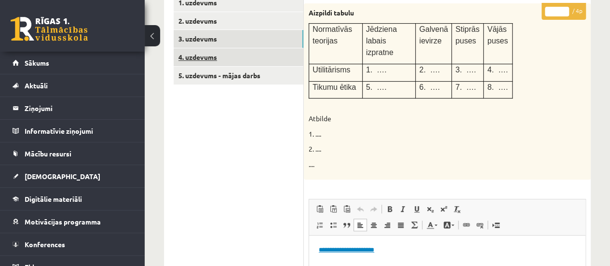
click at [255, 59] on link "4. uzdevums" at bounding box center [239, 57] width 130 height 18
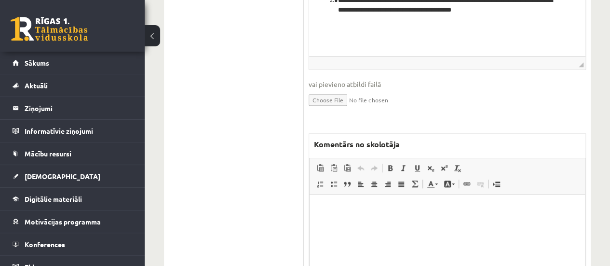
scroll to position [440, 0]
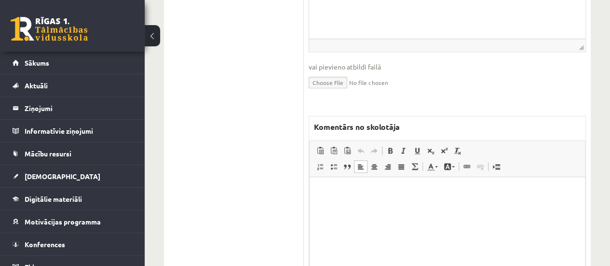
click at [376, 198] on html at bounding box center [447, 191] width 275 height 29
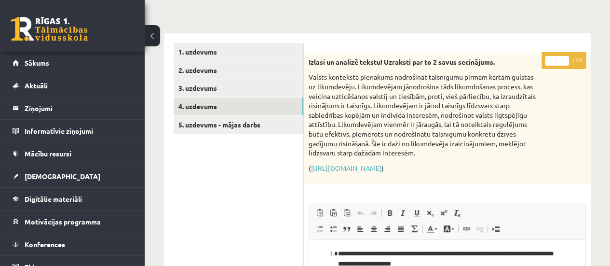
scroll to position [135, 0]
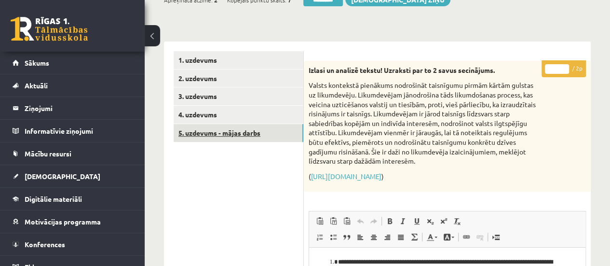
click at [252, 135] on link "5. uzdevums - mājas darbs" at bounding box center [239, 133] width 130 height 18
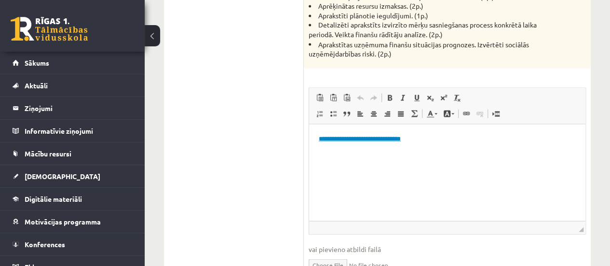
scroll to position [889, 0]
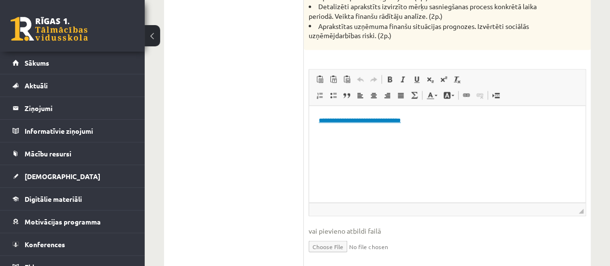
click at [379, 122] on link "**********" at bounding box center [360, 119] width 82 height 6
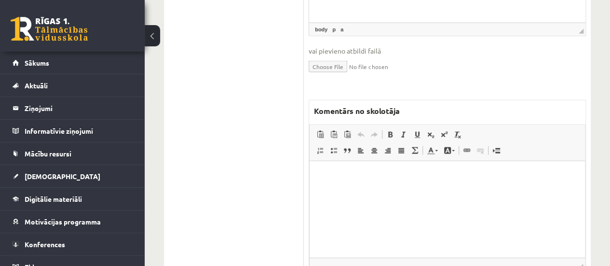
scroll to position [872, 0]
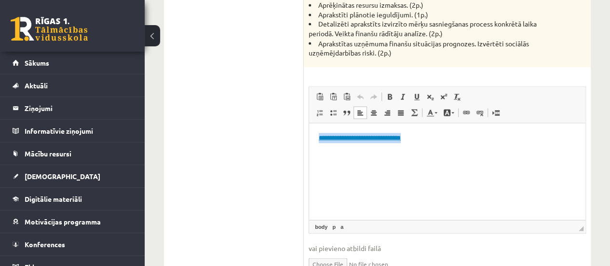
drag, startPoint x: 417, startPoint y: 140, endPoint x: 318, endPoint y: 142, distance: 99.4
click at [318, 142] on html "**********" at bounding box center [447, 136] width 276 height 29
copy link "**********"
click at [565, 152] on html "**********" at bounding box center [447, 136] width 276 height 29
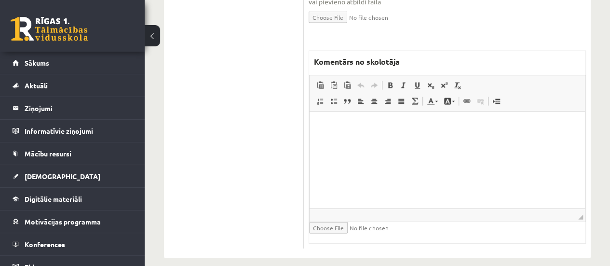
scroll to position [1127, 0]
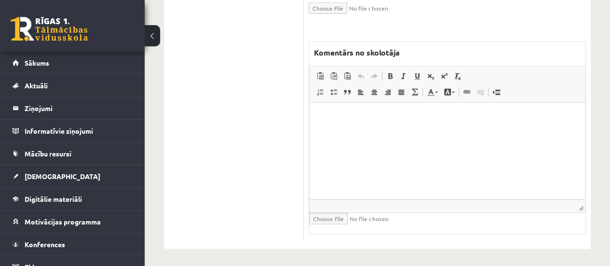
click at [383, 132] on html at bounding box center [447, 116] width 275 height 29
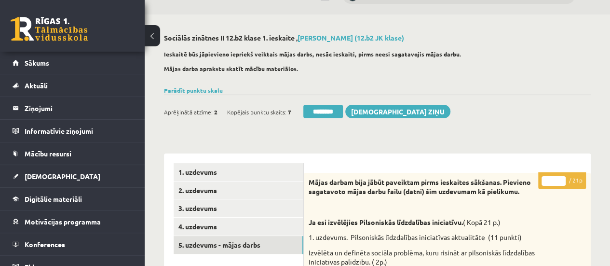
scroll to position [0, 0]
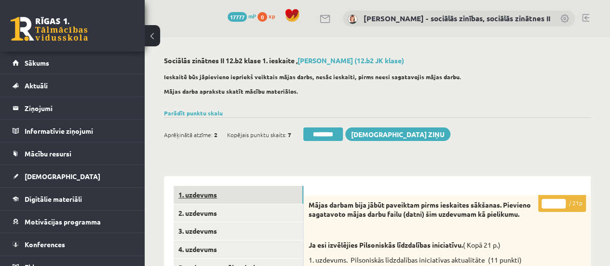
click at [267, 199] on link "1. uzdevums" at bounding box center [239, 195] width 130 height 18
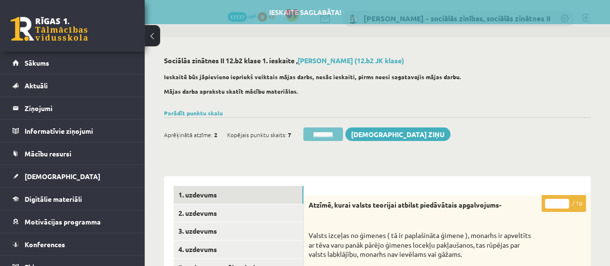
click at [319, 133] on input "********" at bounding box center [323, 134] width 40 height 14
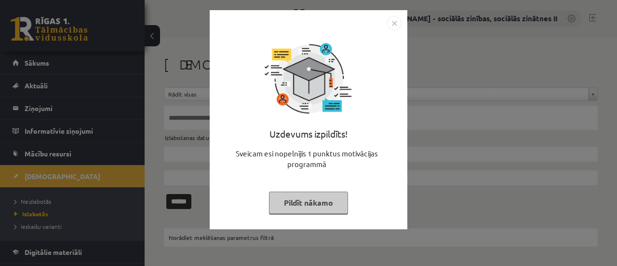
click at [299, 199] on button "Pildīt nākamo" at bounding box center [308, 202] width 79 height 22
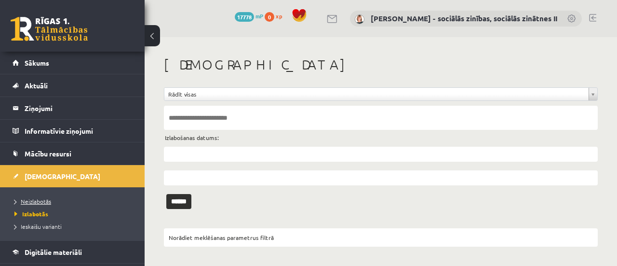
click at [41, 199] on span "Neizlabotās" at bounding box center [32, 201] width 37 height 8
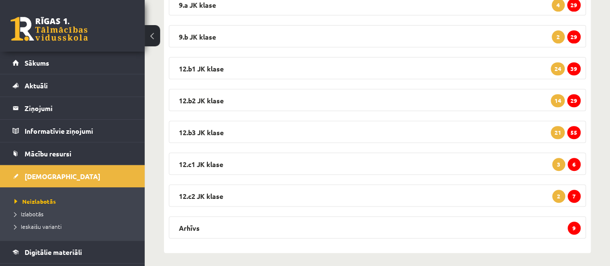
scroll to position [183, 0]
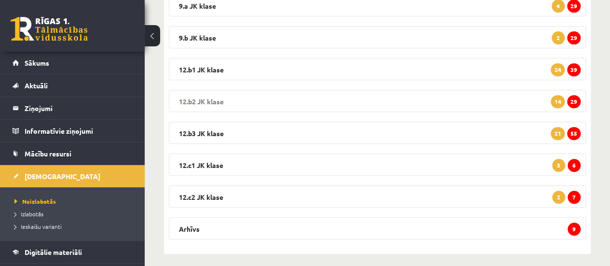
click at [574, 102] on span "29" at bounding box center [574, 101] width 14 height 13
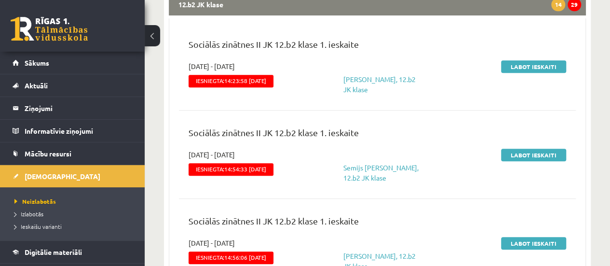
scroll to position [307, 0]
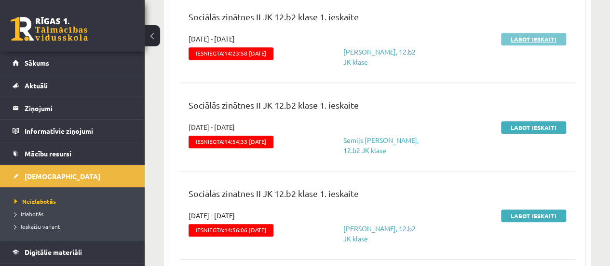
click at [538, 39] on link "Labot ieskaiti" at bounding box center [533, 39] width 65 height 13
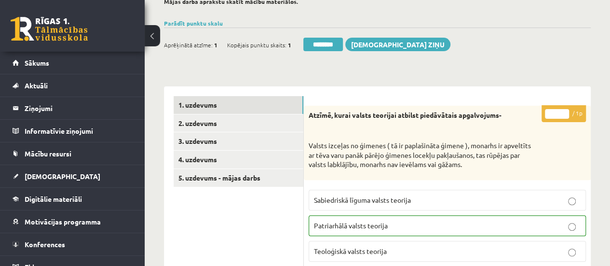
scroll to position [92, 0]
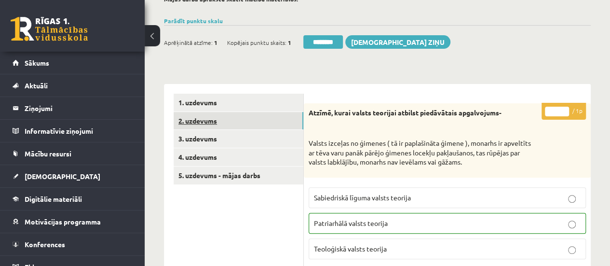
click at [274, 120] on link "2. uzdevums" at bounding box center [239, 121] width 130 height 18
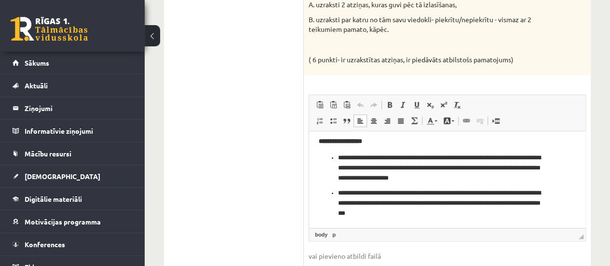
scroll to position [99, 0]
drag, startPoint x: 582, startPoint y: 143, endPoint x: 906, endPoint y: 309, distance: 364.4
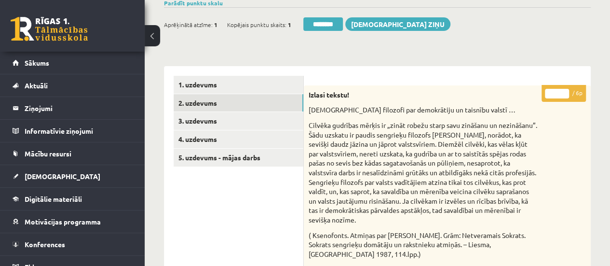
scroll to position [111, 0]
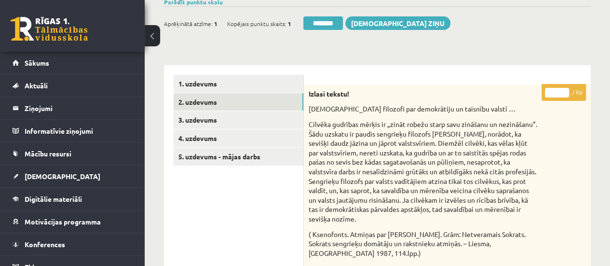
type input "*"
click at [565, 88] on input "*" at bounding box center [557, 93] width 24 height 10
click at [289, 122] on link "3. uzdevums" at bounding box center [239, 120] width 130 height 18
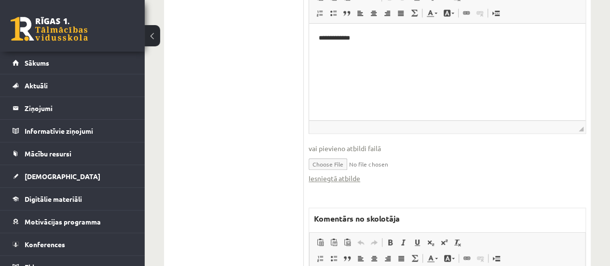
scroll to position [405, 0]
click at [338, 172] on link "Iesniegtā atbilde" at bounding box center [335, 177] width 52 height 10
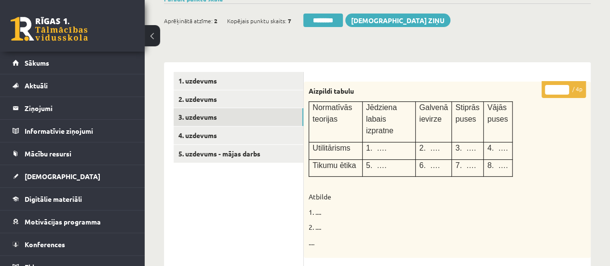
scroll to position [116, 0]
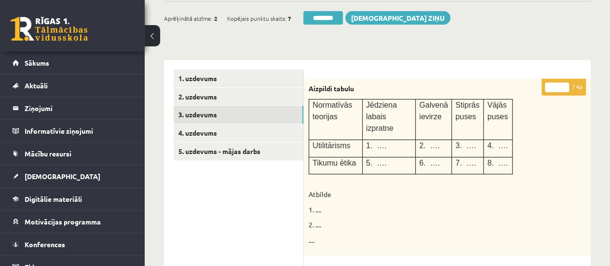
type input "*"
click at [564, 84] on input "*" at bounding box center [557, 87] width 24 height 10
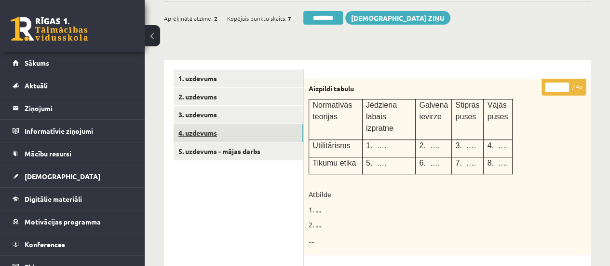
click at [246, 129] on link "4. uzdevums" at bounding box center [239, 133] width 130 height 18
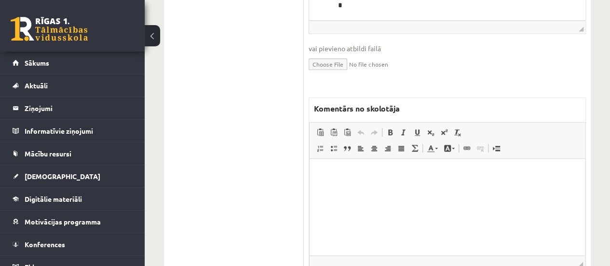
scroll to position [463, 0]
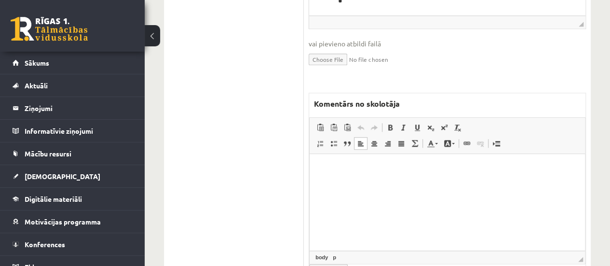
click at [419, 179] on html at bounding box center [447, 168] width 275 height 29
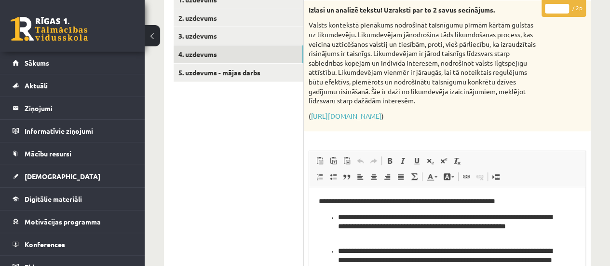
scroll to position [81, 0]
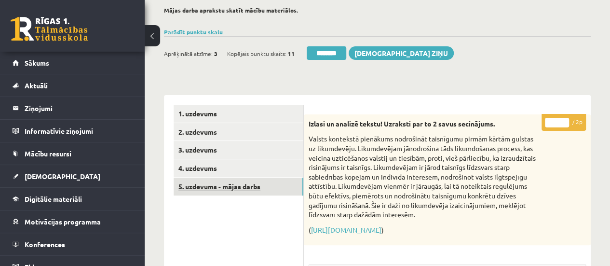
click at [229, 188] on link "5. uzdevums - mājas darbs" at bounding box center [239, 186] width 130 height 18
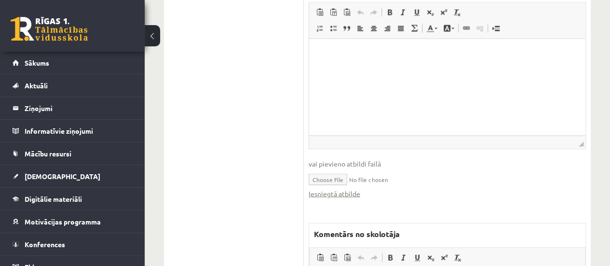
scroll to position [960, 0]
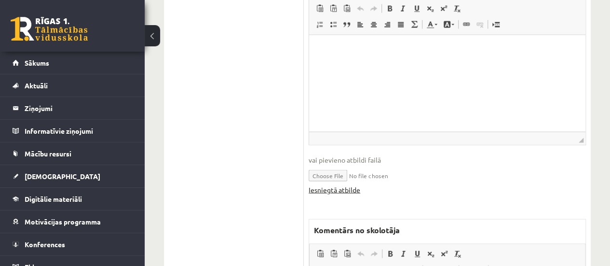
click at [331, 190] on link "Iesniegtā atbilde" at bounding box center [335, 190] width 52 height 10
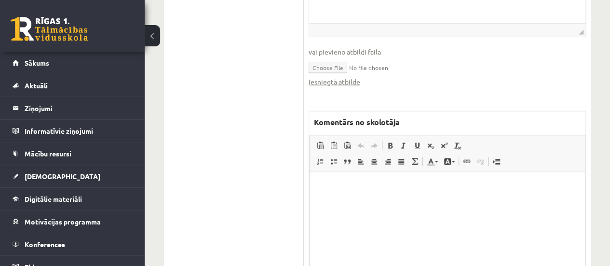
scroll to position [1100, 0]
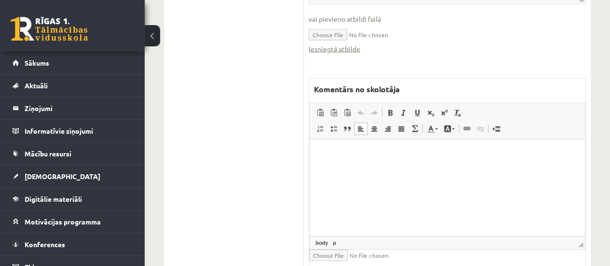
click at [363, 168] on html at bounding box center [447, 153] width 275 height 29
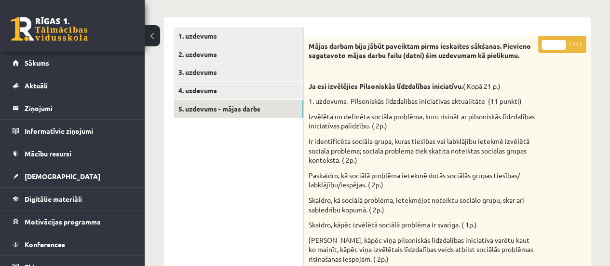
scroll to position [119, 0]
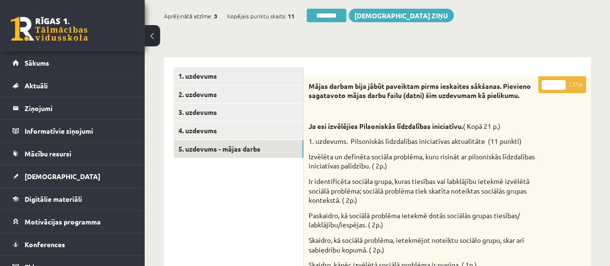
click at [562, 80] on input "*" at bounding box center [553, 85] width 24 height 10
type input "*"
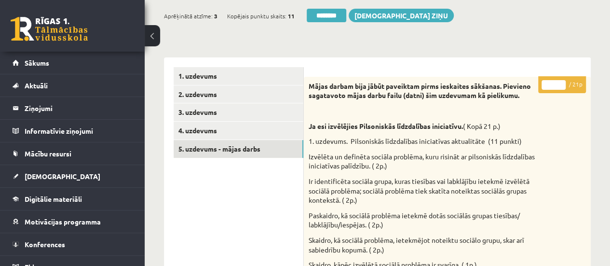
click at [562, 80] on input "*" at bounding box center [553, 85] width 24 height 10
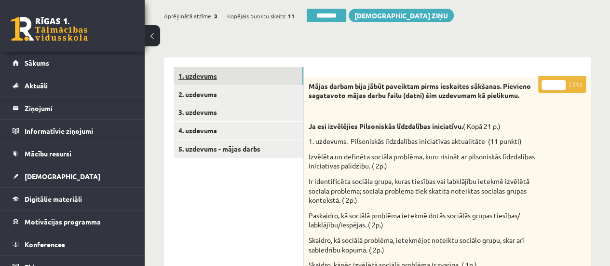
click at [282, 79] on link "1. uzdevums" at bounding box center [239, 76] width 130 height 18
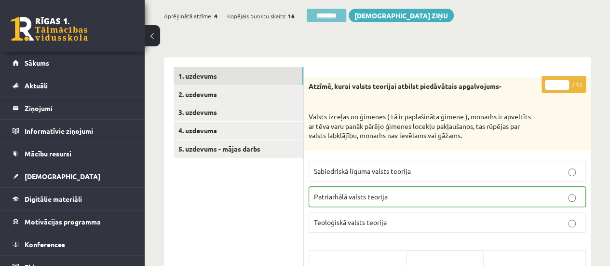
click at [330, 16] on input "********" at bounding box center [327, 16] width 40 height 14
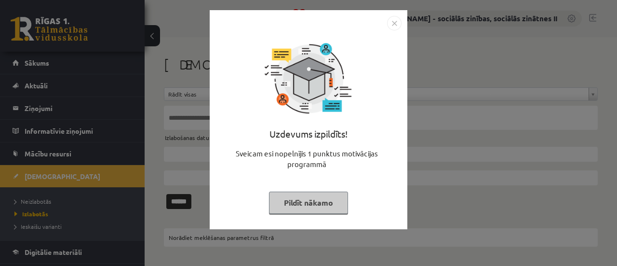
click at [295, 197] on button "Pildīt nākamo" at bounding box center [308, 202] width 79 height 22
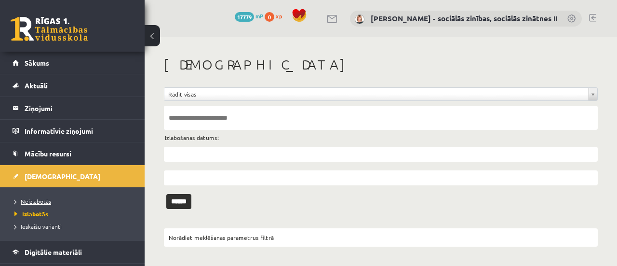
click at [42, 199] on span "Neizlabotās" at bounding box center [32, 201] width 37 height 8
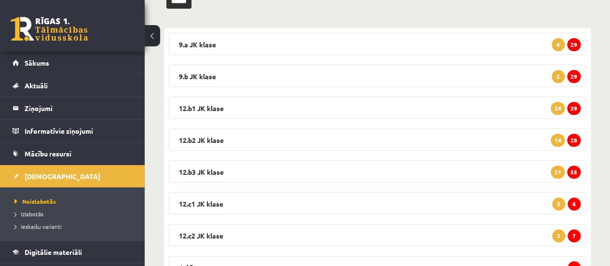
scroll to position [157, 0]
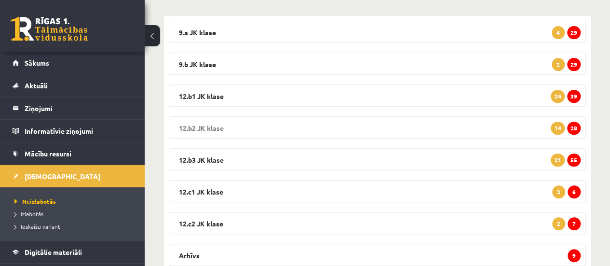
click at [576, 126] on span "28" at bounding box center [574, 128] width 14 height 13
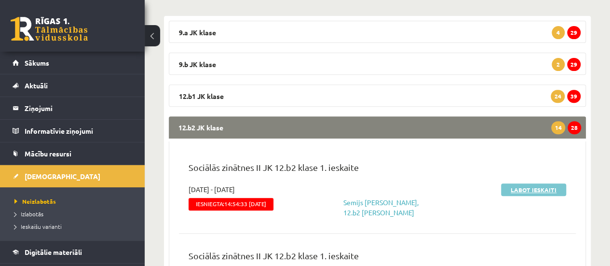
click at [530, 188] on link "Labot ieskaiti" at bounding box center [533, 189] width 65 height 13
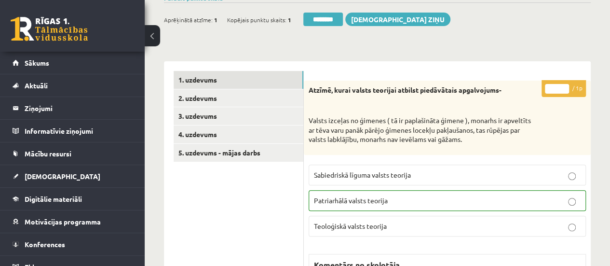
scroll to position [121, 0]
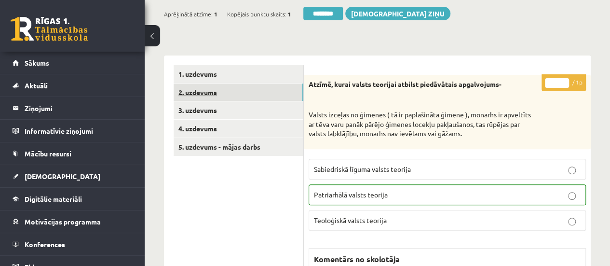
click at [268, 93] on link "2. uzdevums" at bounding box center [239, 92] width 130 height 18
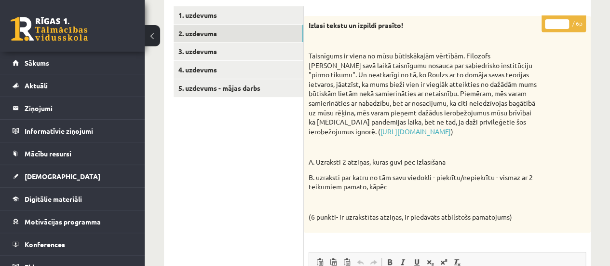
scroll to position [176, 0]
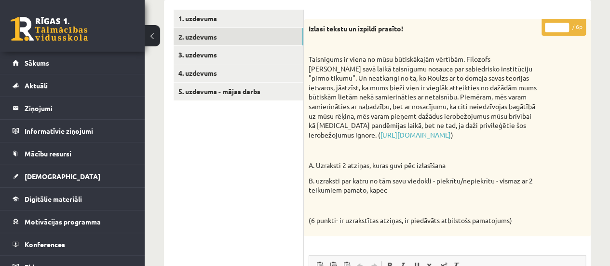
type input "*"
click at [562, 24] on input "*" at bounding box center [557, 28] width 24 height 10
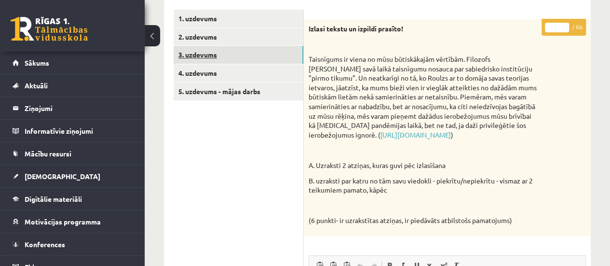
click at [288, 56] on link "3. uzdevums" at bounding box center [239, 55] width 130 height 18
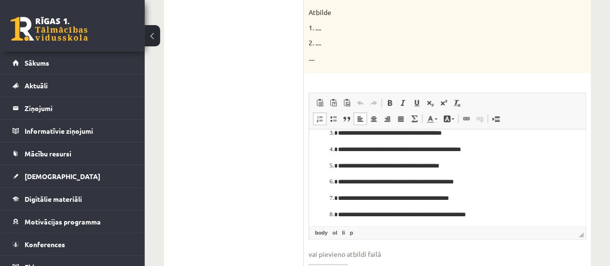
scroll to position [47, 0]
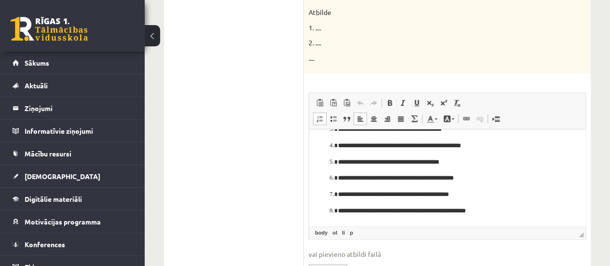
drag, startPoint x: 581, startPoint y: 145, endPoint x: 898, endPoint y: 294, distance: 350.1
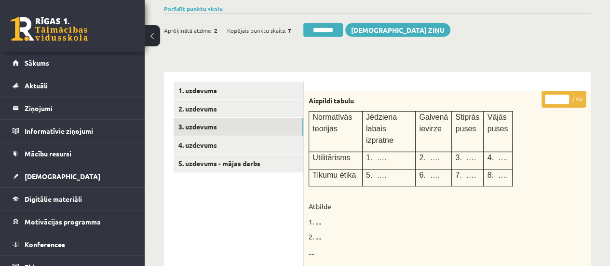
scroll to position [105, 0]
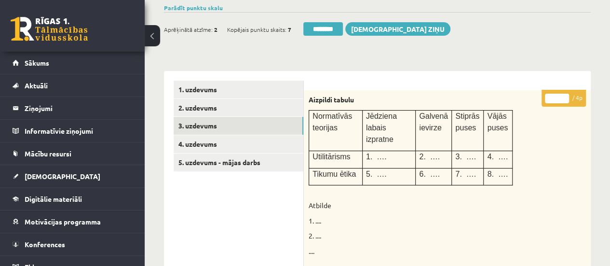
type input "*"
click at [563, 96] on input "*" at bounding box center [557, 99] width 24 height 10
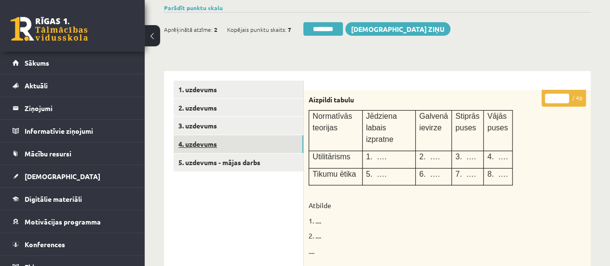
click at [268, 141] on link "4. uzdevums" at bounding box center [239, 144] width 130 height 18
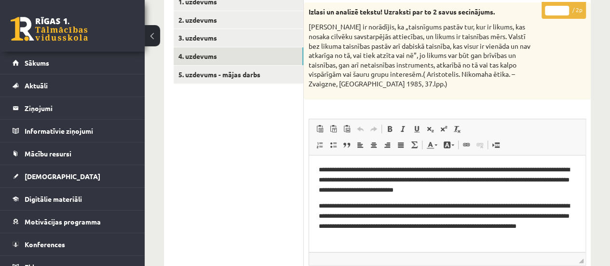
scroll to position [191, 0]
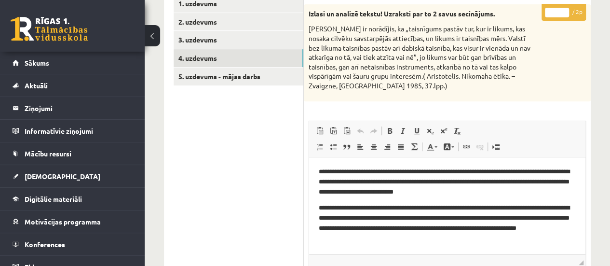
type input "*"
click at [564, 9] on input "*" at bounding box center [557, 13] width 24 height 10
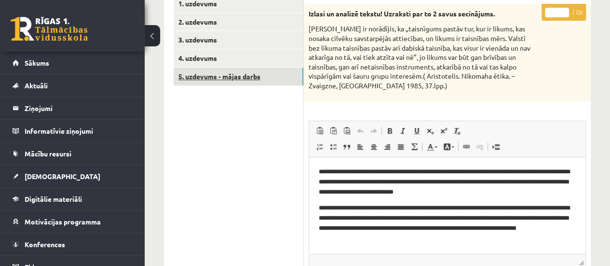
click at [245, 73] on link "5. uzdevums - mājas darbs" at bounding box center [239, 77] width 130 height 18
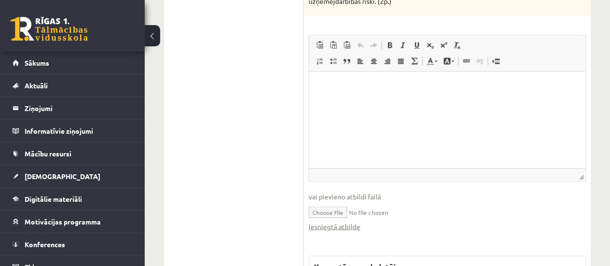
scroll to position [928, 0]
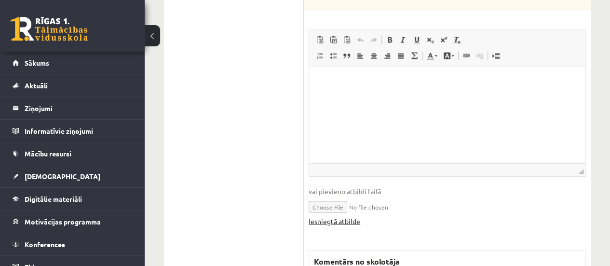
click at [346, 219] on link "Iesniegtā atbilde" at bounding box center [335, 221] width 52 height 10
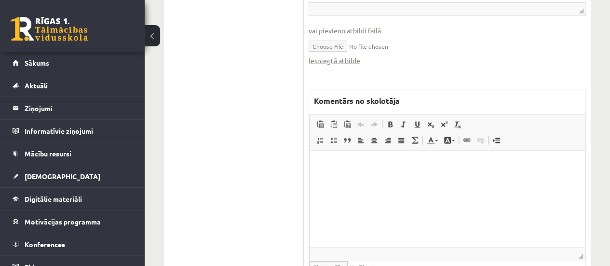
scroll to position [1100, 0]
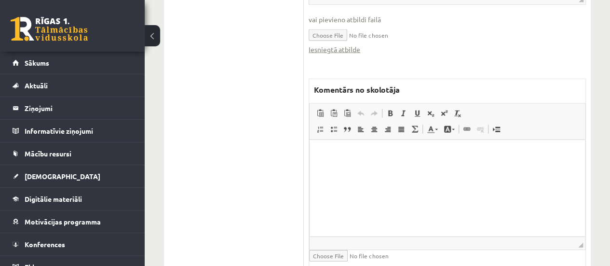
click at [356, 169] on html at bounding box center [447, 153] width 275 height 29
click at [375, 154] on p "**********" at bounding box center [447, 154] width 257 height 10
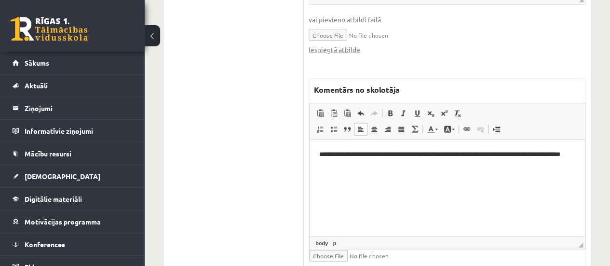
click at [560, 157] on p "**********" at bounding box center [447, 159] width 257 height 20
drag, startPoint x: 561, startPoint y: 157, endPoint x: 501, endPoint y: 156, distance: 59.8
click at [501, 156] on p "**********" at bounding box center [447, 159] width 257 height 20
click at [470, 153] on p "**********" at bounding box center [447, 154] width 257 height 10
click at [541, 155] on p "**********" at bounding box center [447, 154] width 257 height 10
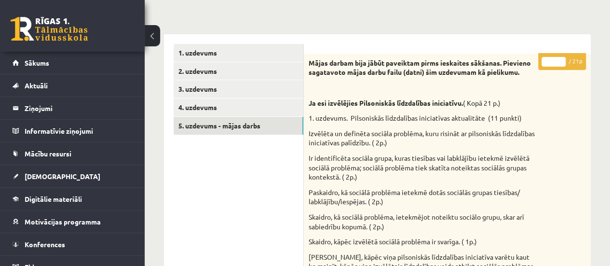
scroll to position [144, 0]
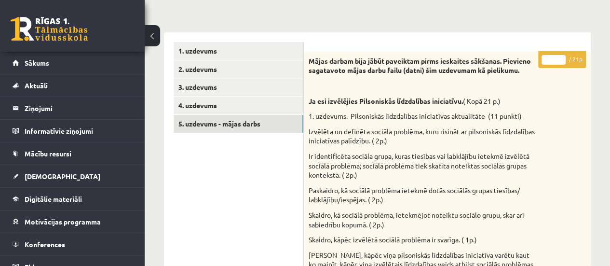
click at [560, 55] on input "*" at bounding box center [553, 60] width 24 height 10
type input "*"
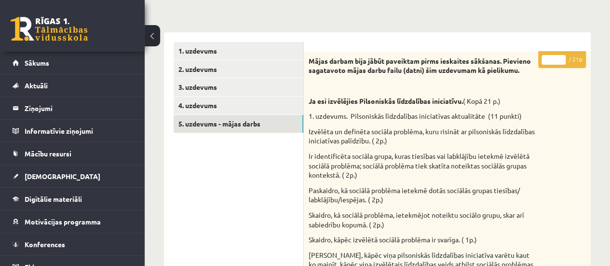
click at [560, 55] on input "*" at bounding box center [553, 60] width 24 height 10
click at [291, 52] on link "1. uzdevums" at bounding box center [239, 51] width 130 height 18
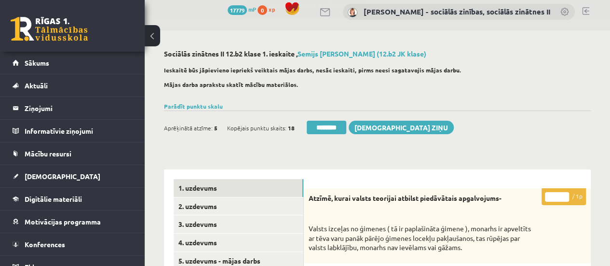
scroll to position [5, 0]
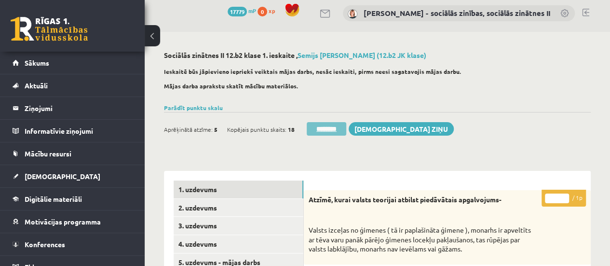
click at [332, 126] on input "********" at bounding box center [327, 129] width 40 height 14
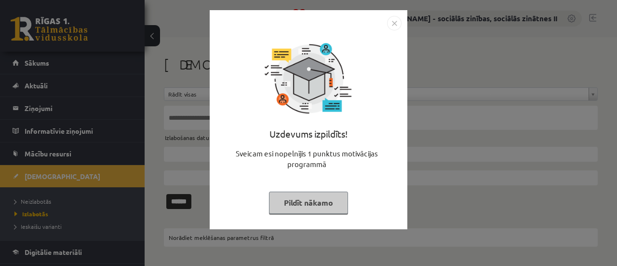
click at [316, 197] on button "Pildīt nākamo" at bounding box center [308, 202] width 79 height 22
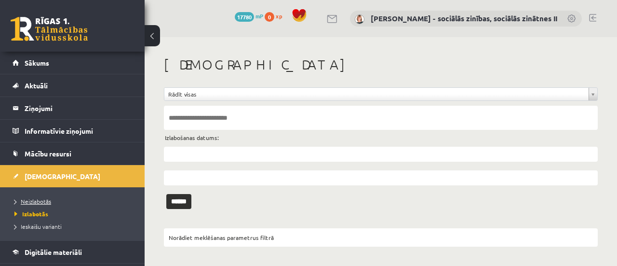
click at [41, 198] on span "Neizlabotās" at bounding box center [32, 201] width 37 height 8
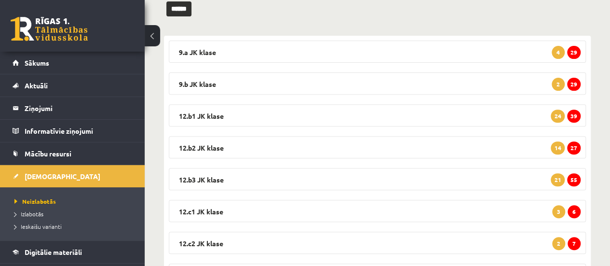
scroll to position [136, 0]
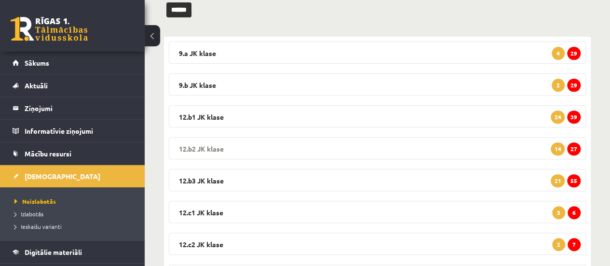
click at [579, 144] on span "27" at bounding box center [574, 148] width 14 height 13
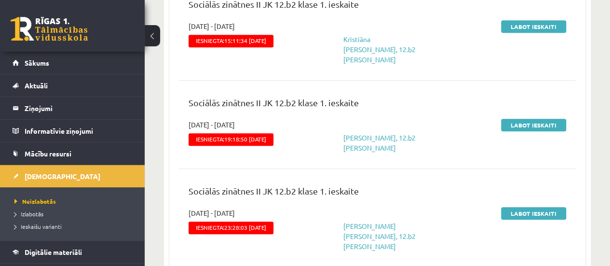
scroll to position [392, 0]
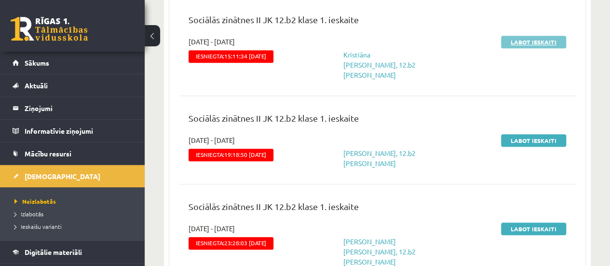
click at [538, 43] on link "Labot ieskaiti" at bounding box center [533, 42] width 65 height 13
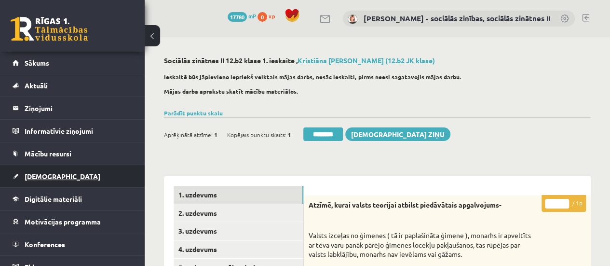
click at [45, 175] on span "[DEMOGRAPHIC_DATA]" at bounding box center [63, 176] width 76 height 9
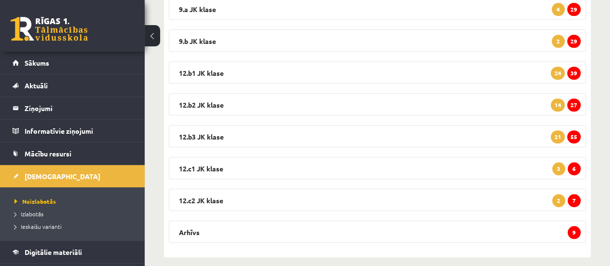
scroll to position [185, 0]
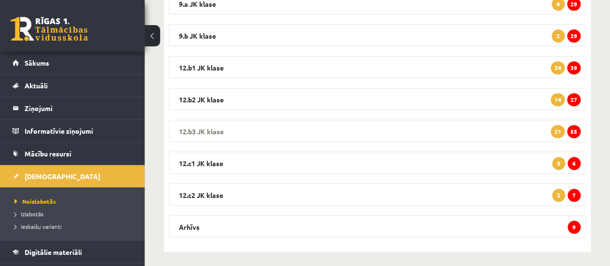
click at [576, 130] on span "55" at bounding box center [574, 131] width 14 height 13
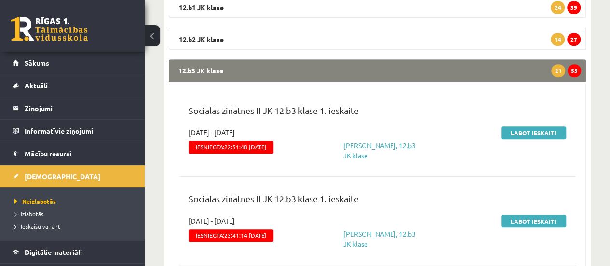
scroll to position [236, 0]
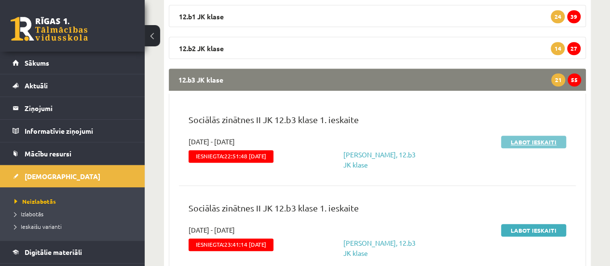
click at [531, 139] on link "Labot ieskaiti" at bounding box center [533, 141] width 65 height 13
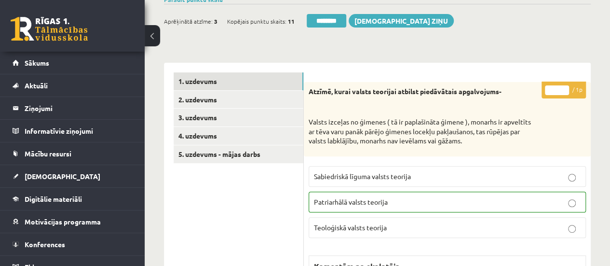
scroll to position [114, 0]
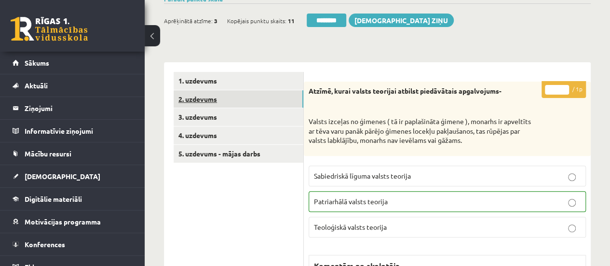
click at [284, 106] on link "2. uzdevums" at bounding box center [239, 99] width 130 height 18
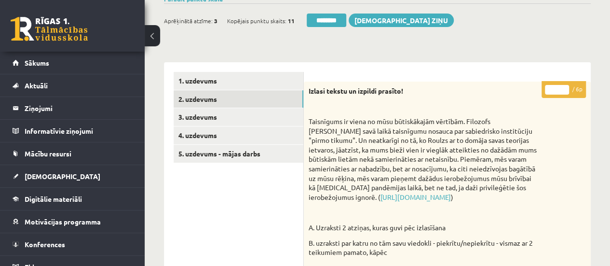
scroll to position [0, 0]
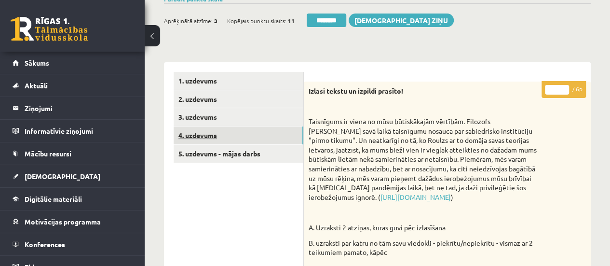
click at [286, 130] on link "4. uzdevums" at bounding box center [239, 135] width 130 height 18
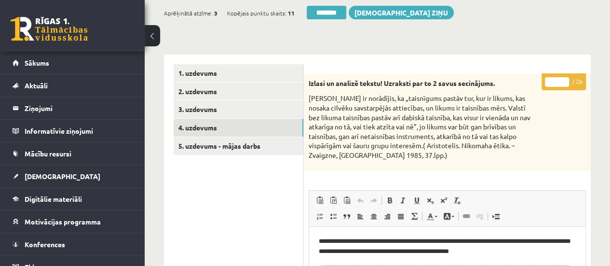
scroll to position [117, 0]
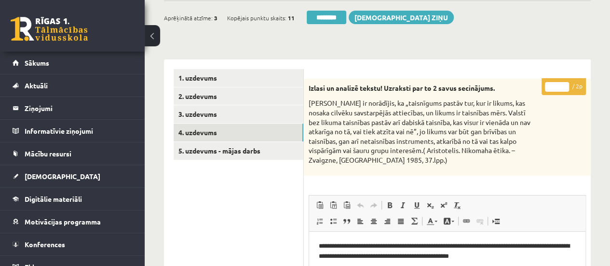
click at [565, 83] on input "*" at bounding box center [557, 87] width 24 height 10
type input "*"
click at [565, 83] on input "*" at bounding box center [557, 87] width 24 height 10
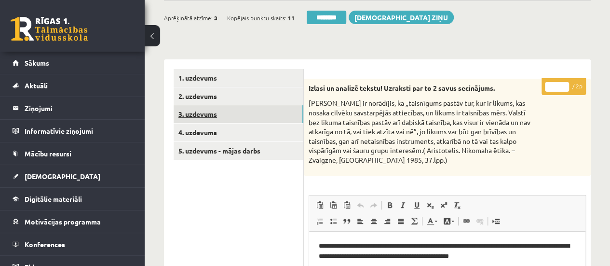
click at [275, 112] on link "3. uzdevums" at bounding box center [239, 114] width 130 height 18
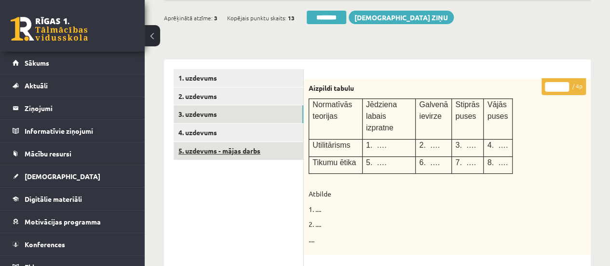
scroll to position [0, 0]
click at [244, 152] on link "5. uzdevums - mājas darbs" at bounding box center [239, 151] width 130 height 18
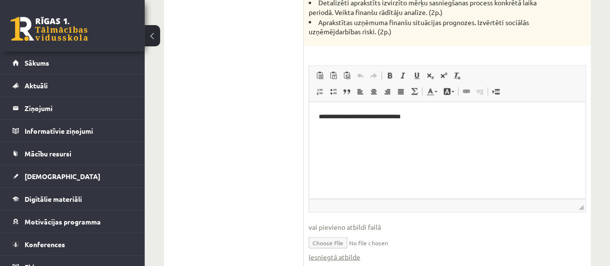
scroll to position [906, 0]
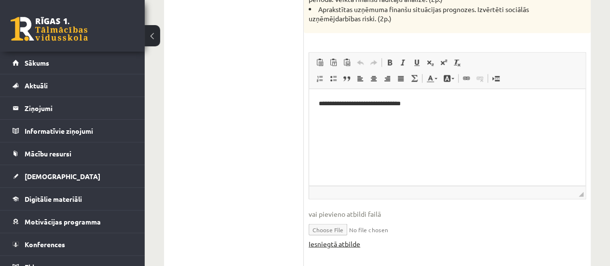
click at [343, 242] on link "Iesniegtā atbilde" at bounding box center [335, 243] width 52 height 10
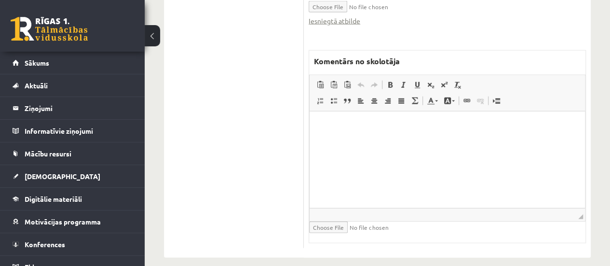
scroll to position [1137, 0]
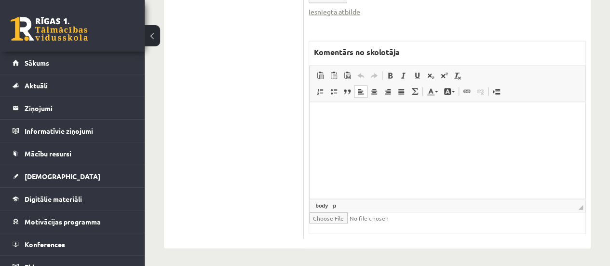
click at [379, 131] on html at bounding box center [447, 116] width 275 height 29
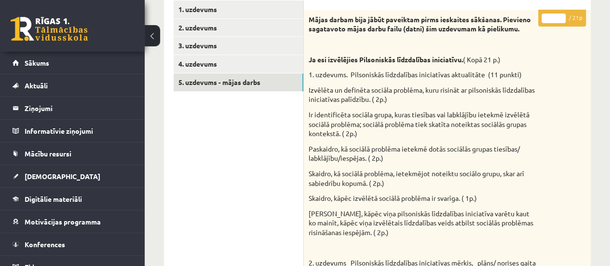
scroll to position [114, 0]
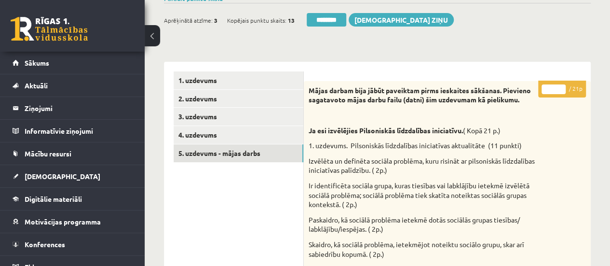
click at [560, 84] on input "*" at bounding box center [553, 89] width 24 height 10
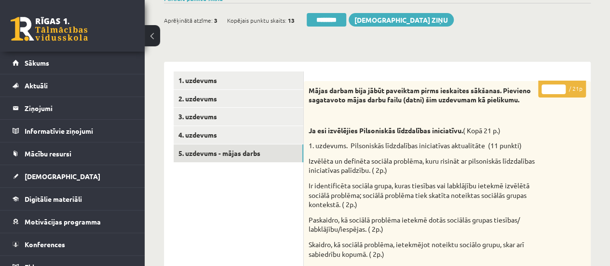
click at [560, 84] on input "*" at bounding box center [553, 89] width 24 height 10
type input "**"
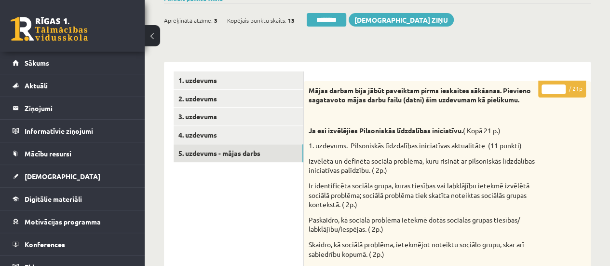
click at [560, 84] on input "**" at bounding box center [553, 89] width 24 height 10
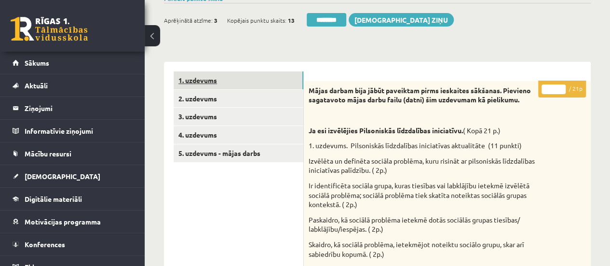
click at [240, 83] on link "1. uzdevums" at bounding box center [239, 80] width 130 height 18
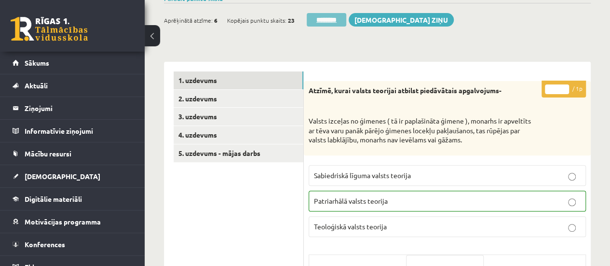
click at [324, 19] on input "********" at bounding box center [327, 20] width 40 height 14
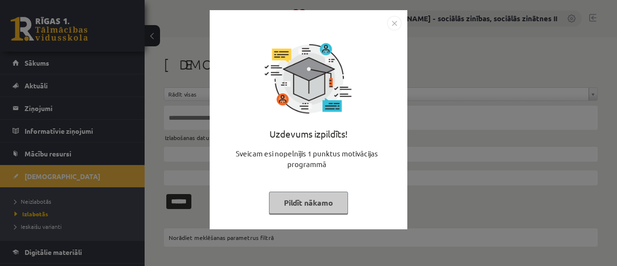
click at [292, 201] on button "Pildīt nākamo" at bounding box center [308, 202] width 79 height 22
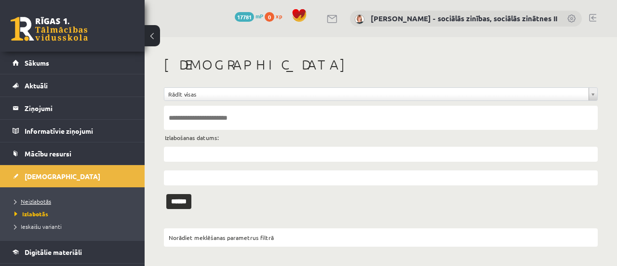
click at [42, 200] on span "Neizlabotās" at bounding box center [32, 201] width 37 height 8
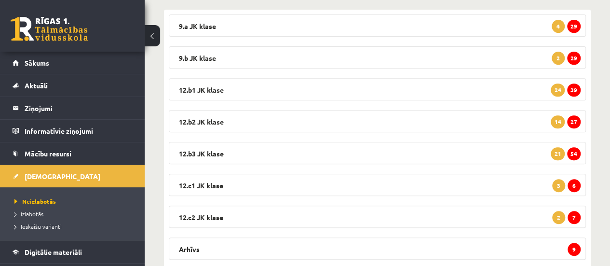
scroll to position [162, 0]
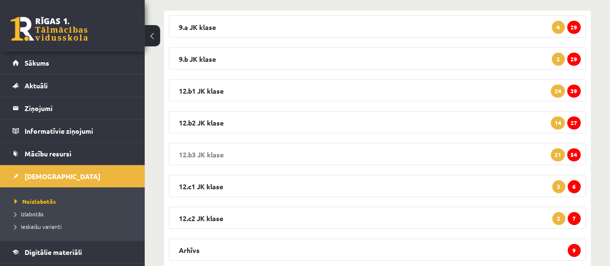
click at [578, 156] on span "54" at bounding box center [574, 154] width 14 height 13
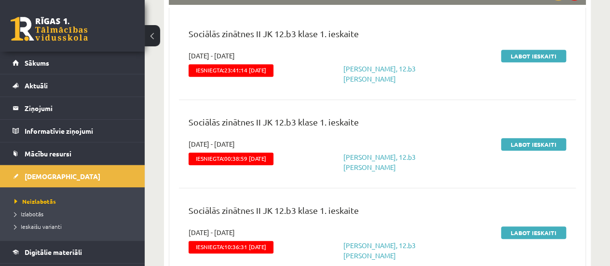
scroll to position [340, 0]
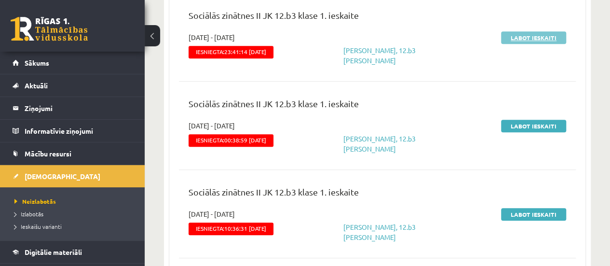
click at [532, 41] on link "Labot ieskaiti" at bounding box center [533, 37] width 65 height 13
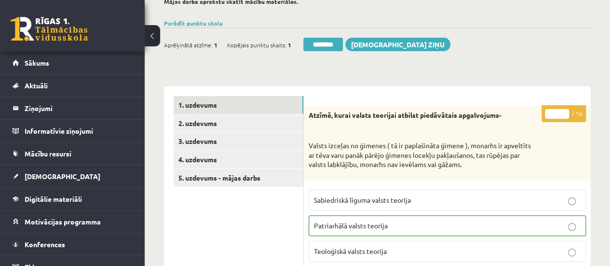
scroll to position [95, 0]
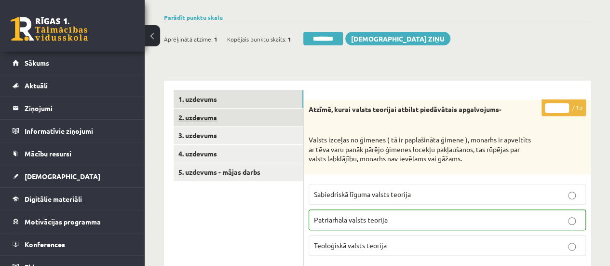
click at [289, 116] on link "2. uzdevums" at bounding box center [239, 117] width 130 height 18
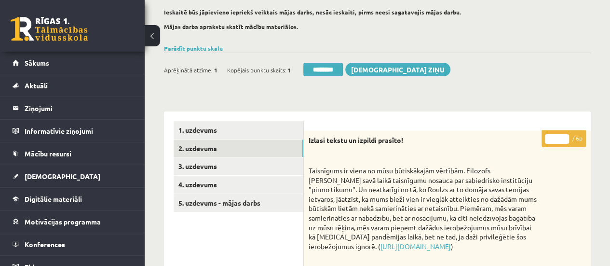
scroll to position [39, 0]
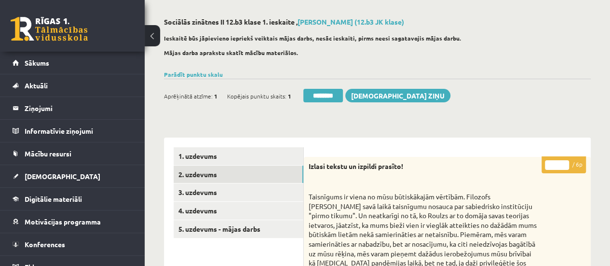
type input "*"
click at [563, 162] on input "*" at bounding box center [557, 165] width 24 height 10
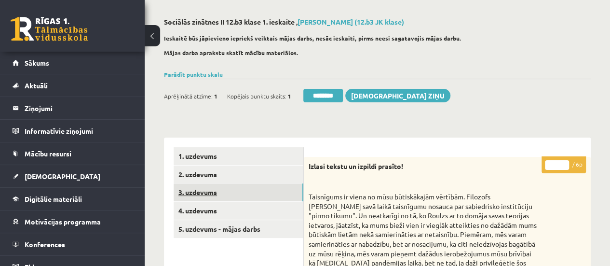
click at [280, 194] on link "3. uzdevums" at bounding box center [239, 192] width 130 height 18
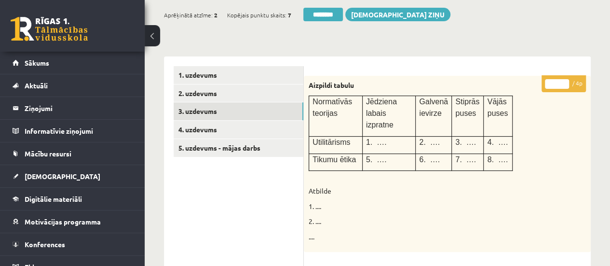
scroll to position [92, 0]
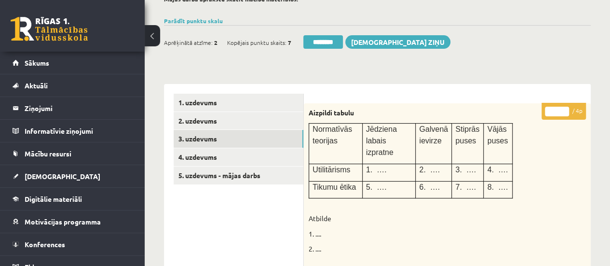
type input "*"
click at [566, 108] on input "*" at bounding box center [557, 112] width 24 height 10
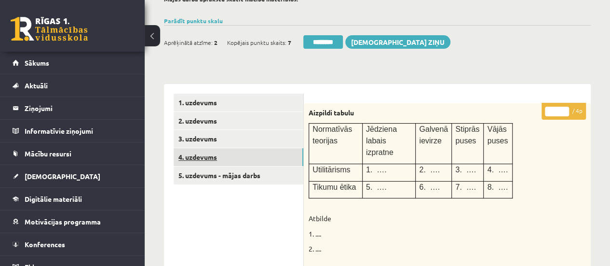
click at [262, 160] on link "4. uzdevums" at bounding box center [239, 157] width 130 height 18
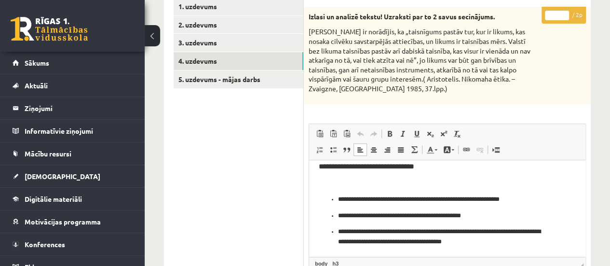
scroll to position [172, 0]
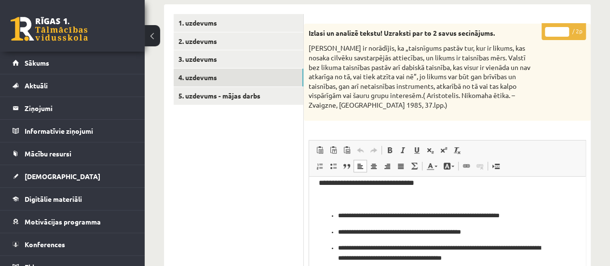
type input "*"
click at [564, 29] on input "*" at bounding box center [557, 32] width 24 height 10
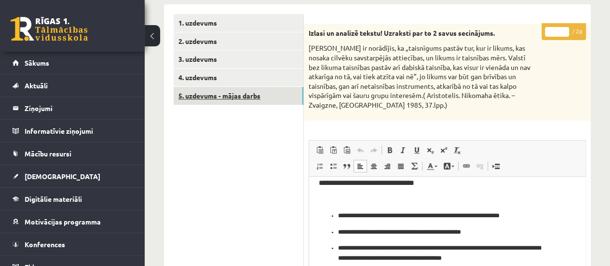
click at [294, 96] on link "5. uzdevums - mājas darbs" at bounding box center [239, 96] width 130 height 18
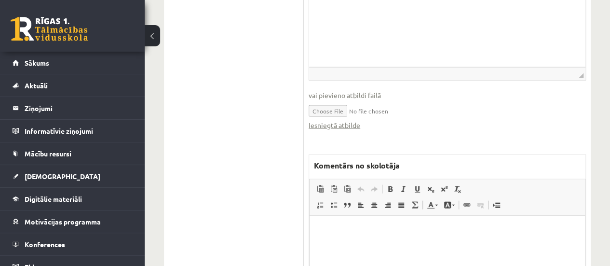
scroll to position [1026, 0]
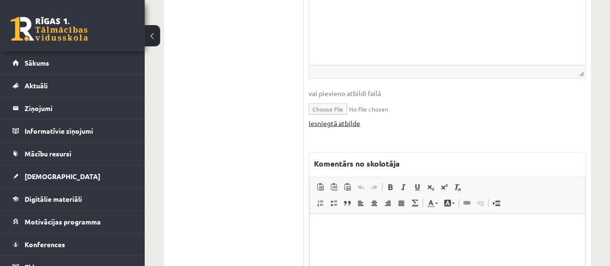
click at [343, 124] on link "Iesniegtā atbilde" at bounding box center [335, 123] width 52 height 10
click at [337, 243] on html at bounding box center [447, 227] width 275 height 29
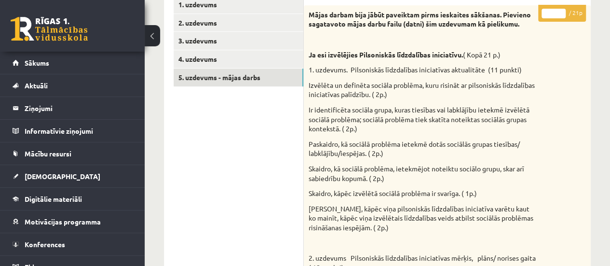
scroll to position [180, 0]
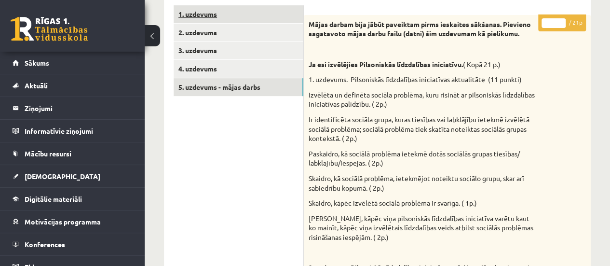
click at [289, 11] on link "1. uzdevums" at bounding box center [239, 14] width 130 height 18
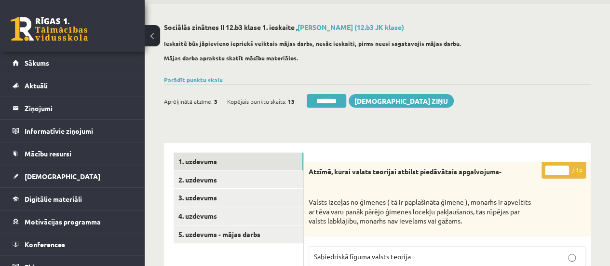
scroll to position [0, 0]
click at [321, 104] on input "********" at bounding box center [327, 101] width 40 height 14
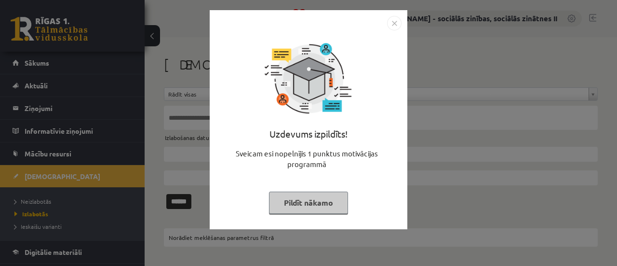
click at [315, 209] on button "Pildīt nākamo" at bounding box center [308, 202] width 79 height 22
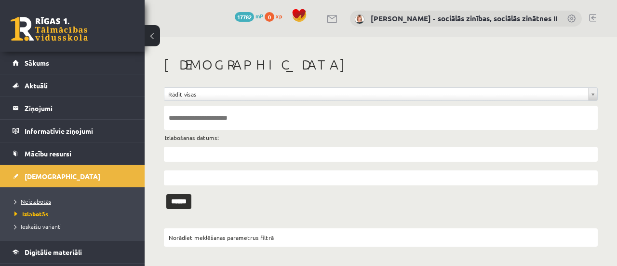
click at [31, 202] on span "Neizlabotās" at bounding box center [32, 201] width 37 height 8
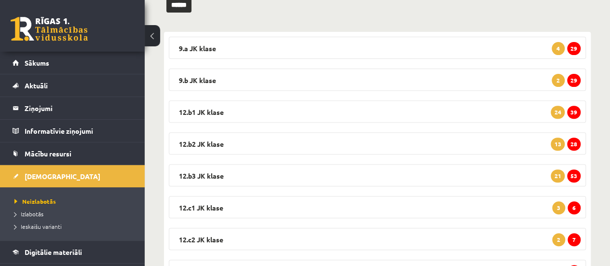
scroll to position [142, 0]
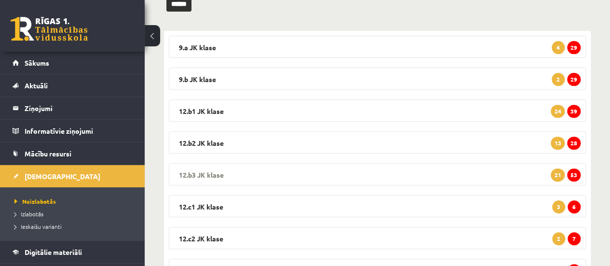
click at [576, 174] on span "53" at bounding box center [574, 174] width 14 height 13
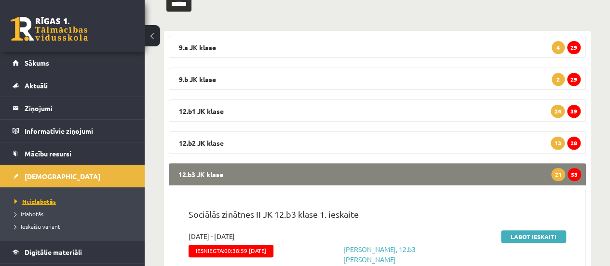
click at [39, 200] on span "Neizlabotās" at bounding box center [34, 201] width 41 height 8
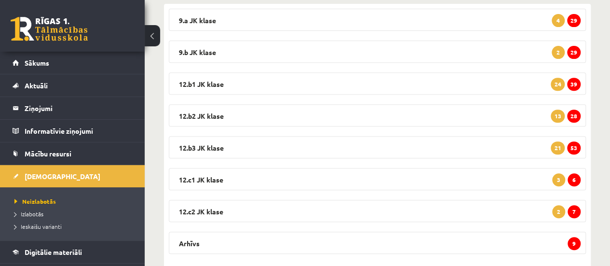
scroll to position [189, 0]
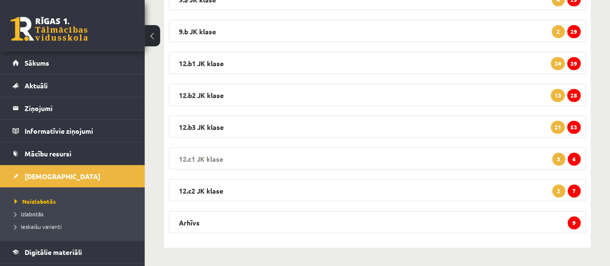
click at [574, 160] on span "6" at bounding box center [574, 158] width 13 height 13
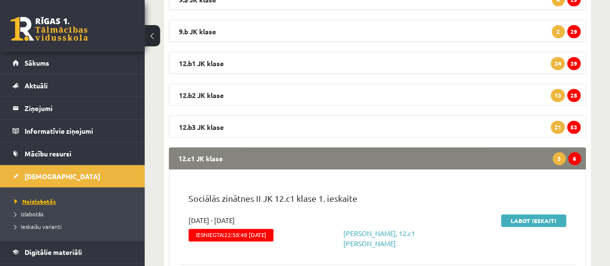
click at [49, 197] on span "Neizlabotās" at bounding box center [34, 201] width 41 height 8
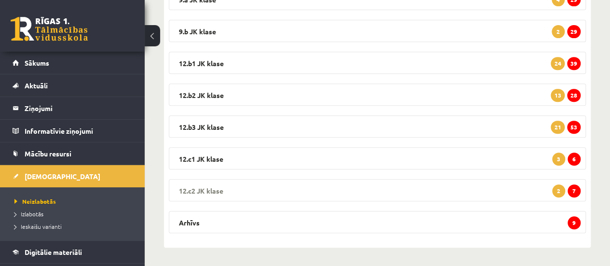
click at [578, 186] on span "7" at bounding box center [574, 190] width 13 height 13
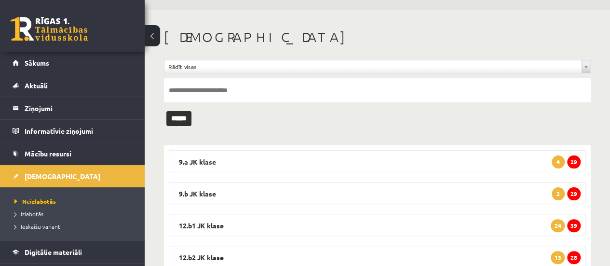
scroll to position [0, 0]
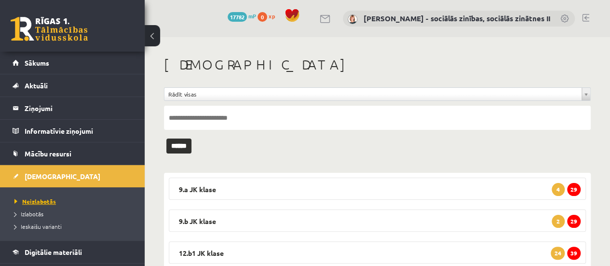
click at [28, 197] on span "Neizlabotās" at bounding box center [34, 201] width 41 height 8
